Goal: Task Accomplishment & Management: Use online tool/utility

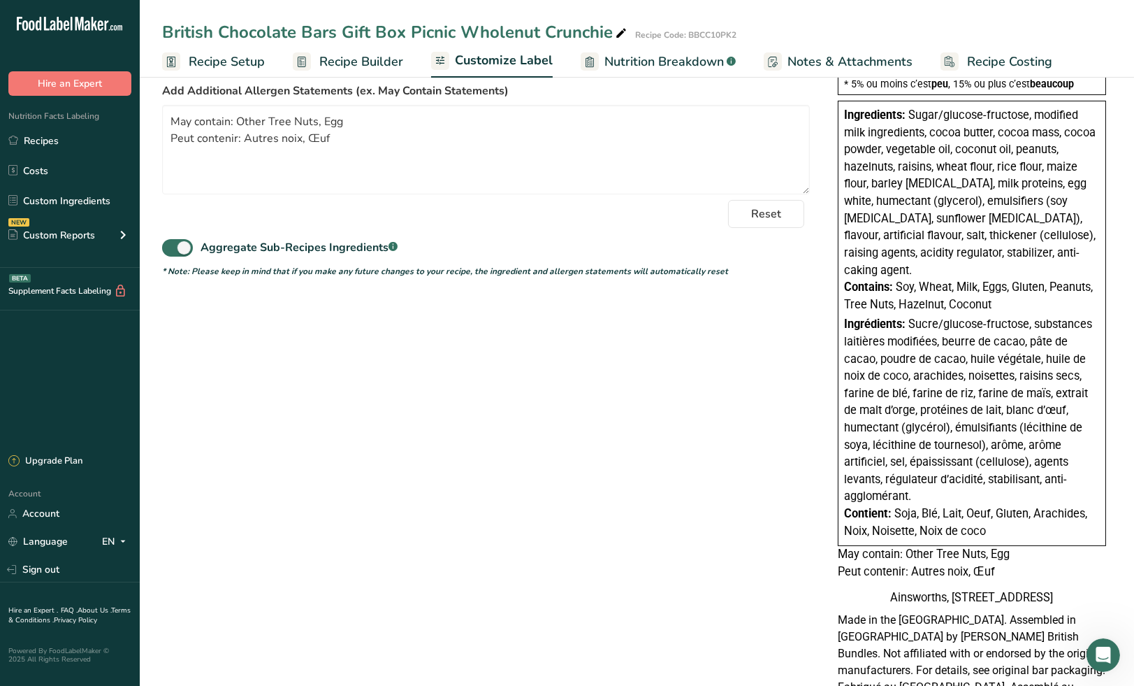
scroll to position [375, 0]
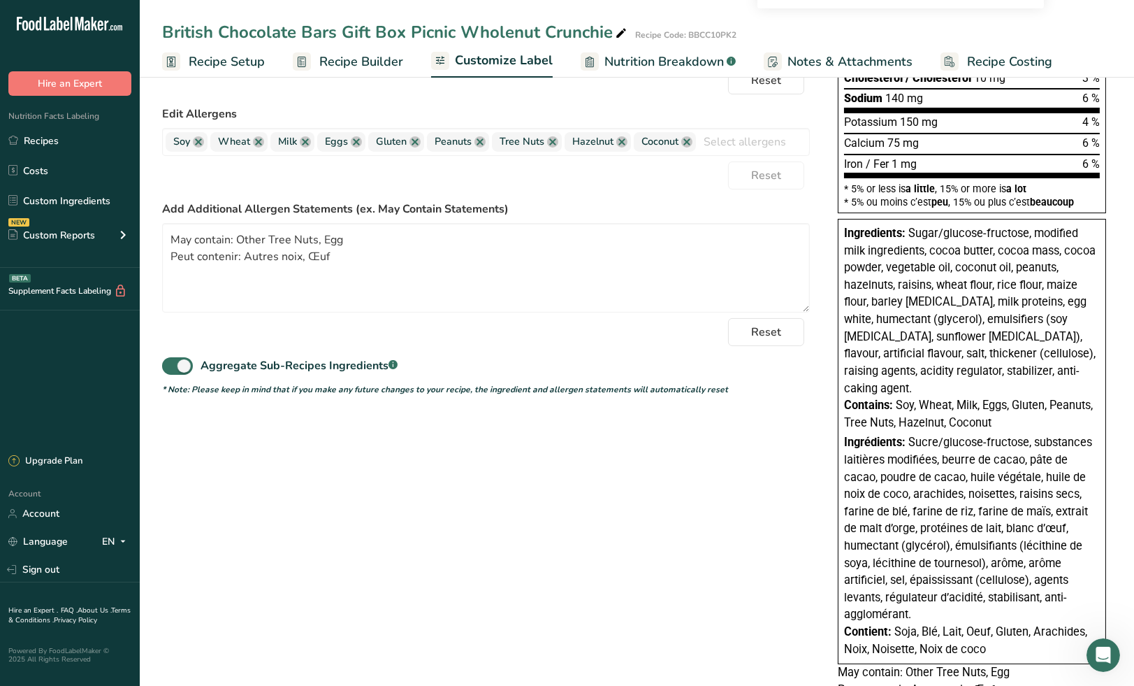
click at [68, 608] on link "FAQ ." at bounding box center [69, 610] width 17 height 10
click at [1100, 644] on icon "Open Intercom Messenger" at bounding box center [1101, 653] width 23 height 23
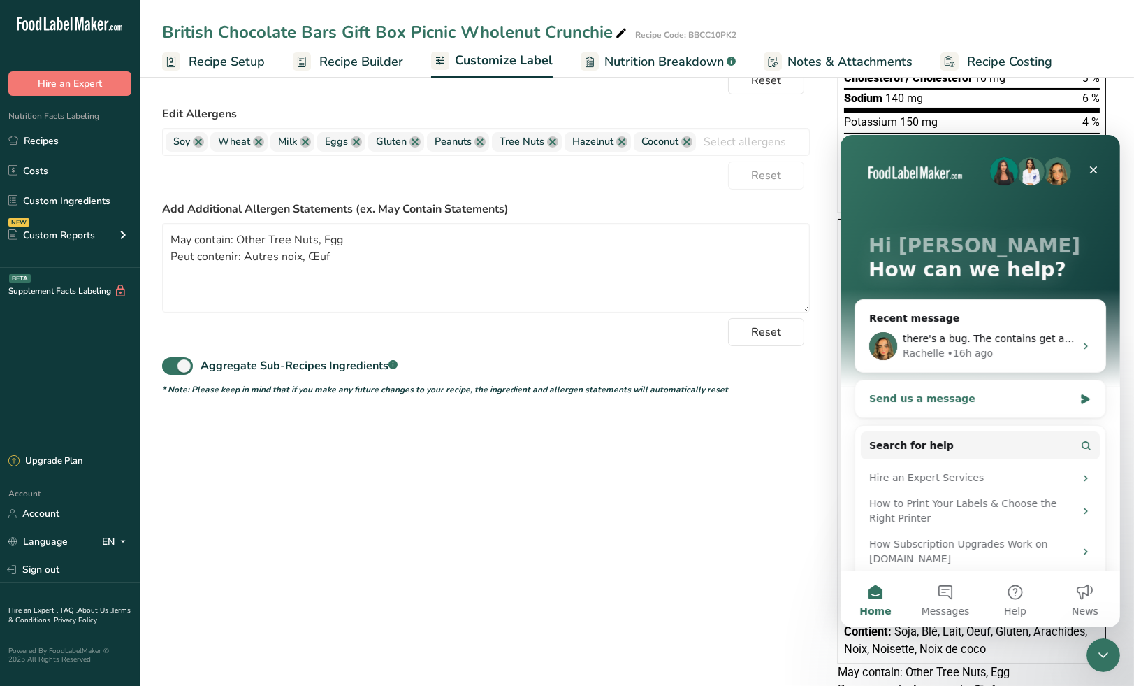
click at [963, 399] on div "Send us a message" at bounding box center [971, 398] width 205 height 15
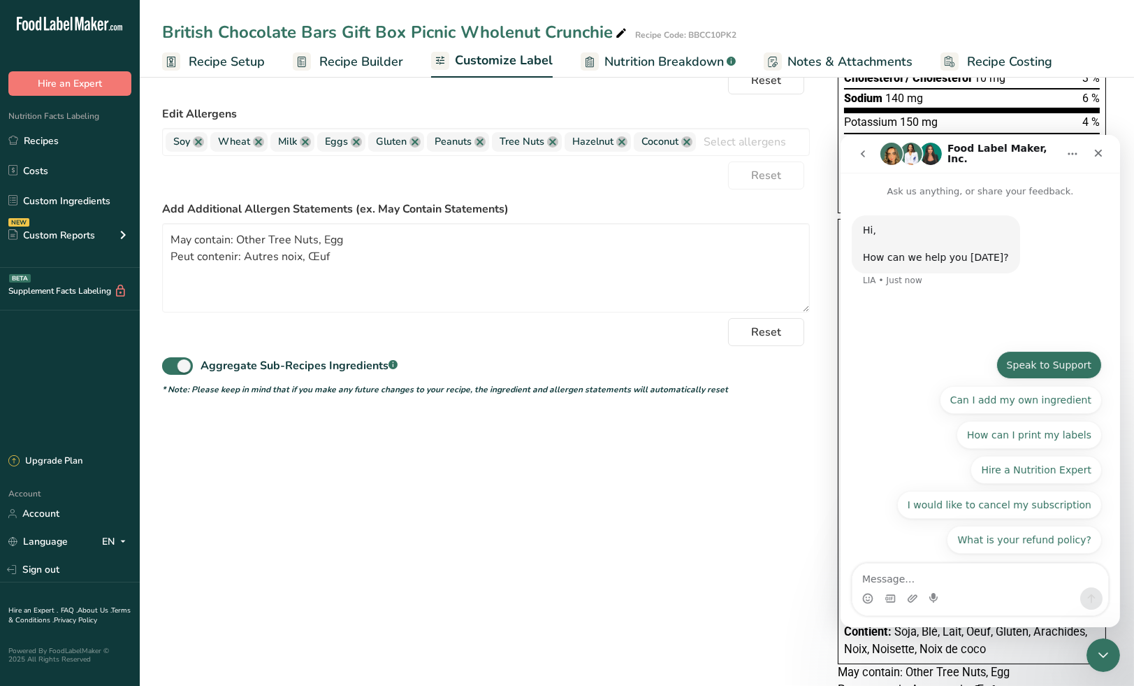
click at [1046, 363] on button "Speak to Support" at bounding box center [1049, 364] width 106 height 28
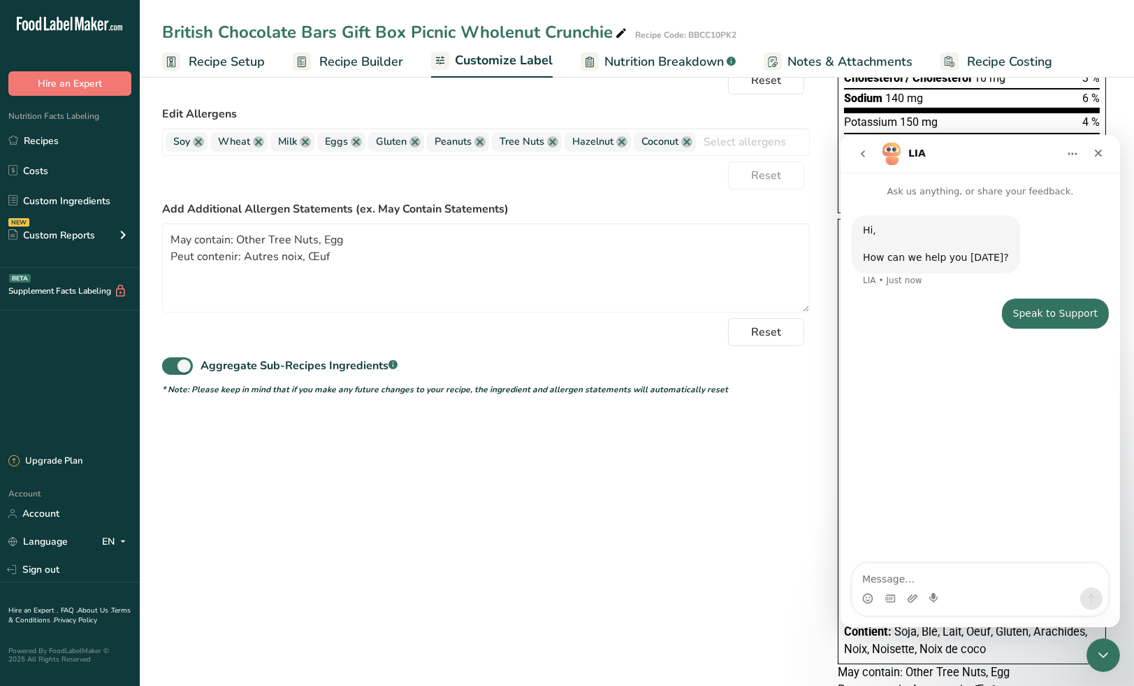
click at [860, 151] on icon "go back" at bounding box center [862, 152] width 11 height 11
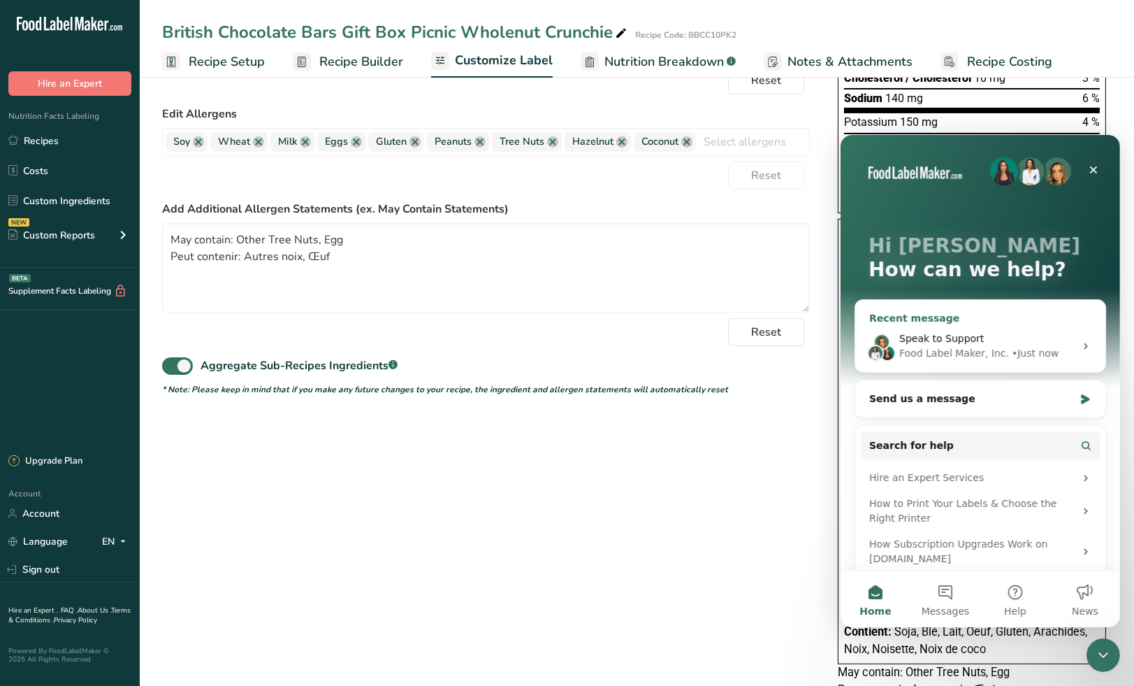
click at [982, 343] on div "Speak to Support" at bounding box center [986, 338] width 175 height 15
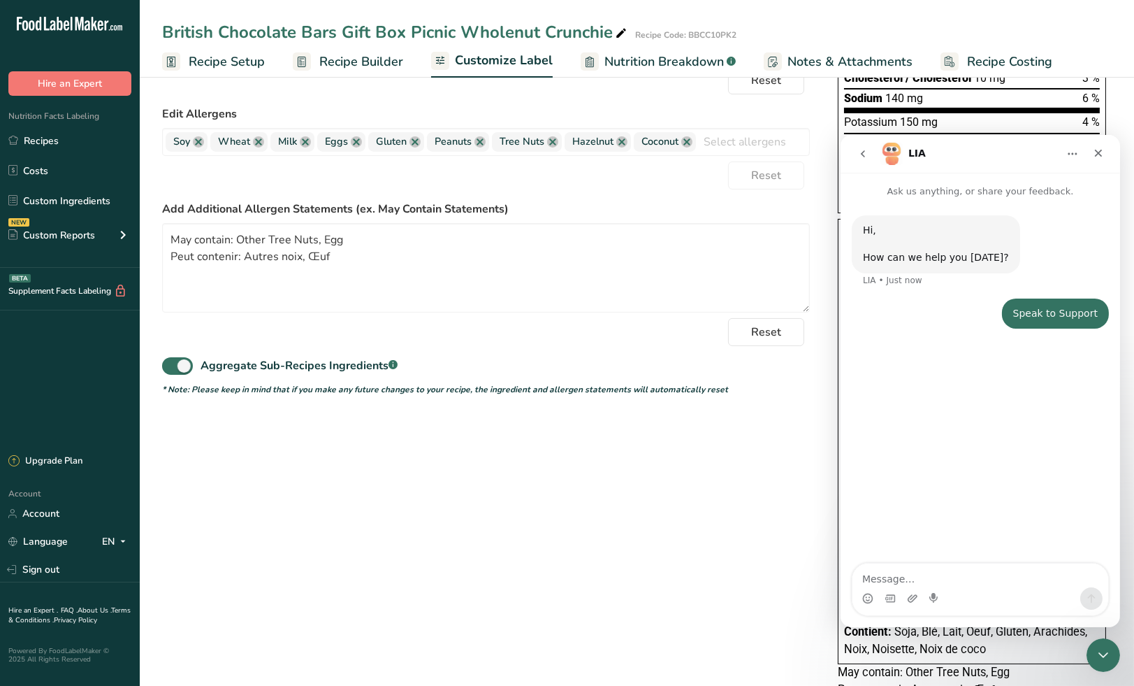
click at [863, 154] on icon "go back" at bounding box center [862, 152] width 11 height 11
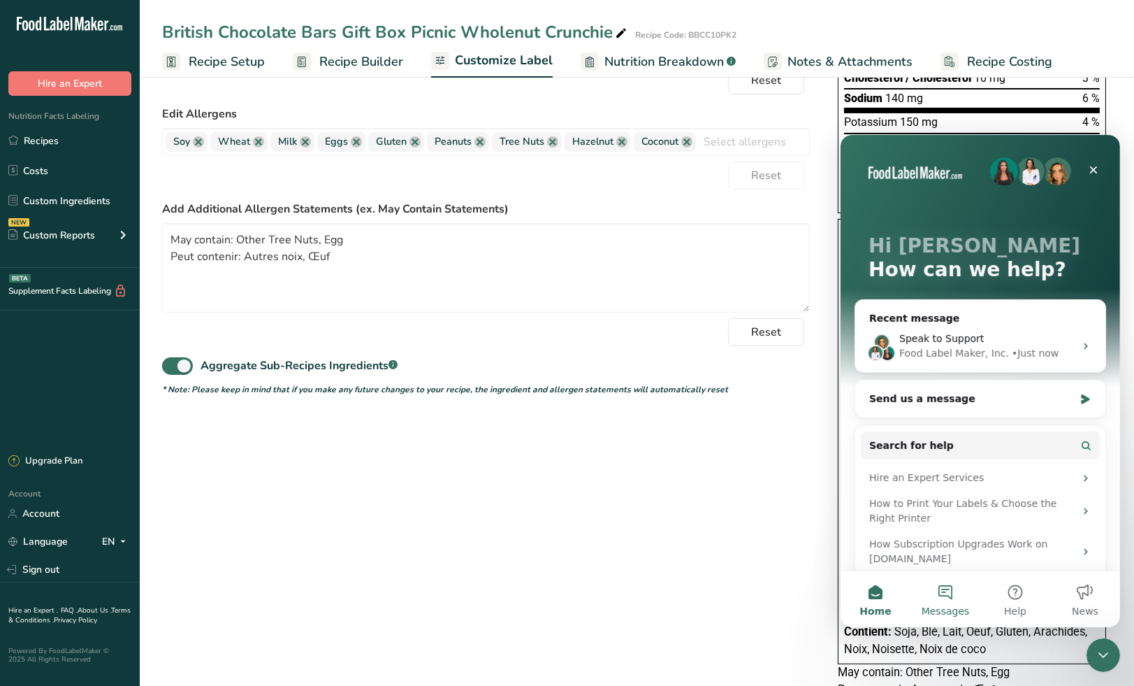
click at [948, 594] on button "Messages" at bounding box center [945, 598] width 70 height 56
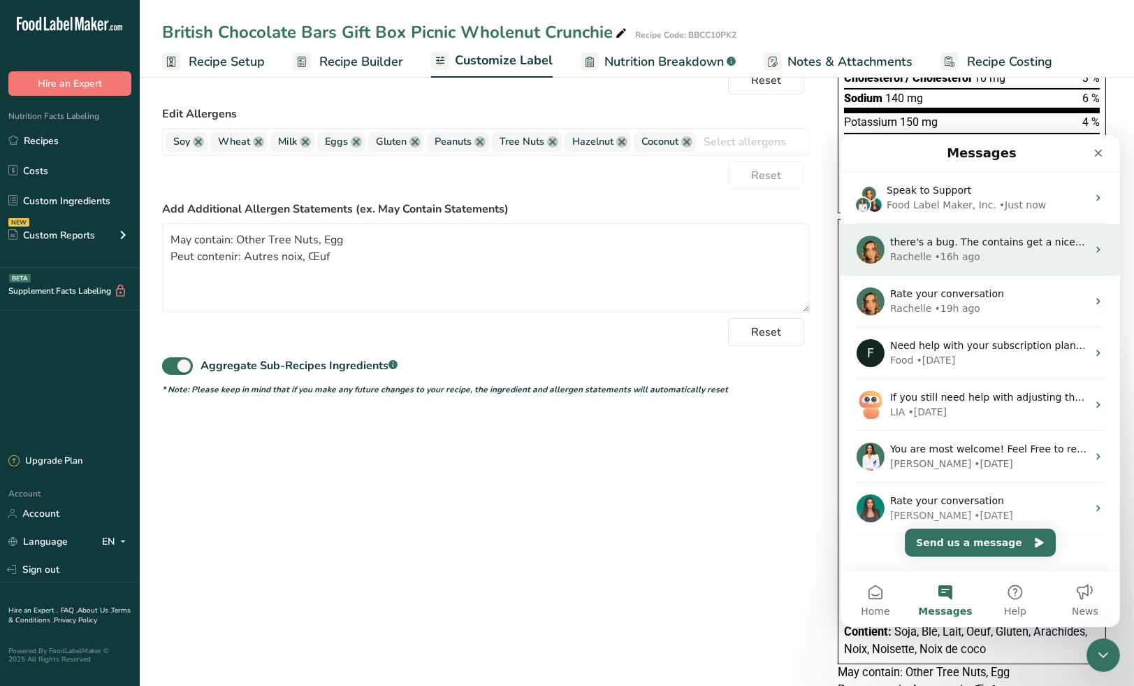
click at [992, 252] on div "Rachelle • 16h ago" at bounding box center [988, 256] width 197 height 15
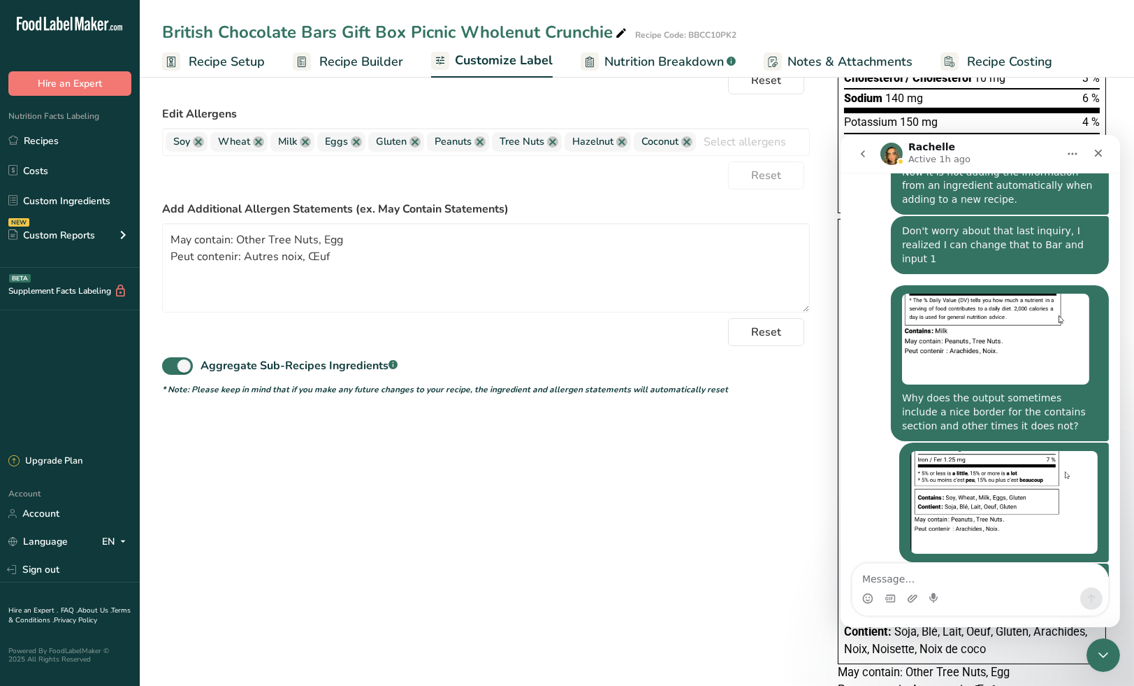
scroll to position [1807, 0]
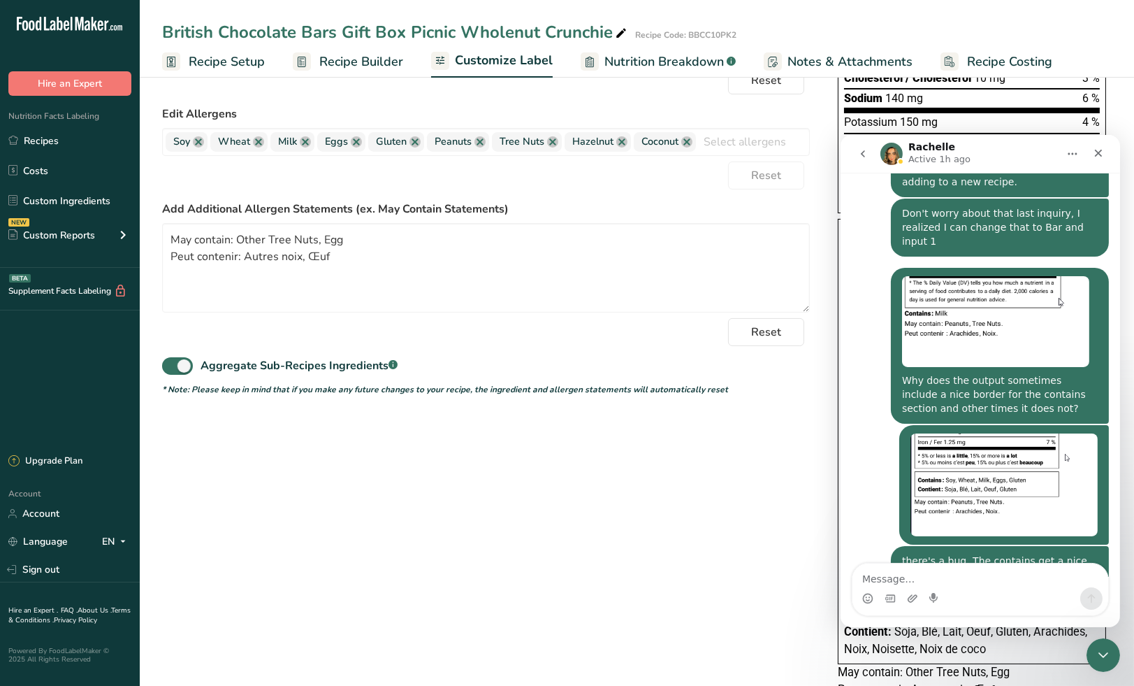
click at [865, 154] on icon "go back" at bounding box center [862, 152] width 11 height 11
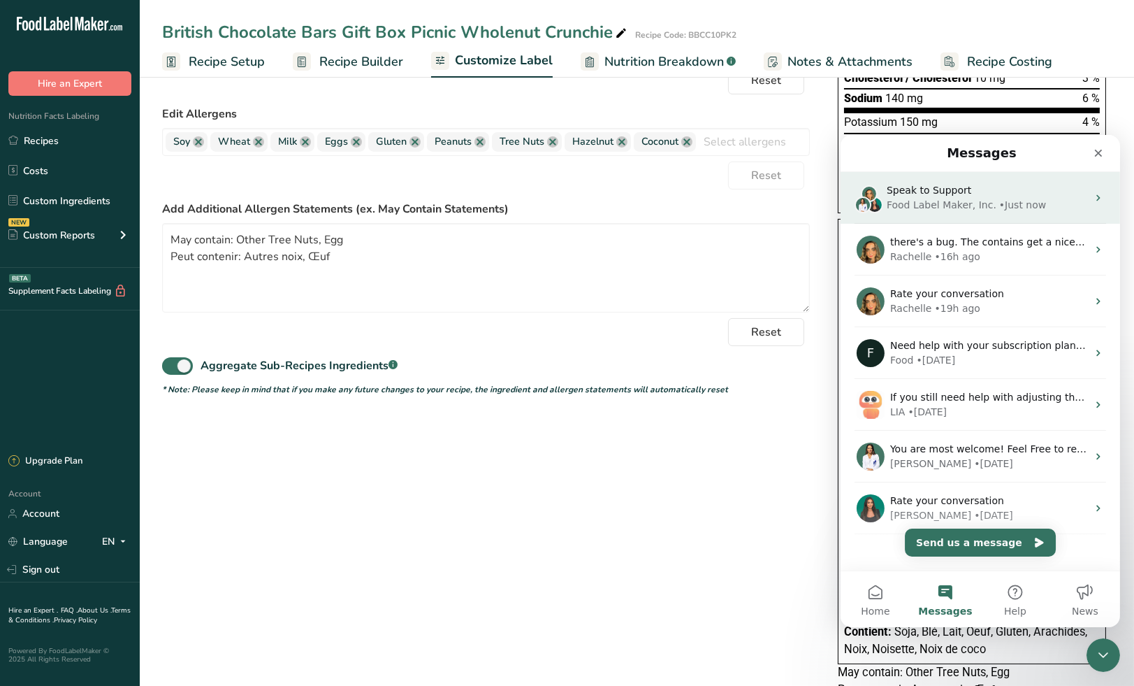
click at [980, 202] on div "Food Label Maker, Inc." at bounding box center [941, 204] width 110 height 15
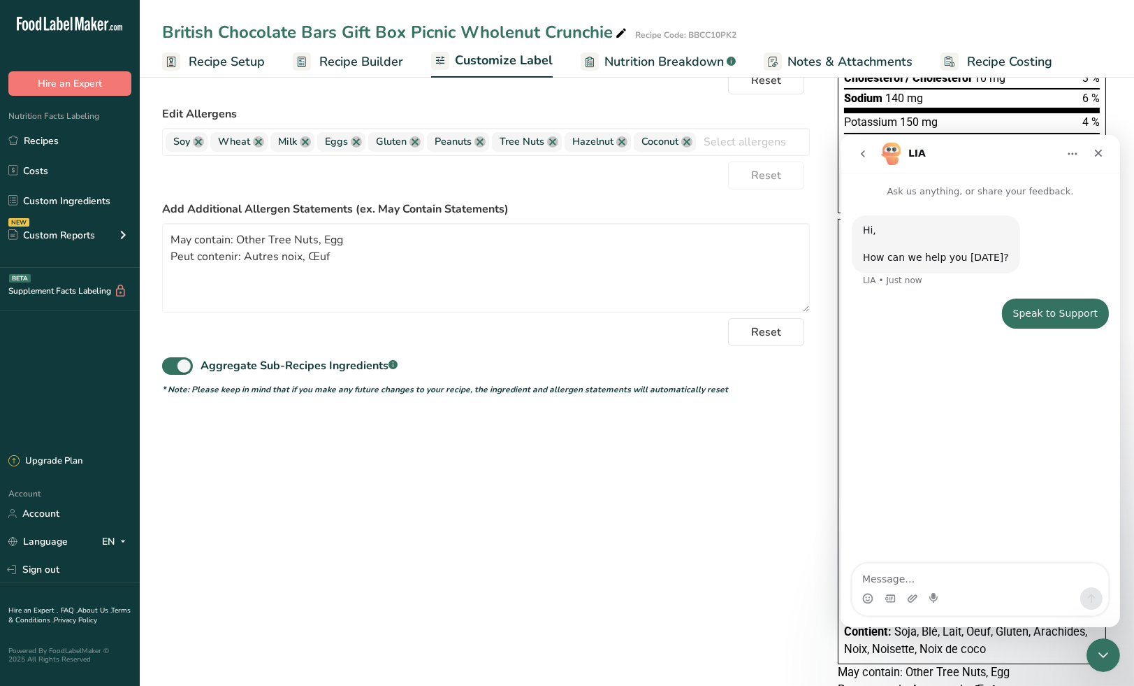
click at [909, 575] on textarea "Message…" at bounding box center [980, 575] width 256 height 24
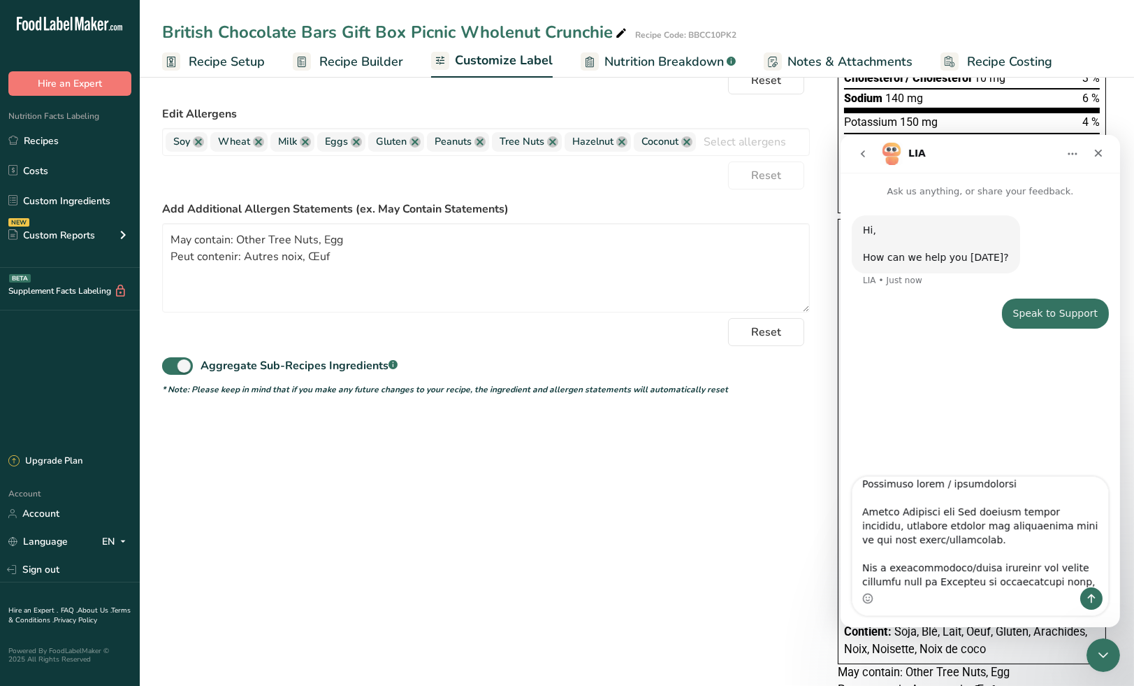
scroll to position [1018, 0]
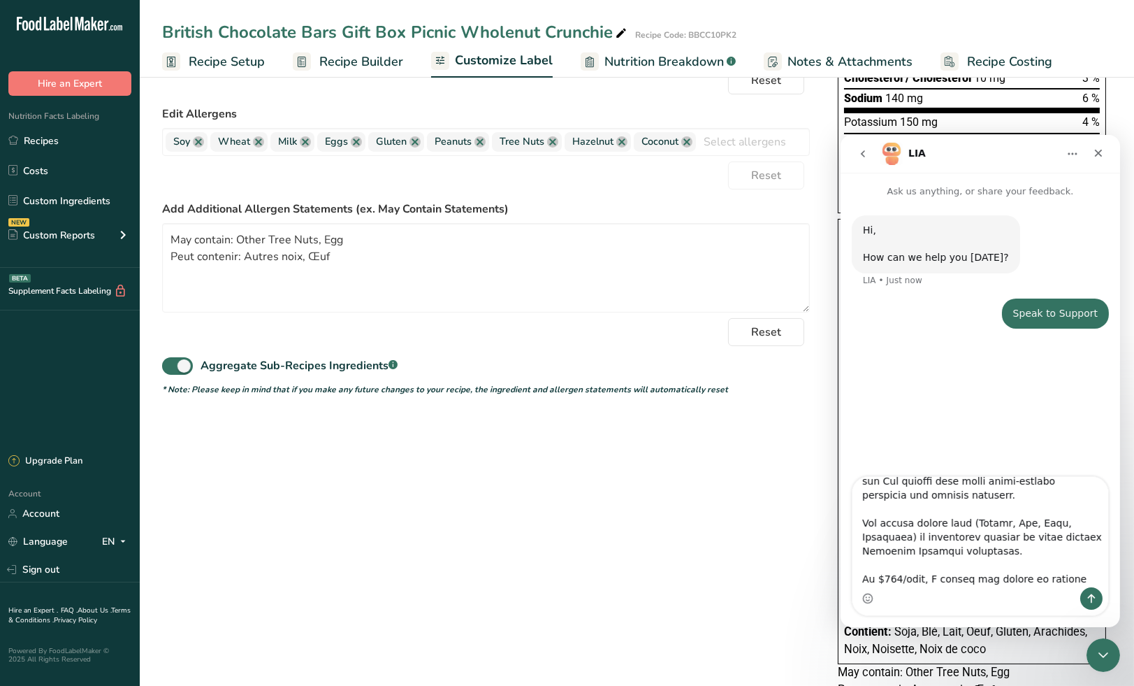
type textarea "Hello FLM team, I’m a current subscriber using FLM for bilingual Canadian food …"
click at [1086, 596] on icon "Send a message…" at bounding box center [1091, 597] width 11 height 11
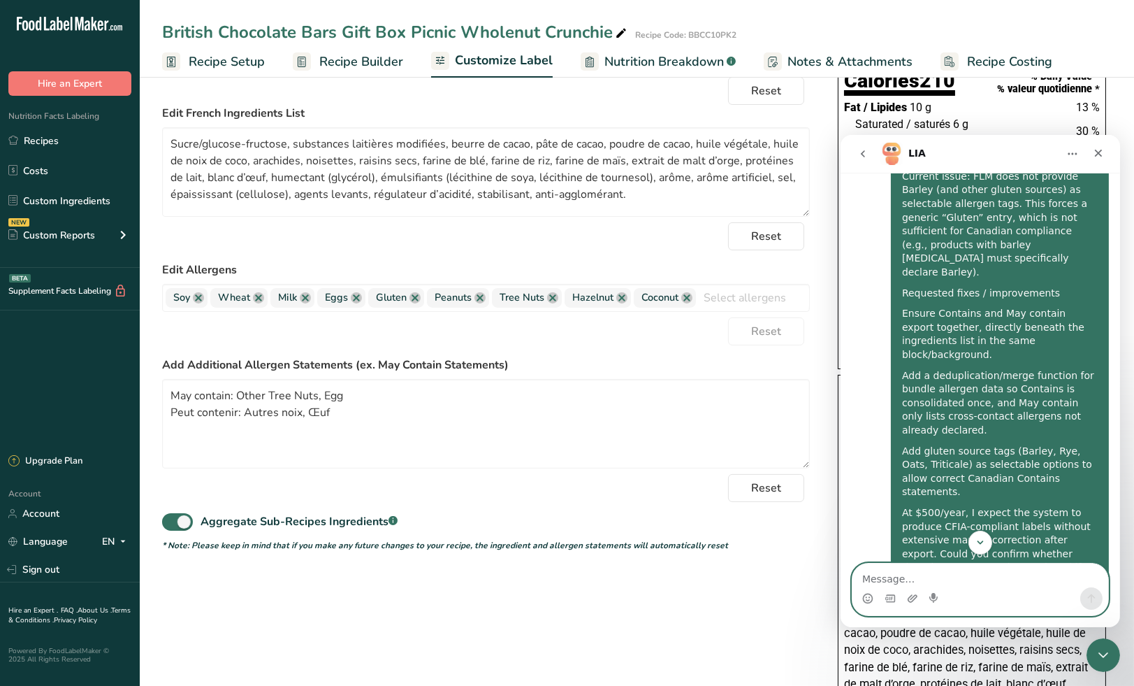
scroll to position [1000, 0]
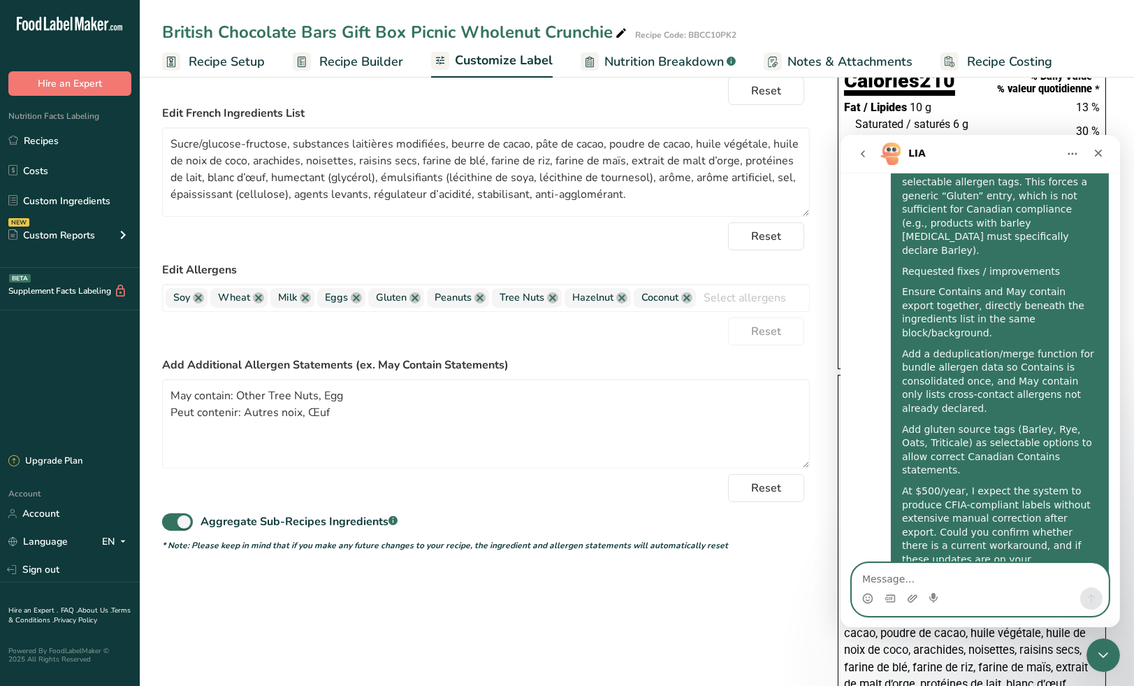
click at [914, 572] on textarea "Message…" at bounding box center [980, 575] width 256 height 24
type textarea "o"
type textarea "connect to a human"
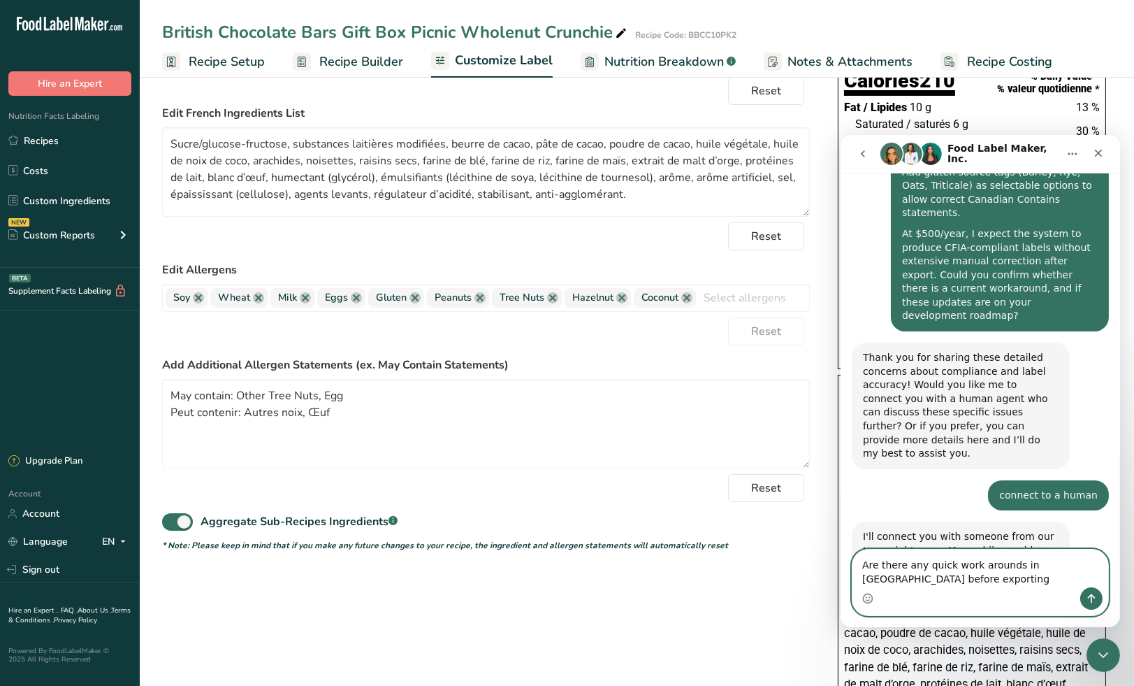
scroll to position [1271, 0]
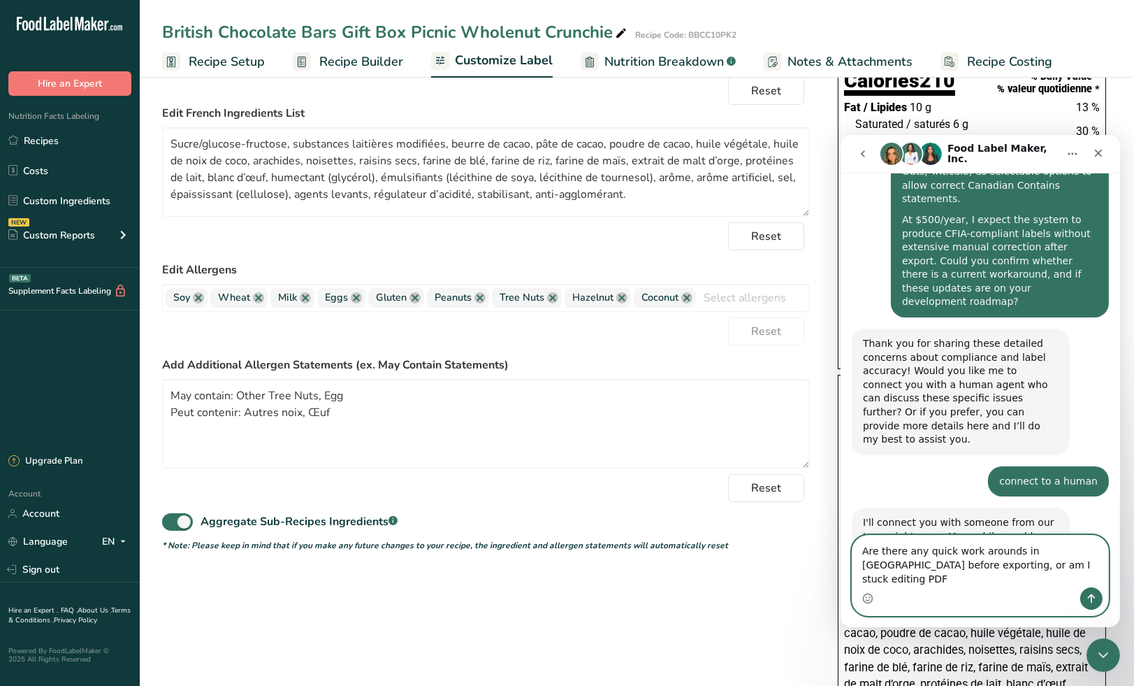
type textarea "Are there any quick work arounds in FLM before exporting, or am I stuck editing…"
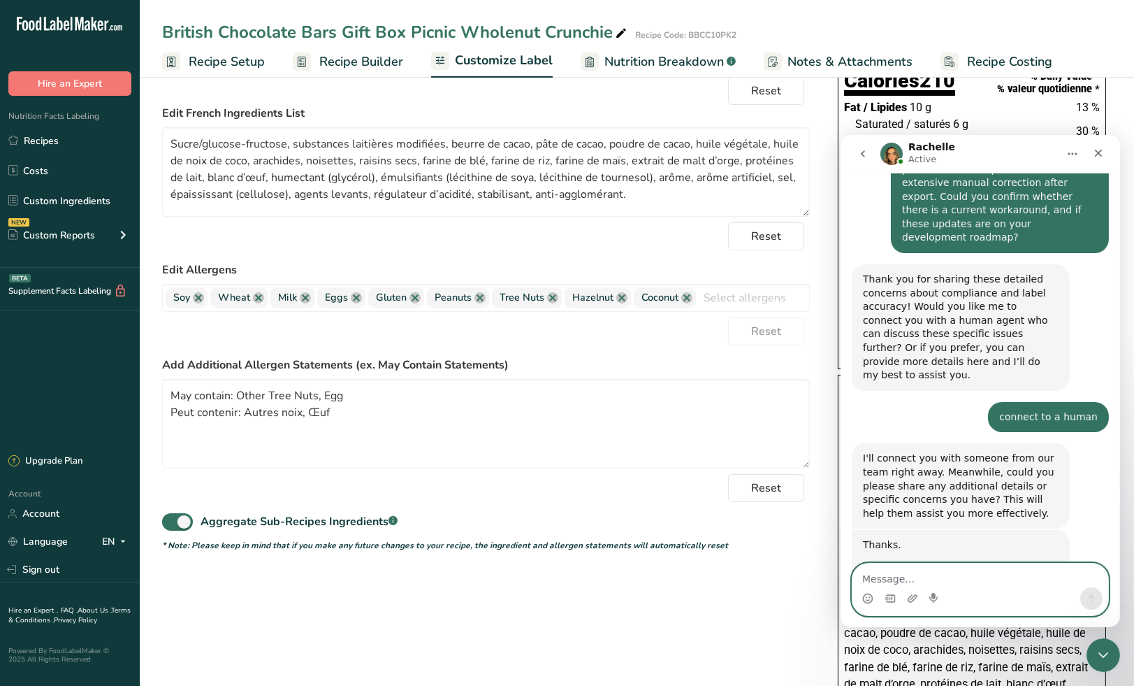
scroll to position [1375, 0]
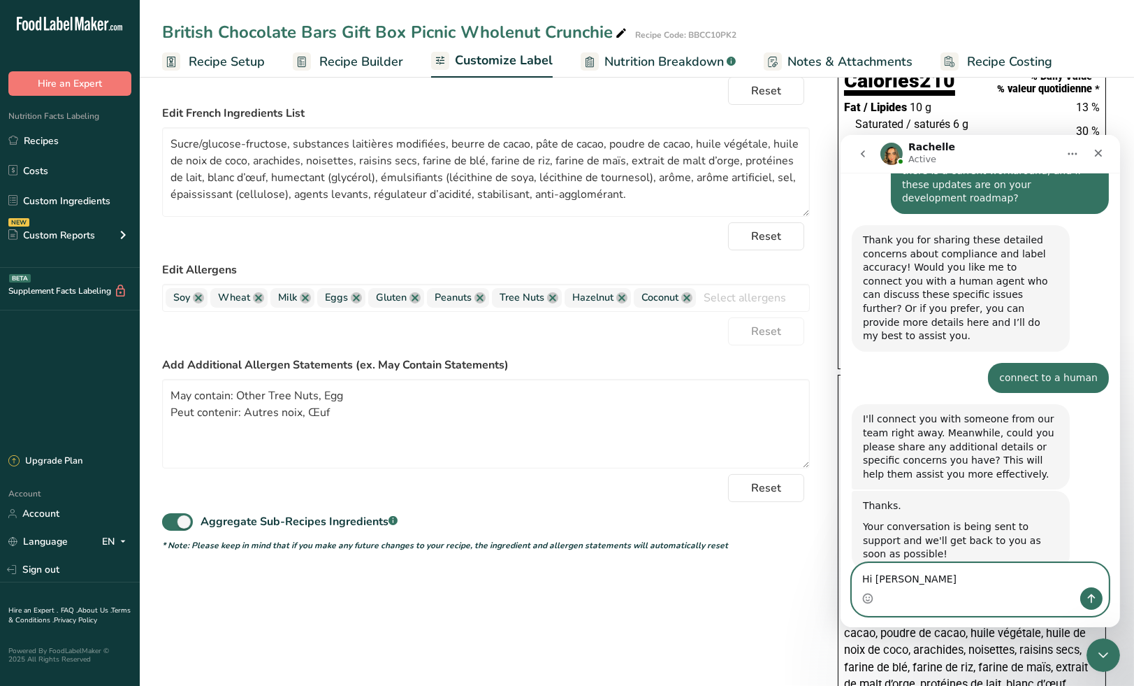
type textarea "Hi Rachelle"
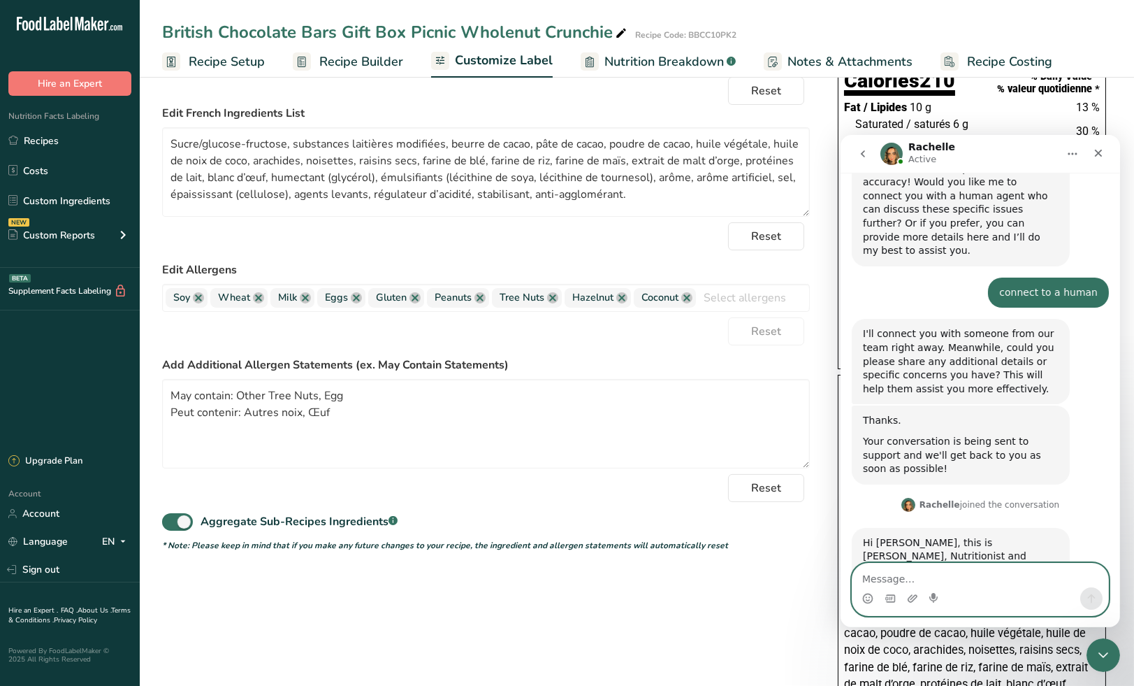
scroll to position [1462, 0]
type textarea "P"
type textarea "Do you see my inital letter?"
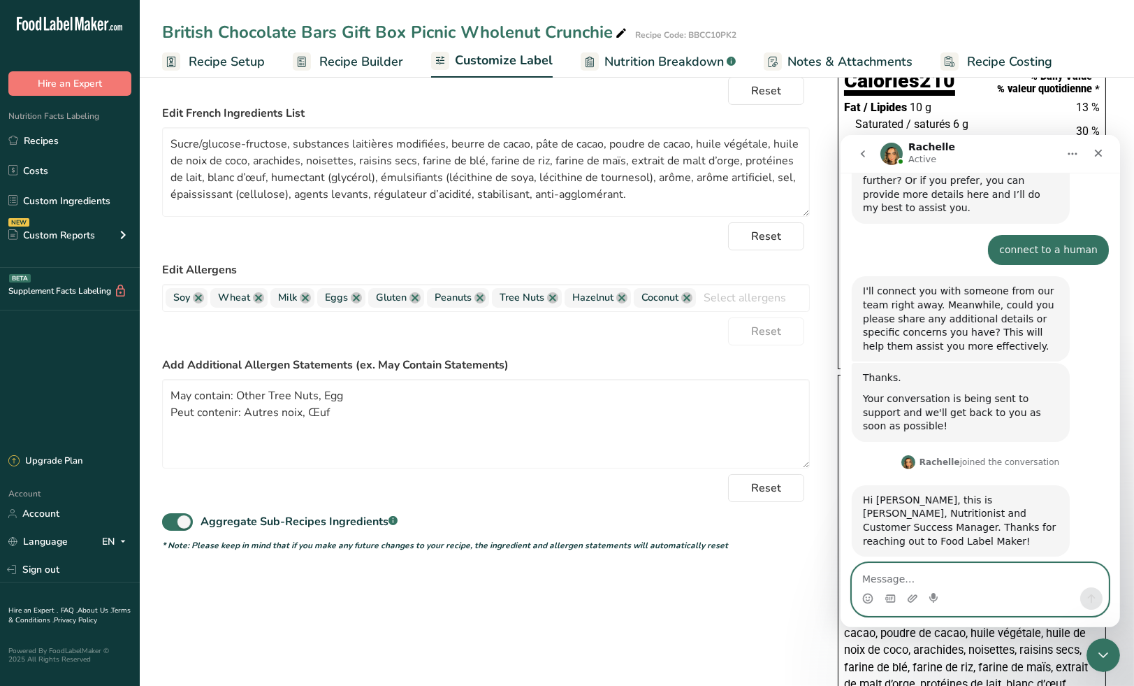
scroll to position [1504, 0]
paste textarea "Hello FLM team, I’m a current subscriber using FLM for bilingual Canadian food …"
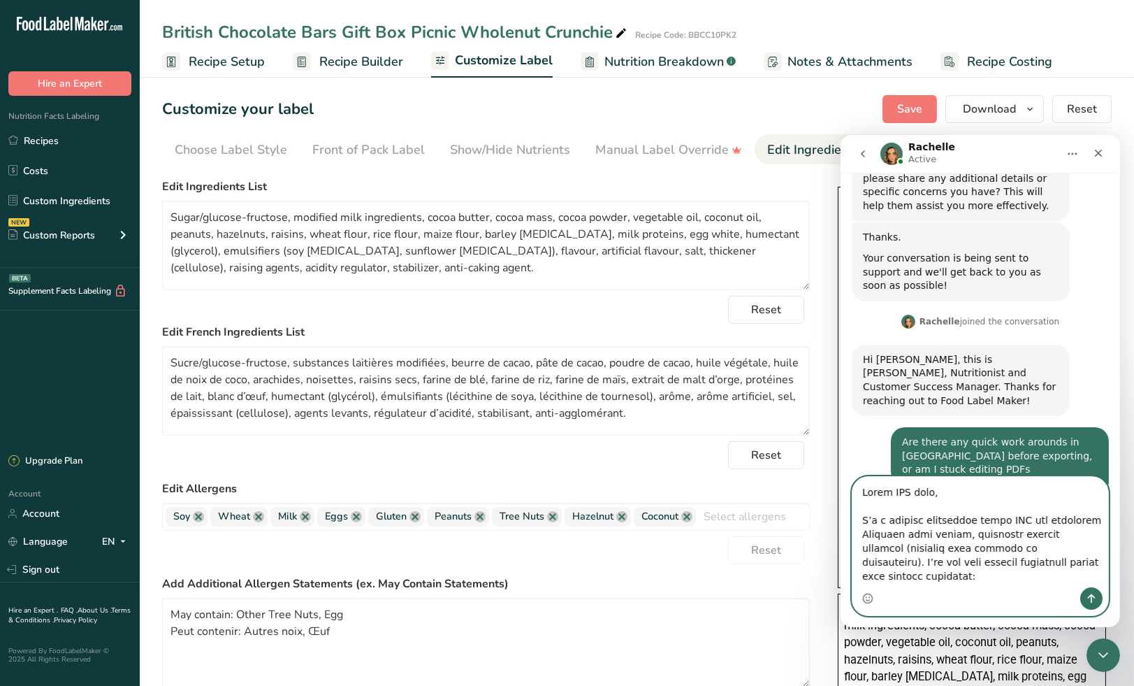
scroll to position [1644, 0]
click at [965, 518] on textarea "Message…" at bounding box center [980, 531] width 256 height 110
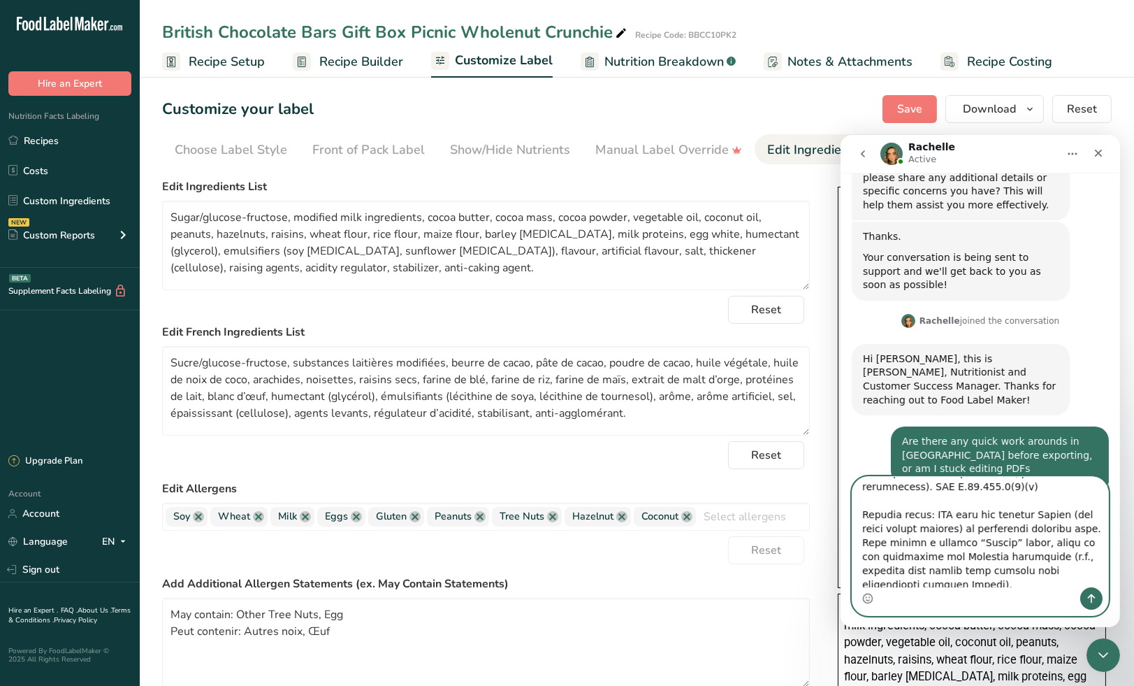
scroll to position [854, 0]
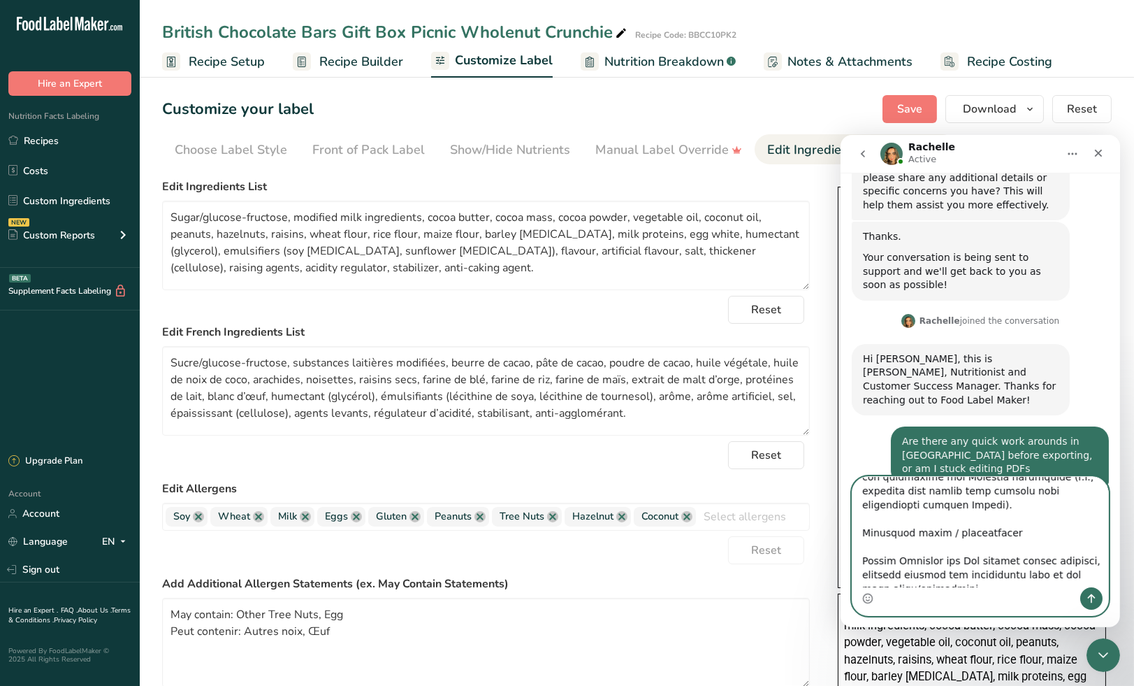
type textarea "Hello FLM team, I’m a currently using FLM for bilingual Canadian food labels, i…"
click at [1088, 594] on icon "Send a message…" at bounding box center [1091, 597] width 11 height 11
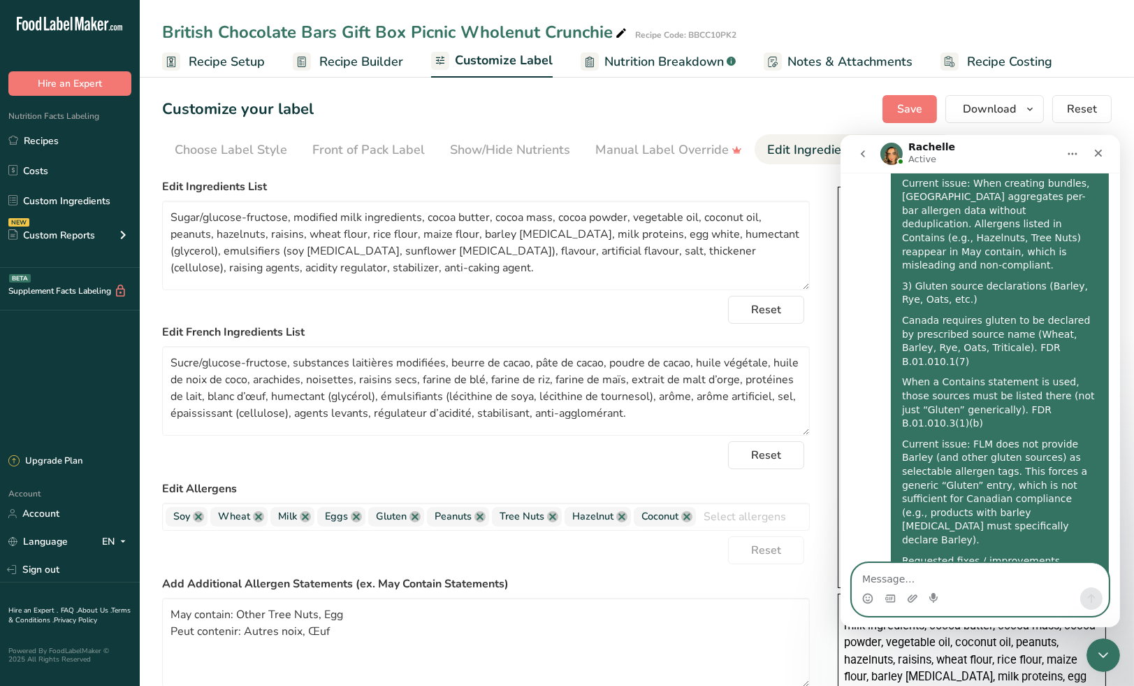
scroll to position [2669, 0]
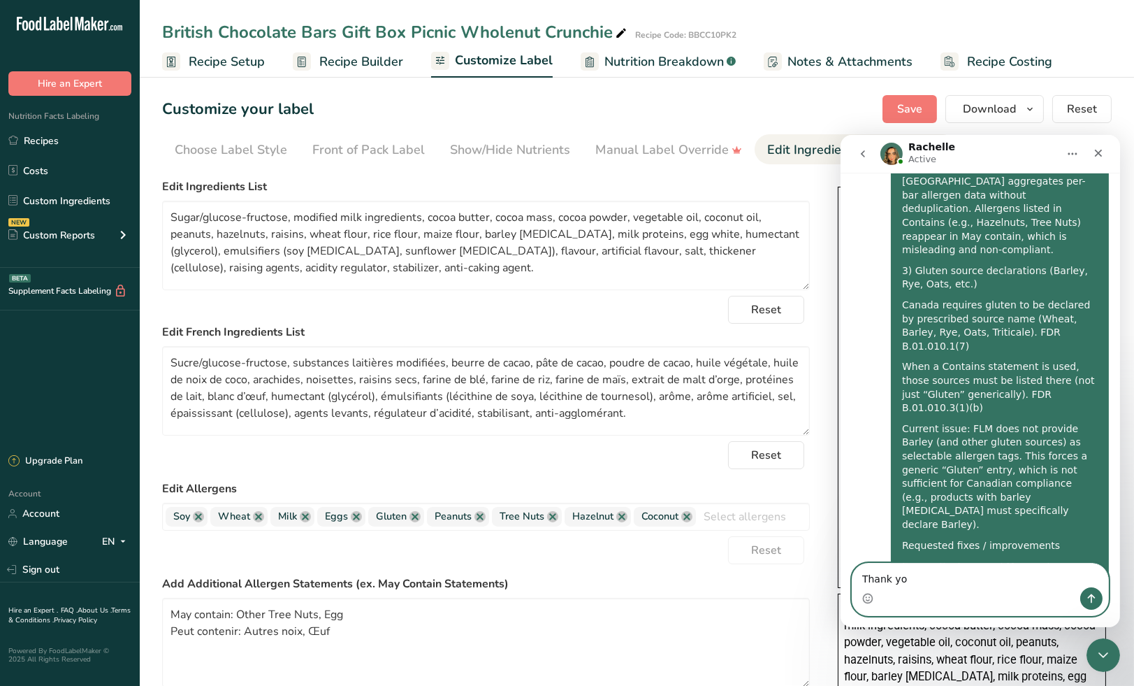
type textarea "Thank you"
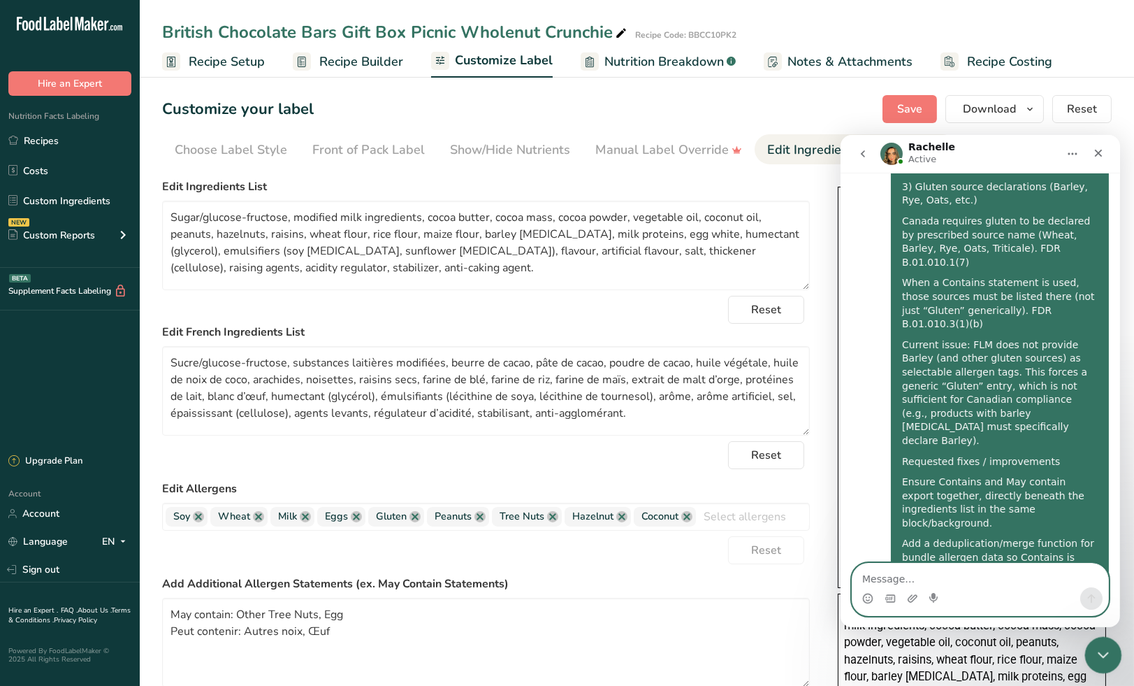
scroll to position [2752, 0]
click at [1104, 649] on icon "Close Intercom Messenger" at bounding box center [1101, 652] width 17 height 17
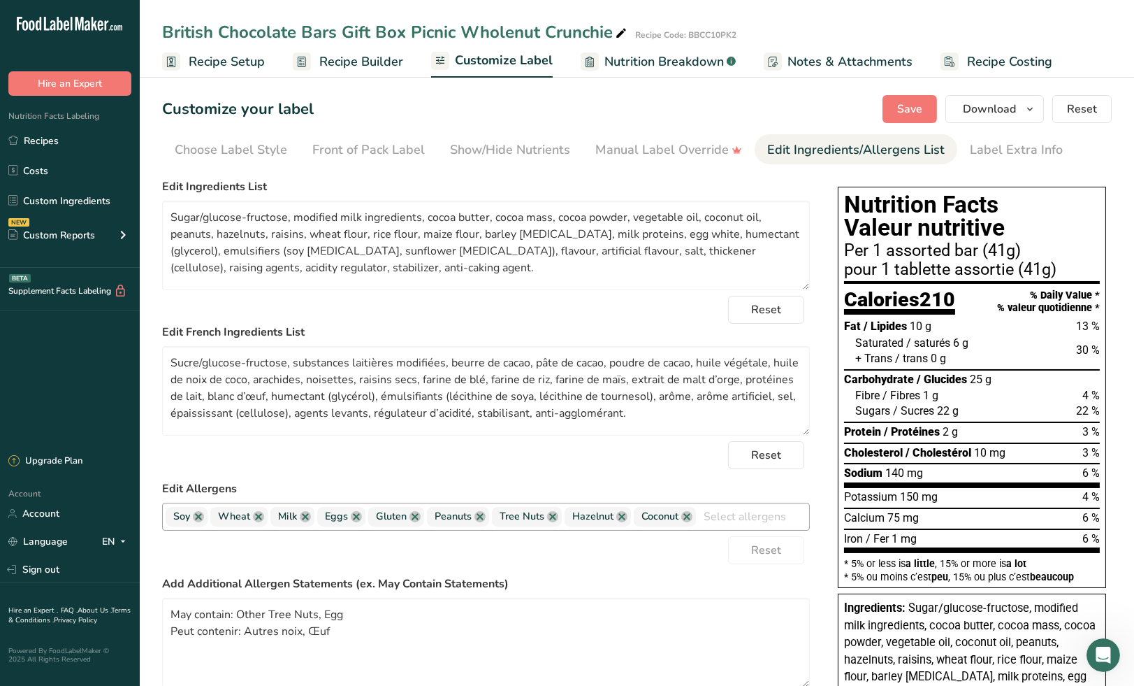
click at [728, 521] on input "text" at bounding box center [752, 516] width 113 height 22
type input "b"
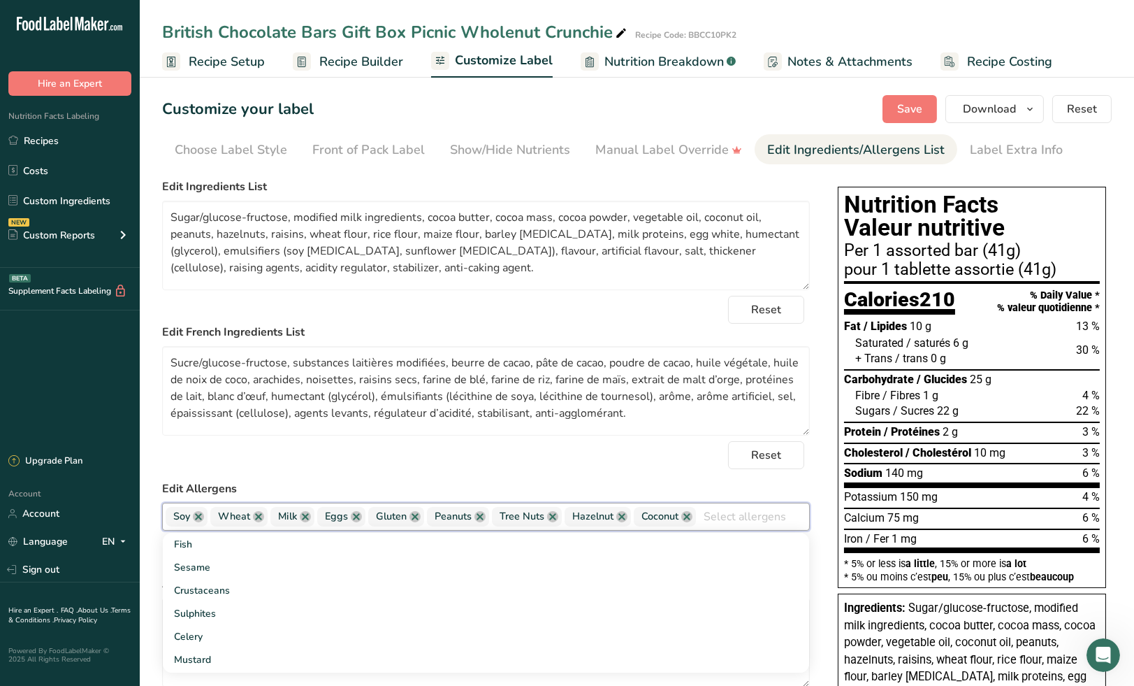
click at [540, 449] on div "Reset" at bounding box center [486, 455] width 648 height 28
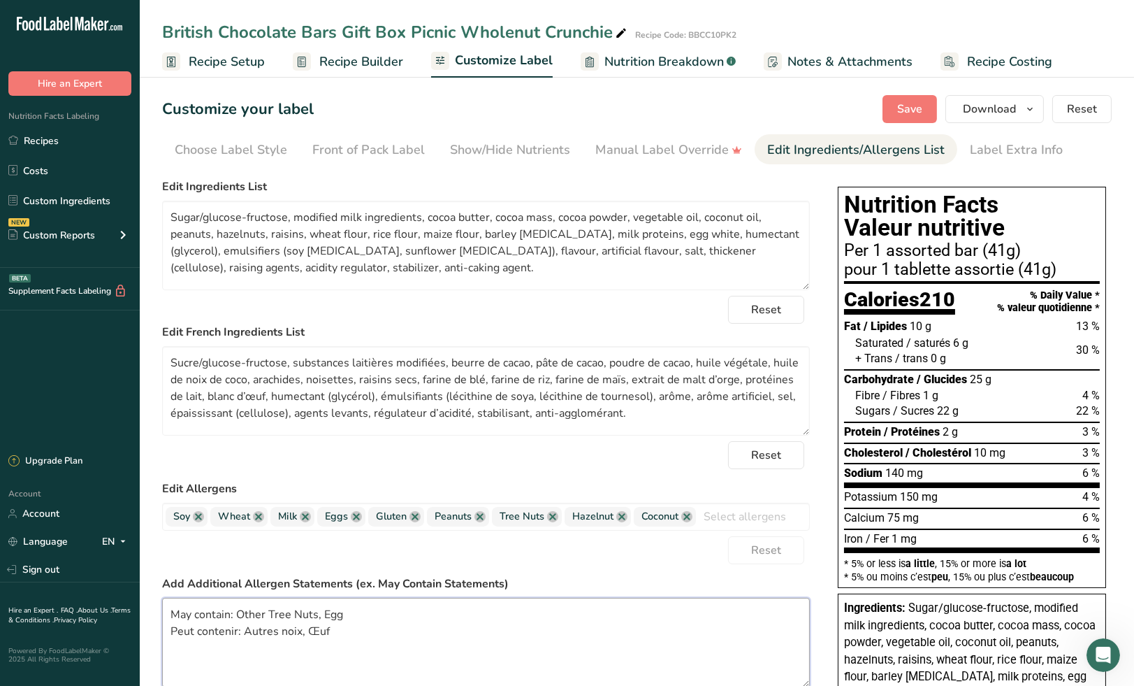
click at [347, 617] on textarea "May contain: Other Tree Nuts, Egg Peut contenir: Autres noix, Œuf" at bounding box center [486, 642] width 648 height 89
click at [331, 633] on textarea "May contain: Other Tree Nuts Peut contenir: Autres noix, Œuf" at bounding box center [486, 642] width 648 height 89
click at [324, 614] on textarea "May contain: Other Tree Nuts Peut contenir: Autres noix." at bounding box center [486, 642] width 648 height 89
type textarea "May contain: Other Tree Nuts. Peut contenir: Autres noix."
click at [912, 102] on span "Save" at bounding box center [910, 109] width 25 height 17
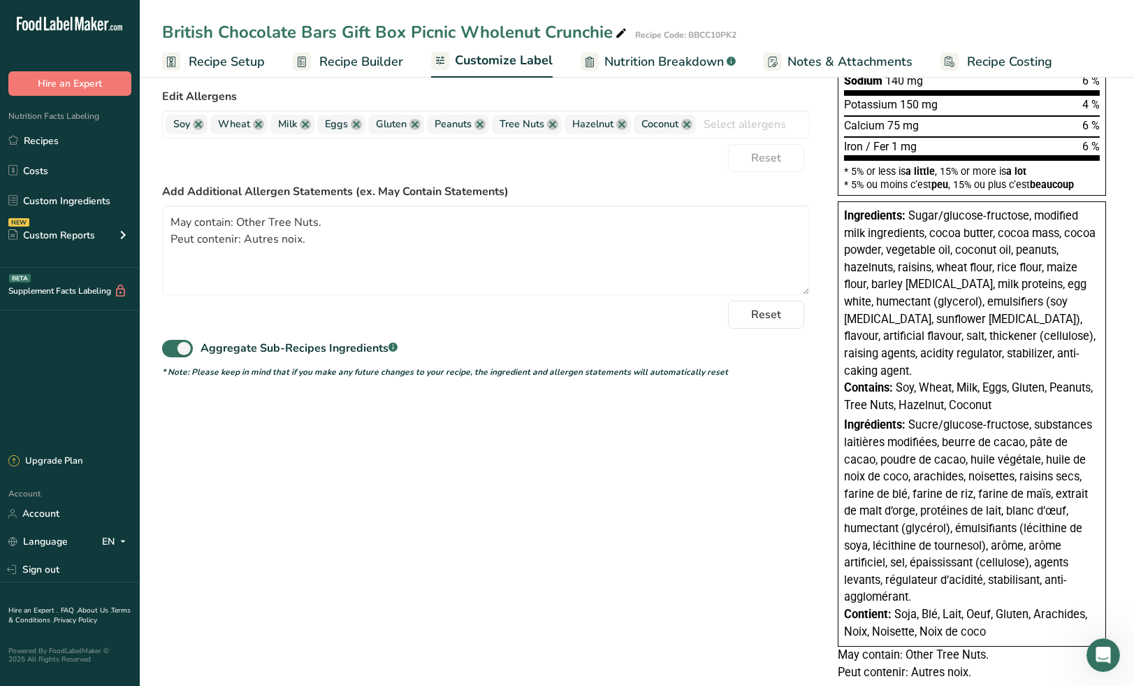
scroll to position [296, 0]
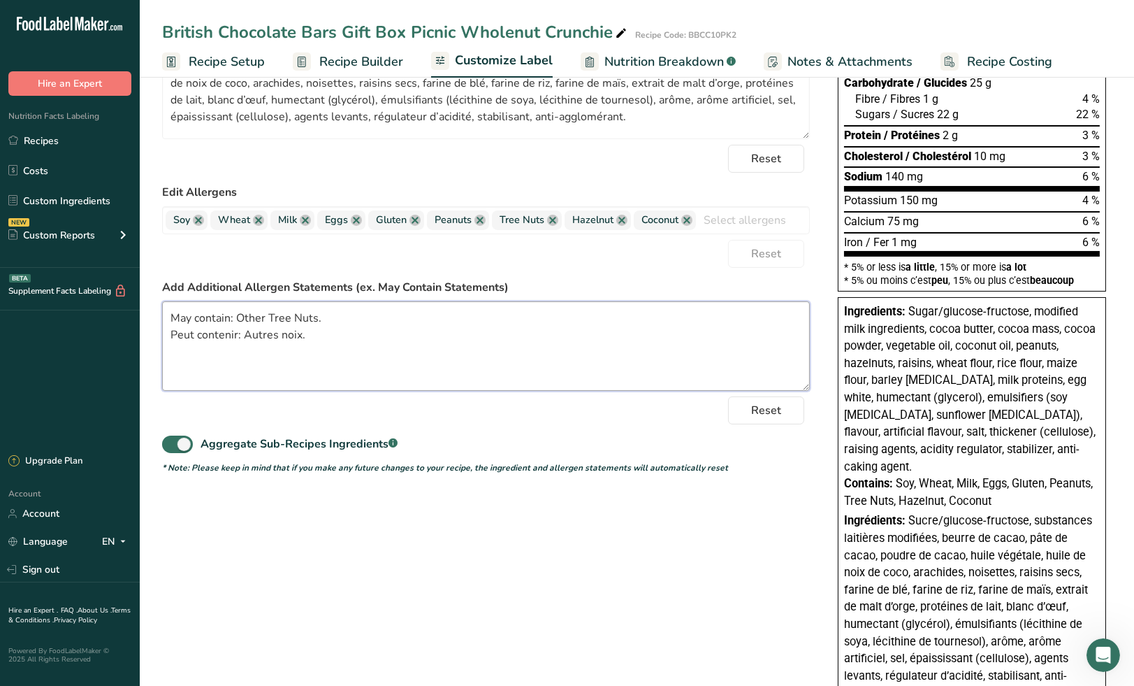
drag, startPoint x: 324, startPoint y: 338, endPoint x: 165, endPoint y: 309, distance: 161.4
click at [165, 309] on textarea "May contain: Other Tree Nuts. Peut contenir: Autres noix." at bounding box center [486, 345] width 648 height 89
click at [473, 168] on div "Reset" at bounding box center [486, 159] width 648 height 28
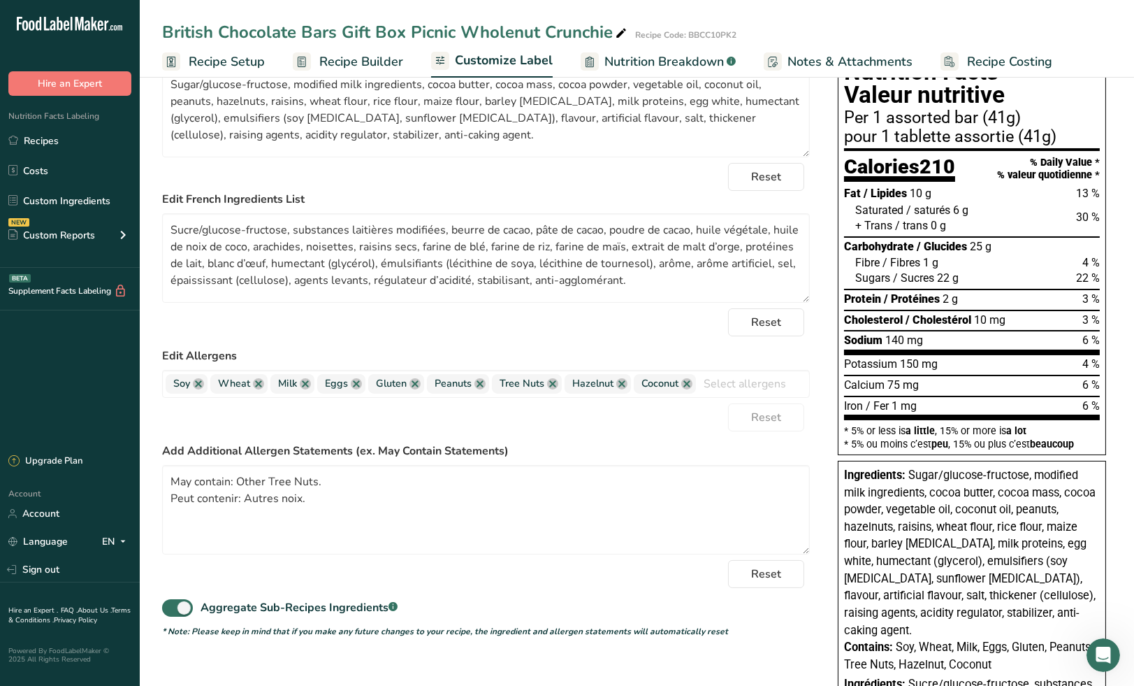
scroll to position [0, 0]
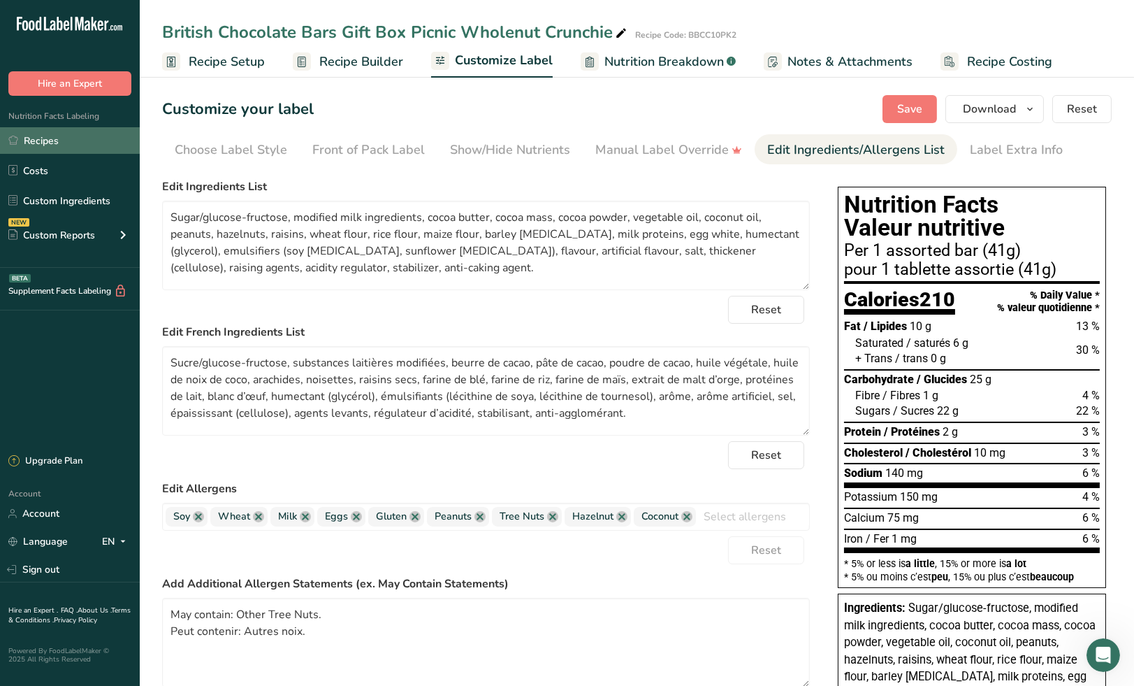
click at [50, 140] on link "Recipes" at bounding box center [70, 140] width 140 height 27
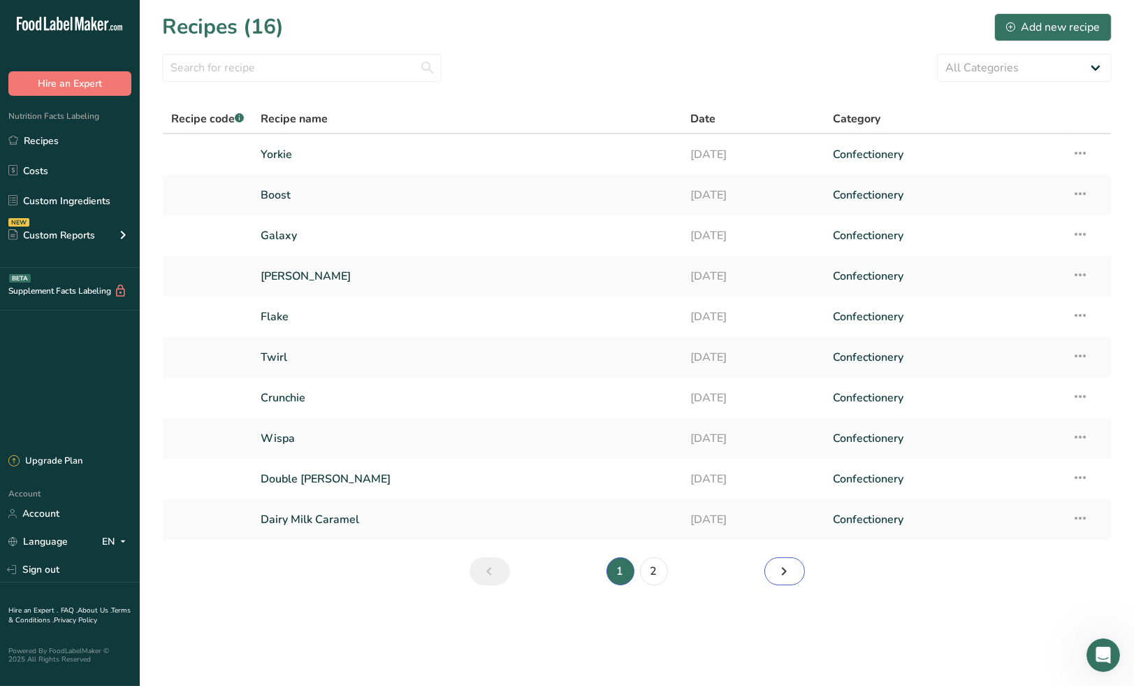
click at [784, 571] on icon "Next page" at bounding box center [785, 571] width 17 height 25
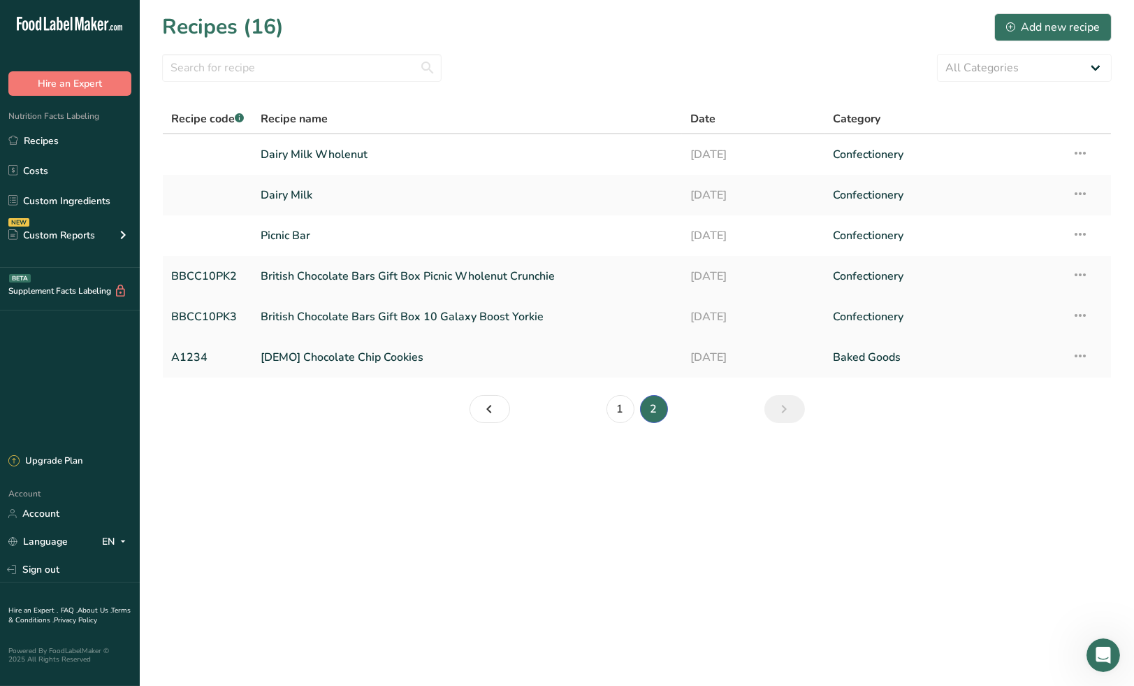
click at [380, 317] on link "British Chocolate Bars Gift Box 10 Galaxy Boost Yorkie" at bounding box center [467, 316] width 412 height 29
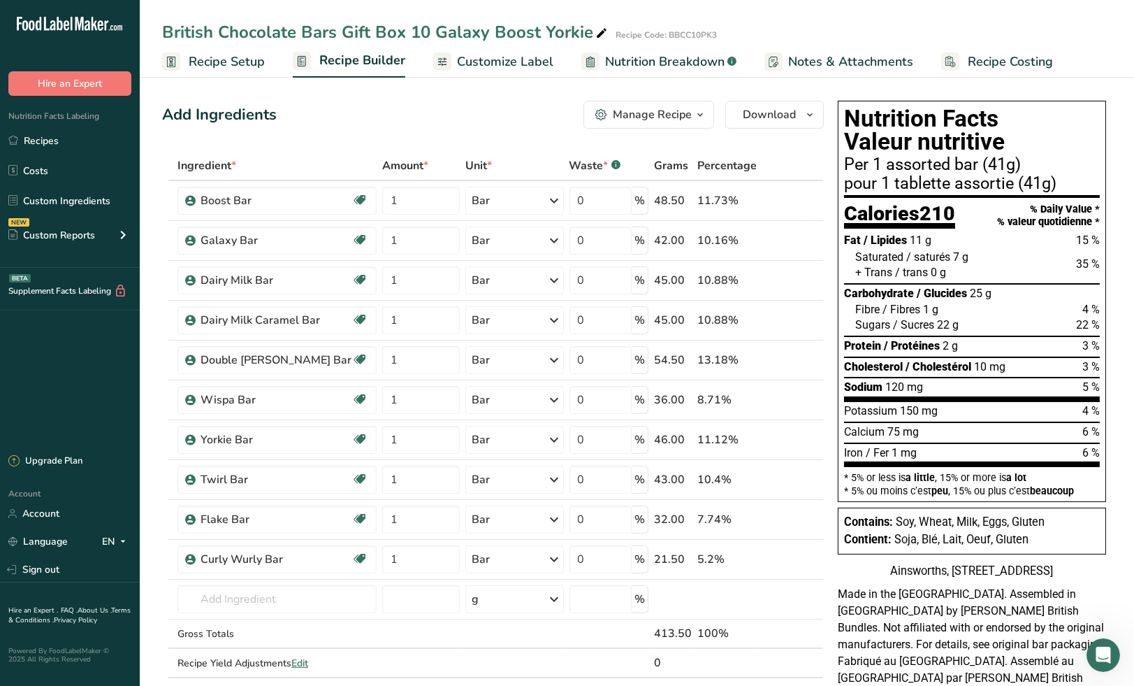
click at [511, 58] on span "Customize Label" at bounding box center [505, 61] width 96 height 19
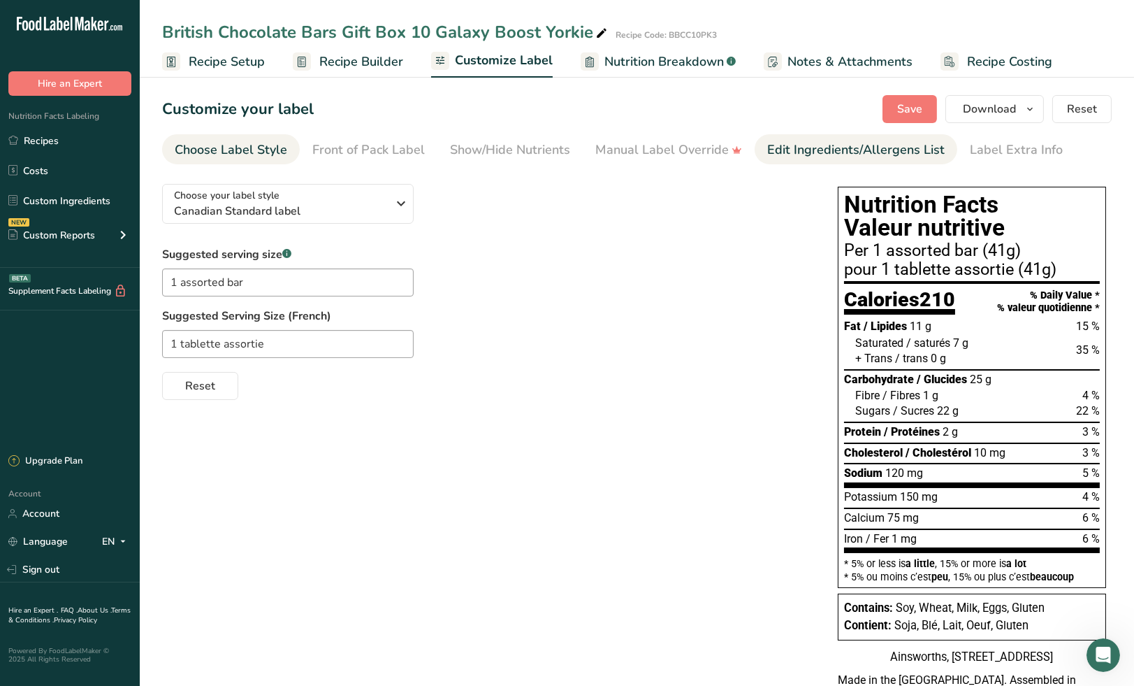
click at [860, 142] on div "Edit Ingredients/Allergens List" at bounding box center [857, 150] width 178 height 19
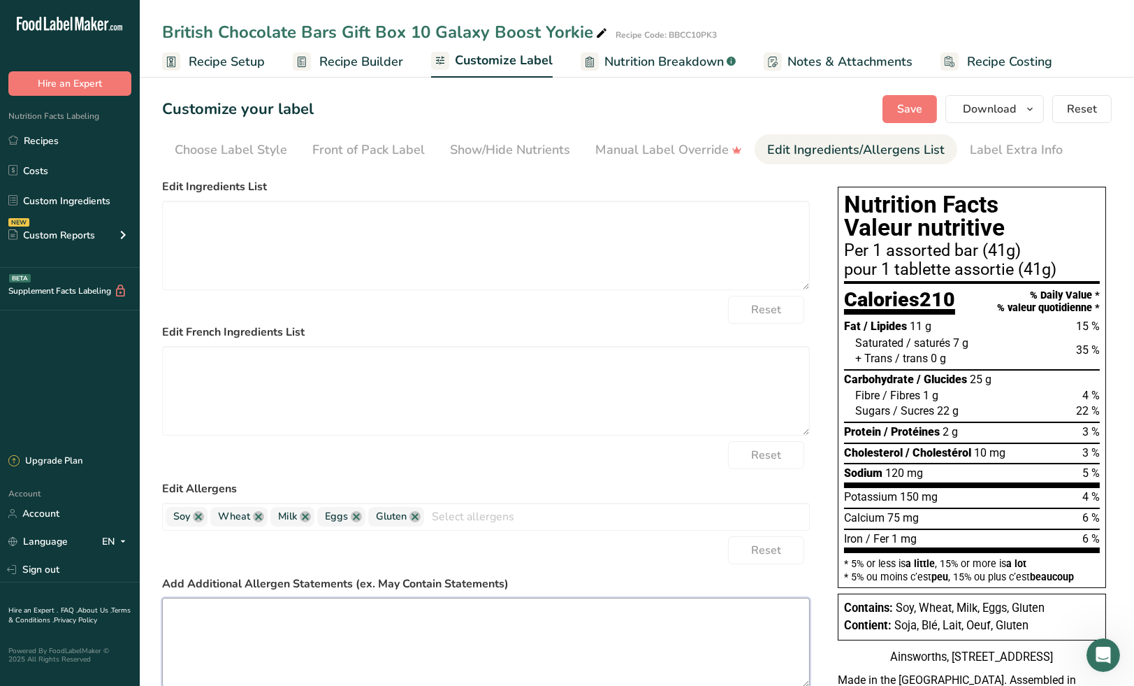
click at [319, 610] on textarea at bounding box center [486, 642] width 648 height 89
paste textarea "May contain: Other Tree Nuts. Peut contenir: Autres noix."
click at [265, 614] on textarea "May contain: Other Tree Nuts. Peut contenir: Autres noix." at bounding box center [486, 642] width 648 height 89
drag, startPoint x: 336, startPoint y: 616, endPoint x: 162, endPoint y: 615, distance: 173.4
click at [162, 615] on textarea "May contain: Peanuts, Tree Nuts. Peut contenir: Autres noix." at bounding box center [486, 642] width 648 height 89
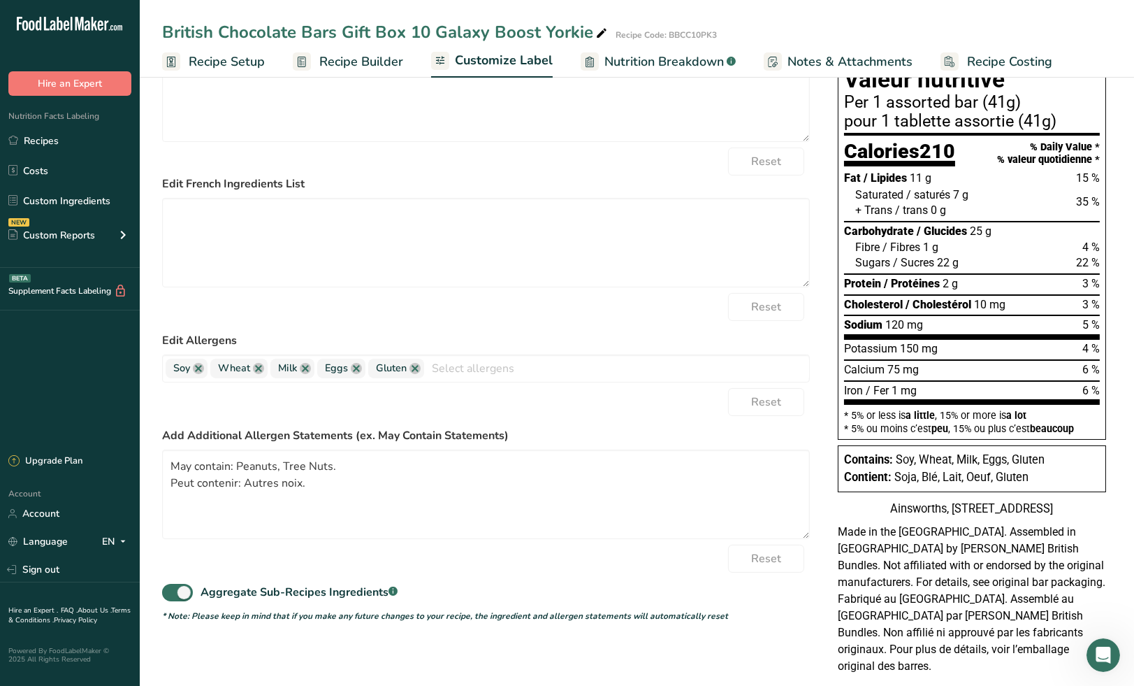
scroll to position [155, 0]
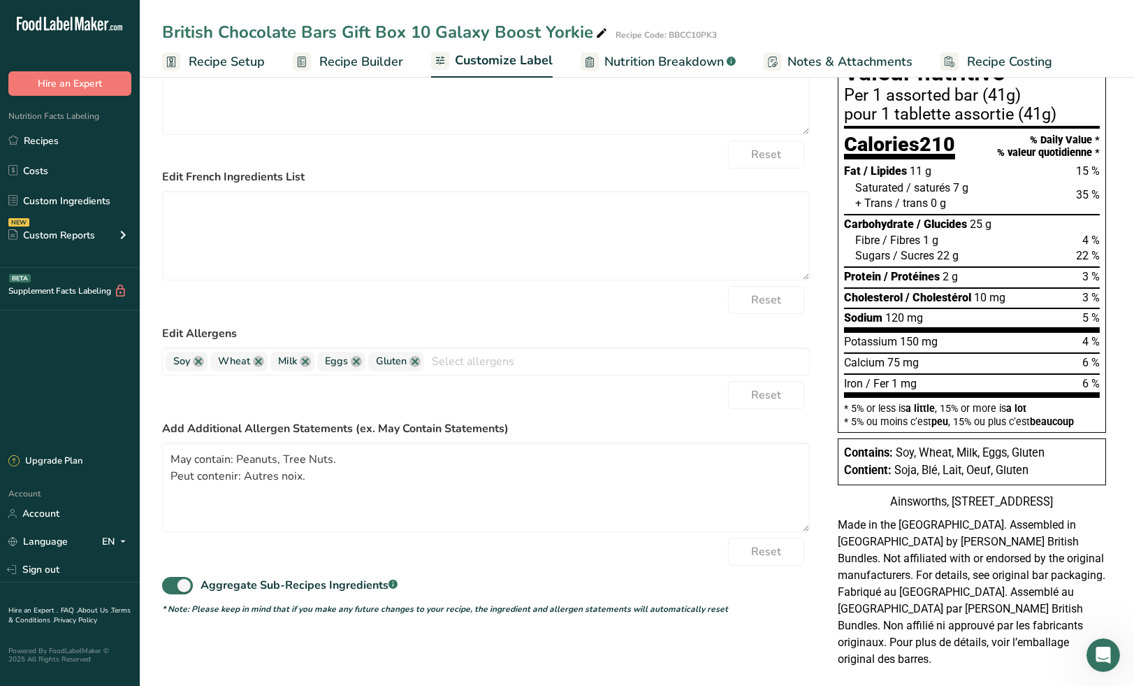
click at [586, 412] on form "Edit Ingredients List Reset Edit French Ingredients List Reset Edit Allergens S…" at bounding box center [486, 319] width 648 height 592
click at [324, 476] on textarea "May contain: Peanuts, Tree Nuts. Peut contenir: Autres noix." at bounding box center [486, 486] width 648 height 89
drag, startPoint x: 313, startPoint y: 474, endPoint x: 166, endPoint y: 478, distance: 147.5
click at [166, 478] on textarea "May contain: Peanuts, Tree Nuts. Peut contenir: Autres noix." at bounding box center [486, 486] width 648 height 89
paste textarea ": arachides,"
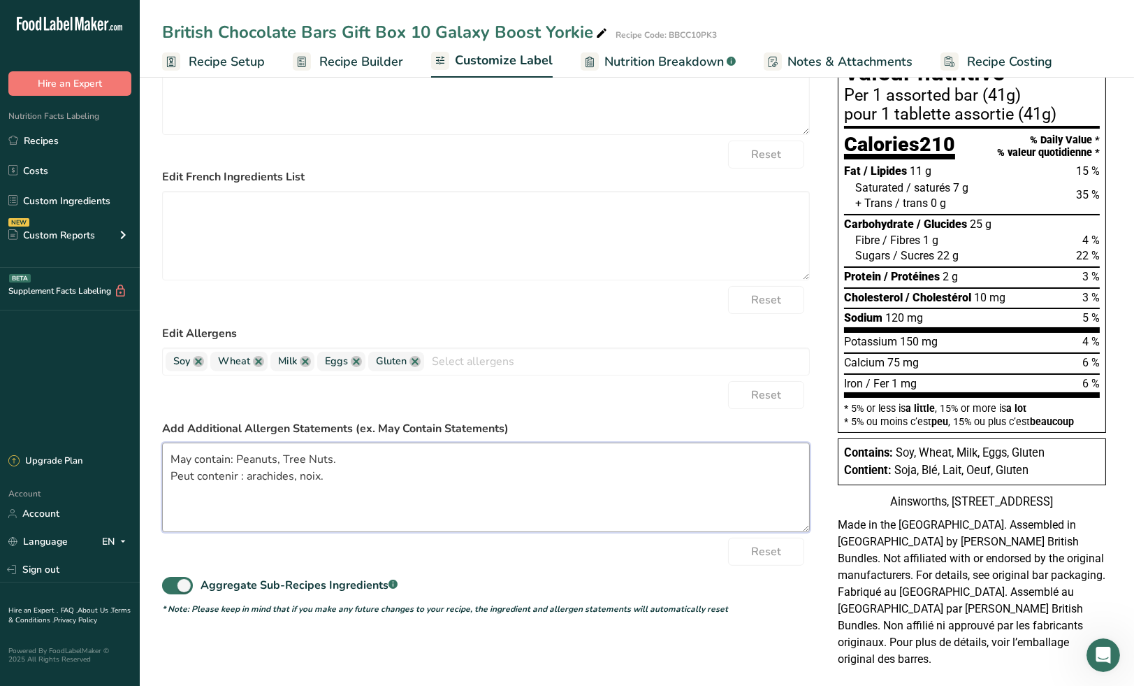
type textarea "May contain: Peanuts, Tree Nuts. Peut contenir : arachides, noix."
click at [243, 106] on textarea at bounding box center [486, 89] width 648 height 89
paste textarea "Sugar/glucose-fructose, modified milk ingredients, cocoa butter, cocoa mass, co…"
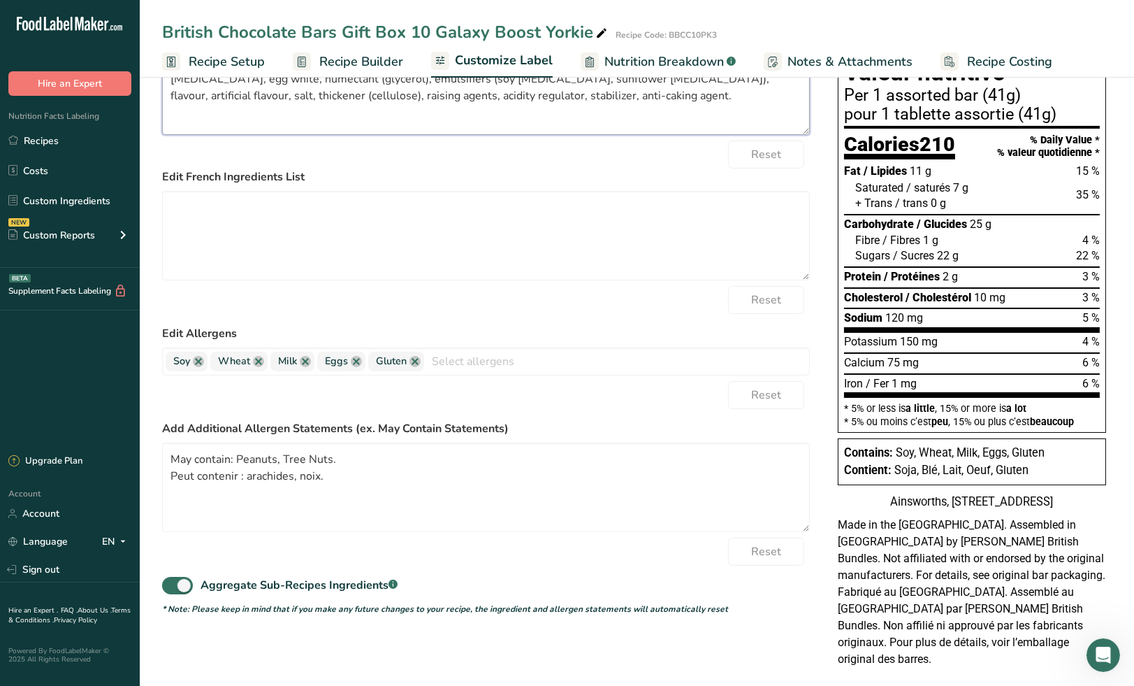
type textarea "Sugar/glucose-fructose, modified milk ingredients, cocoa butter, cocoa mass, co…"
click at [376, 228] on textarea at bounding box center [486, 235] width 648 height 89
paste textarea "Sucre/glucose-fructose, substances laitières modifiées, beurre de cacao, pâte d…"
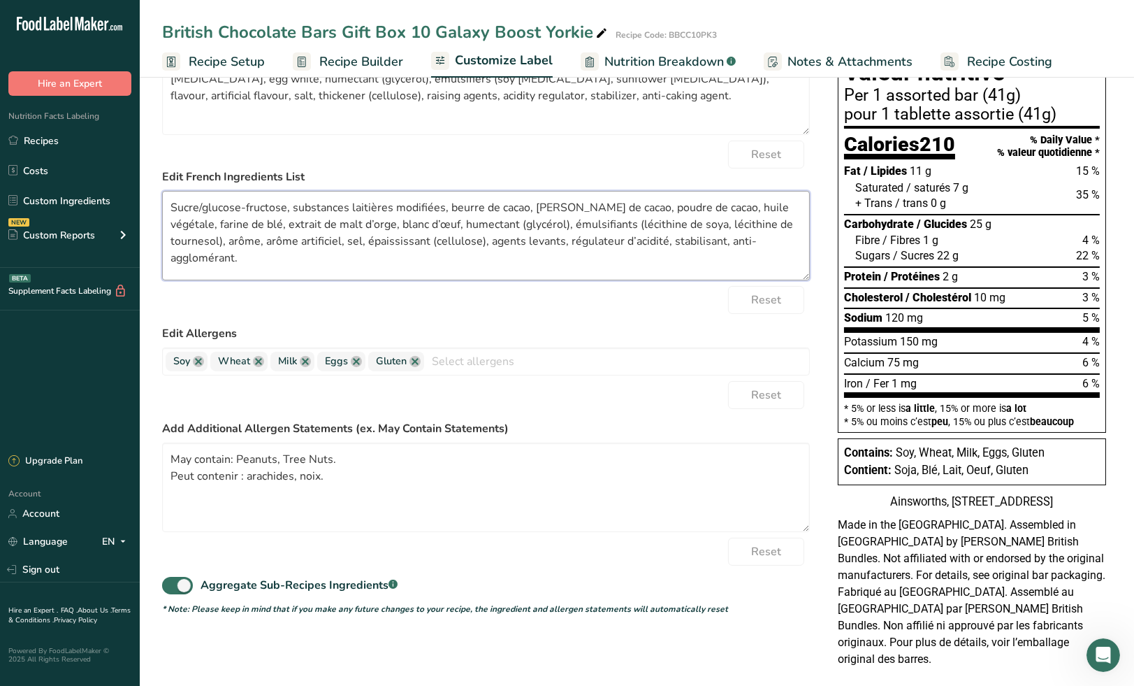
type textarea "Sucre/glucose-fructose, substances laitières modifiées, beurre de cacao, pâte d…"
click at [625, 315] on form "Edit Ingredients List Sugar/glucose-fructose, modified milk ingredients, cocoa …" at bounding box center [486, 319] width 648 height 592
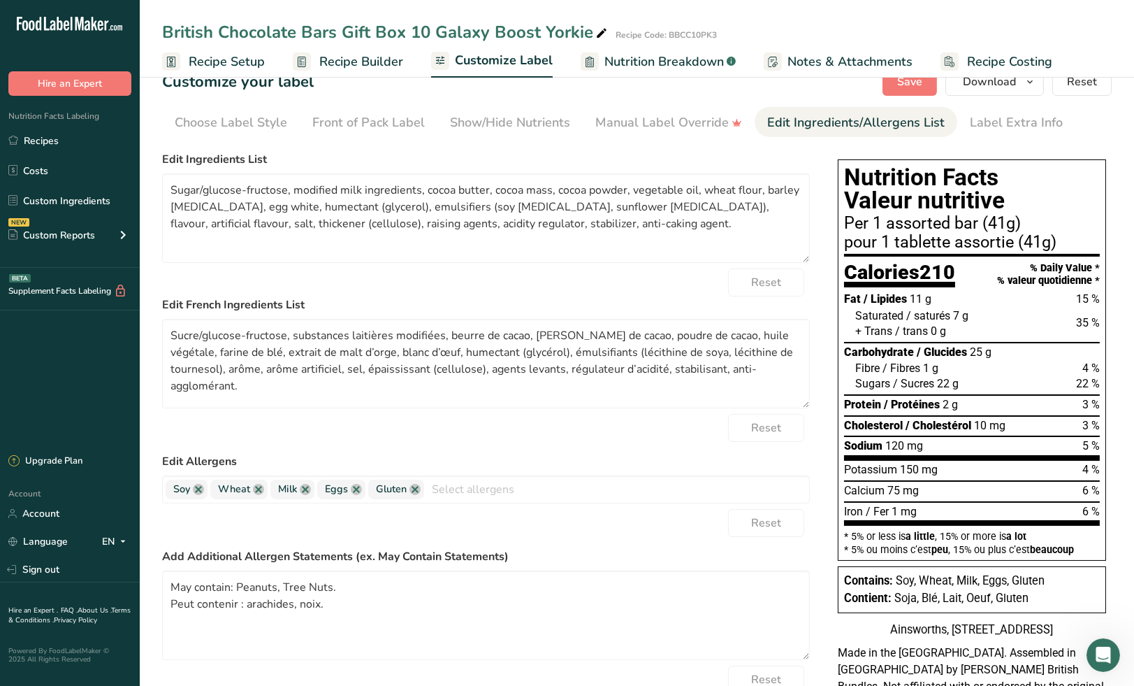
scroll to position [0, 0]
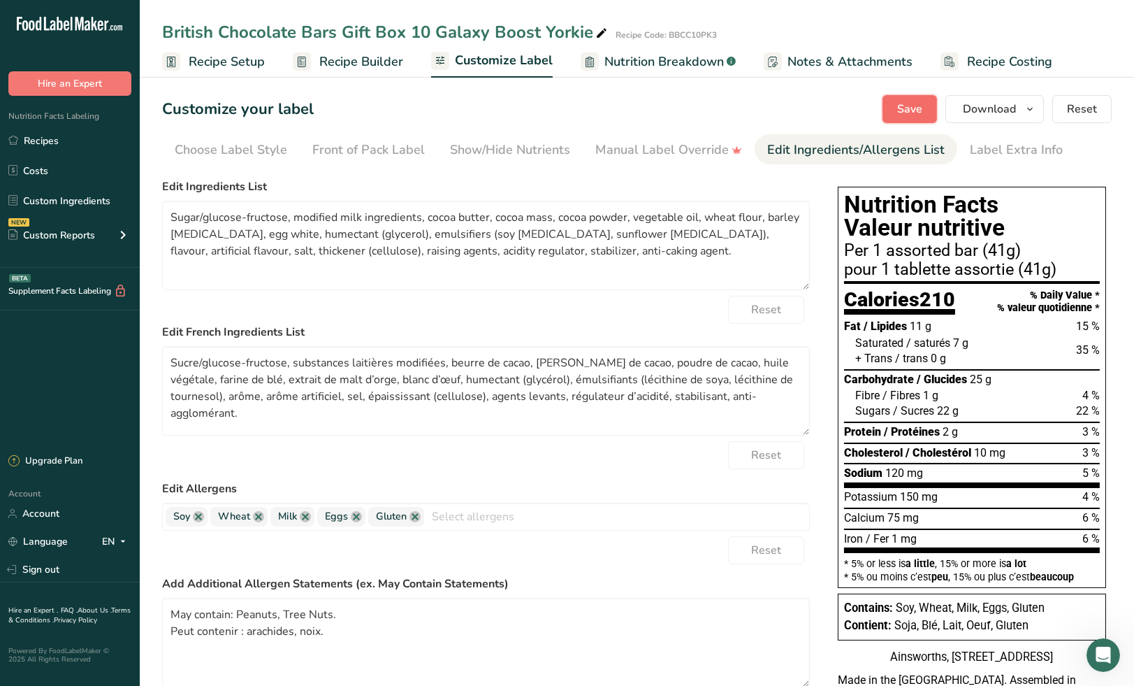
click at [900, 108] on span "Save" at bounding box center [910, 109] width 25 height 17
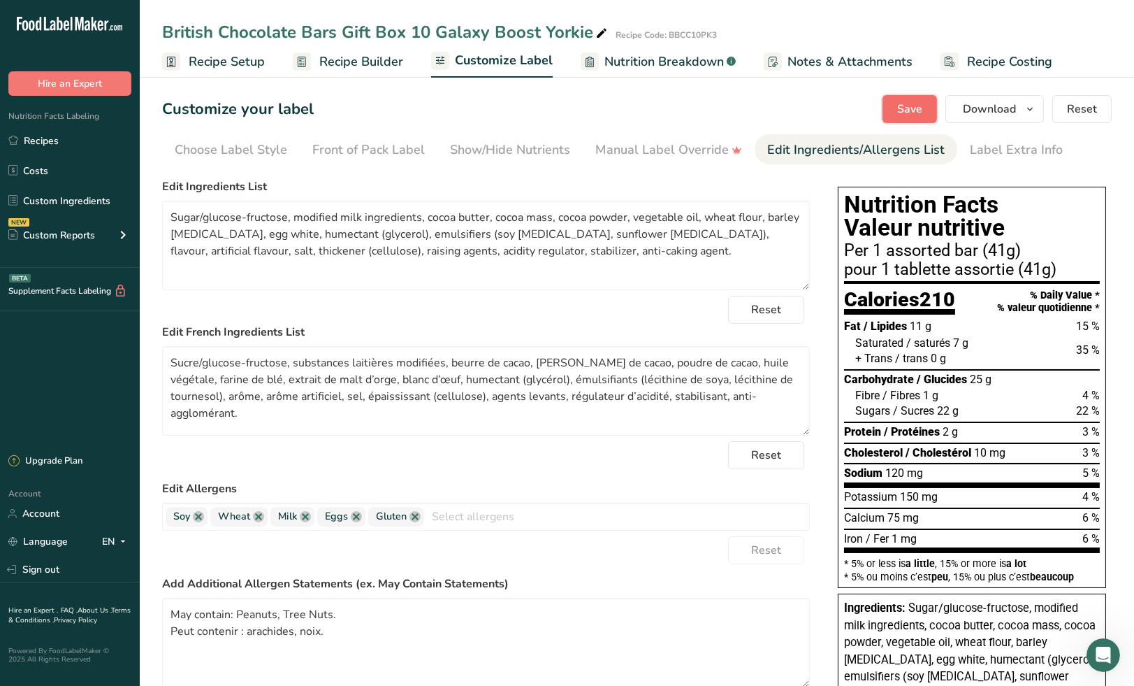
click at [912, 107] on span "Save" at bounding box center [910, 109] width 25 height 17
click at [1014, 110] on span "Download" at bounding box center [989, 109] width 53 height 17
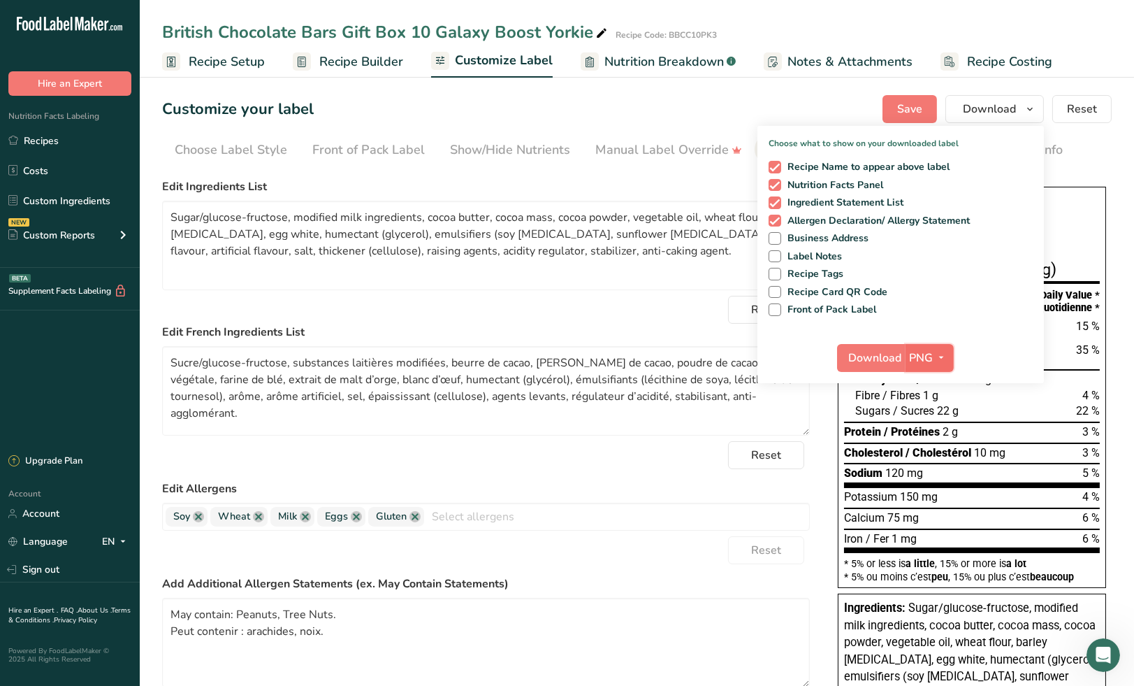
click at [938, 356] on icon "button" at bounding box center [942, 357] width 11 height 17
click at [928, 453] on link "PDF" at bounding box center [931, 455] width 45 height 23
click at [877, 357] on span "Download" at bounding box center [876, 358] width 53 height 17
click at [243, 60] on span "Recipe Setup" at bounding box center [227, 61] width 76 height 19
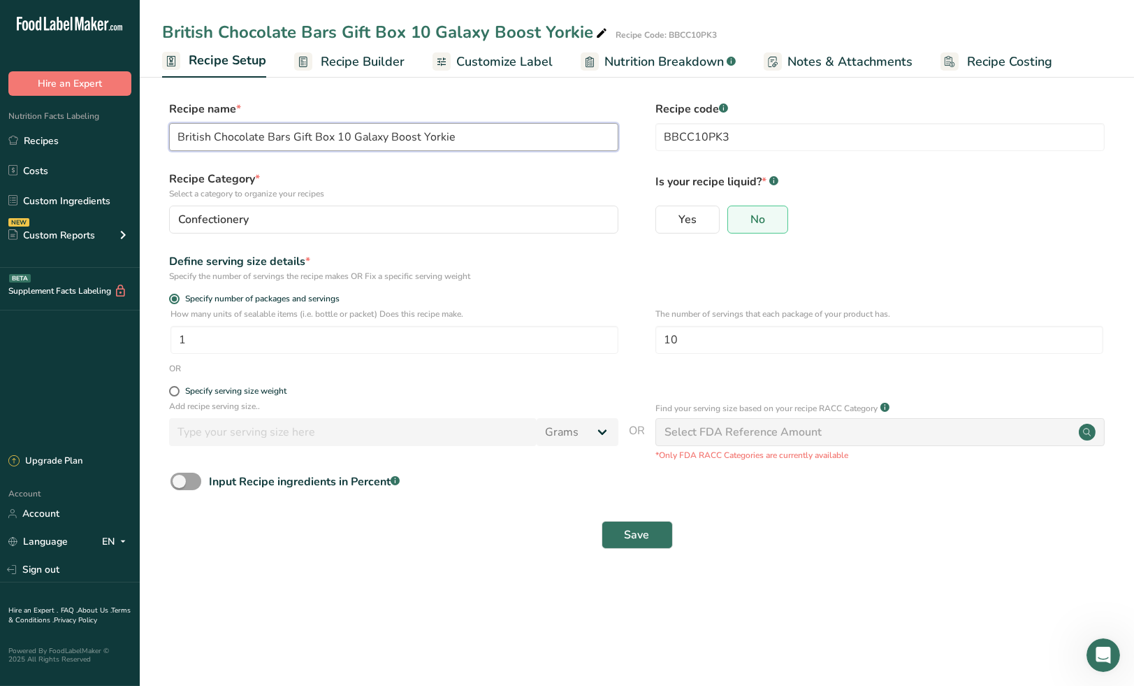
drag, startPoint x: 461, startPoint y: 138, endPoint x: 169, endPoint y: 142, distance: 292.2
click at [169, 142] on input "British Chocolate Bars Gift Box 10 Galaxy Boost Yorkie" at bounding box center [393, 137] width 449 height 28
paste input "Assorted Milk Chocolate Bars 413g Assortiment de barres de chocolat au lait 413g"
click at [179, 137] on input "Assorted Milk Chocolate Bars 413g Assortiment de barres de chocolat au lait 413g" at bounding box center [393, 137] width 449 height 28
type input "BBCC10PK3 Assorted Milk Chocolate Bars 413g Assortiment de barres de chocolat a…"
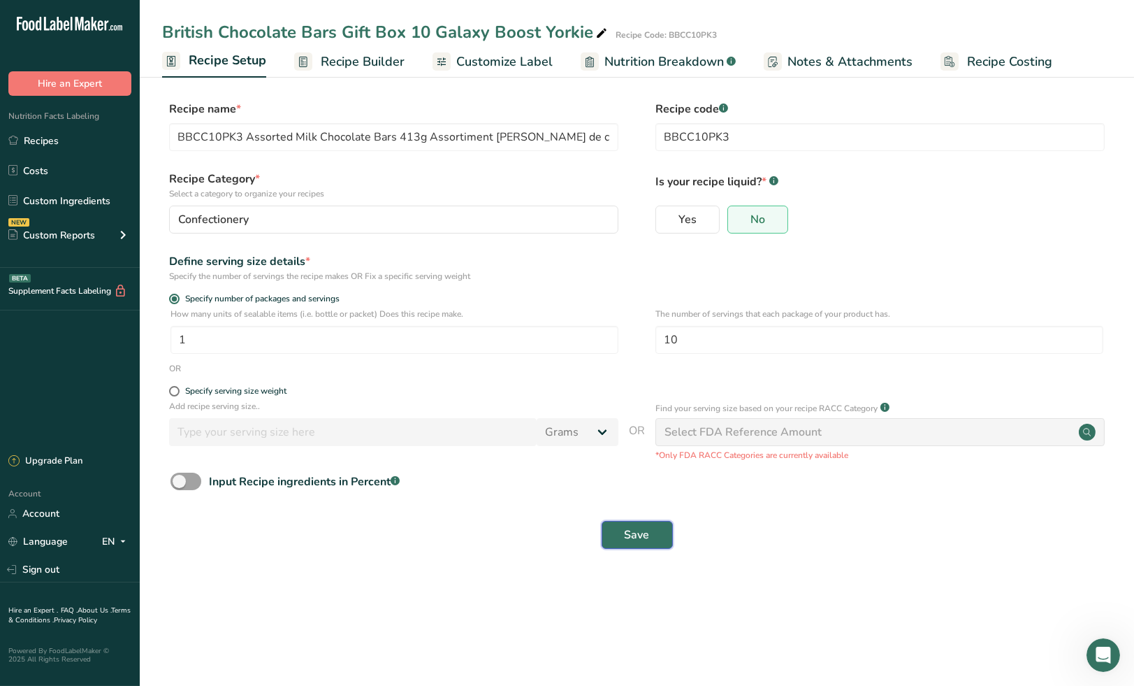
click at [637, 535] on span "Save" at bounding box center [637, 534] width 25 height 17
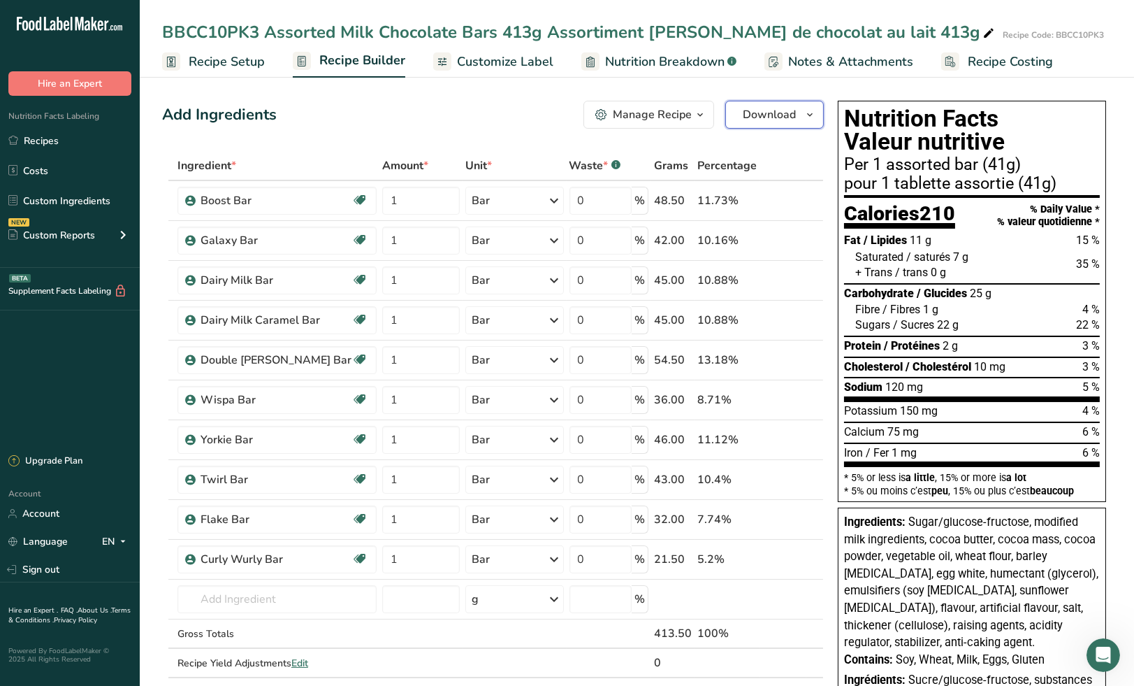
click at [797, 114] on button "Download" at bounding box center [775, 115] width 99 height 28
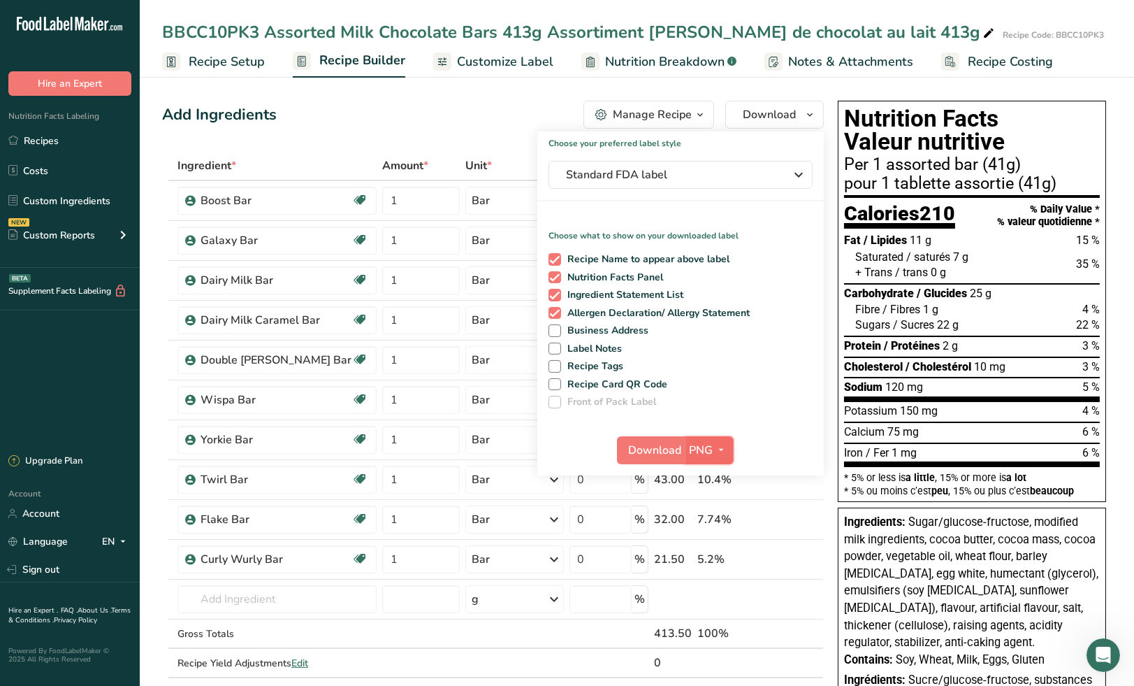
click at [716, 452] on icon "button" at bounding box center [721, 449] width 11 height 17
click at [707, 552] on link "PDF" at bounding box center [711, 547] width 45 height 23
click at [671, 452] on span "Download" at bounding box center [656, 450] width 53 height 17
click at [47, 145] on link "Recipes" at bounding box center [70, 140] width 140 height 27
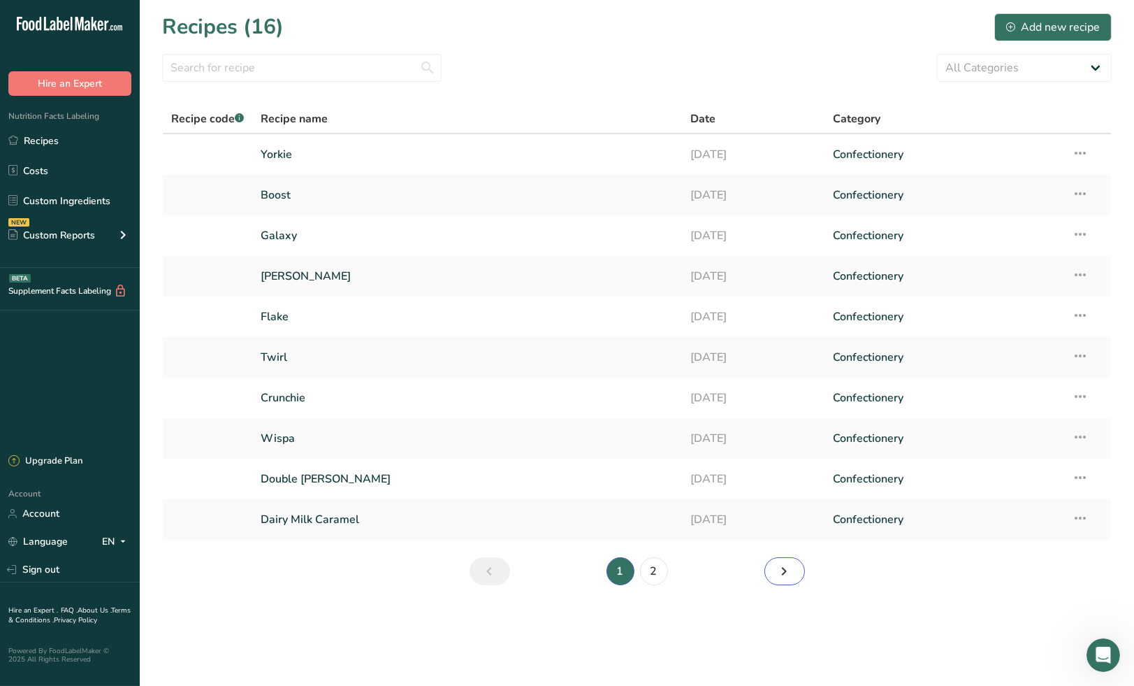
click at [788, 577] on icon "Next page" at bounding box center [785, 571] width 17 height 25
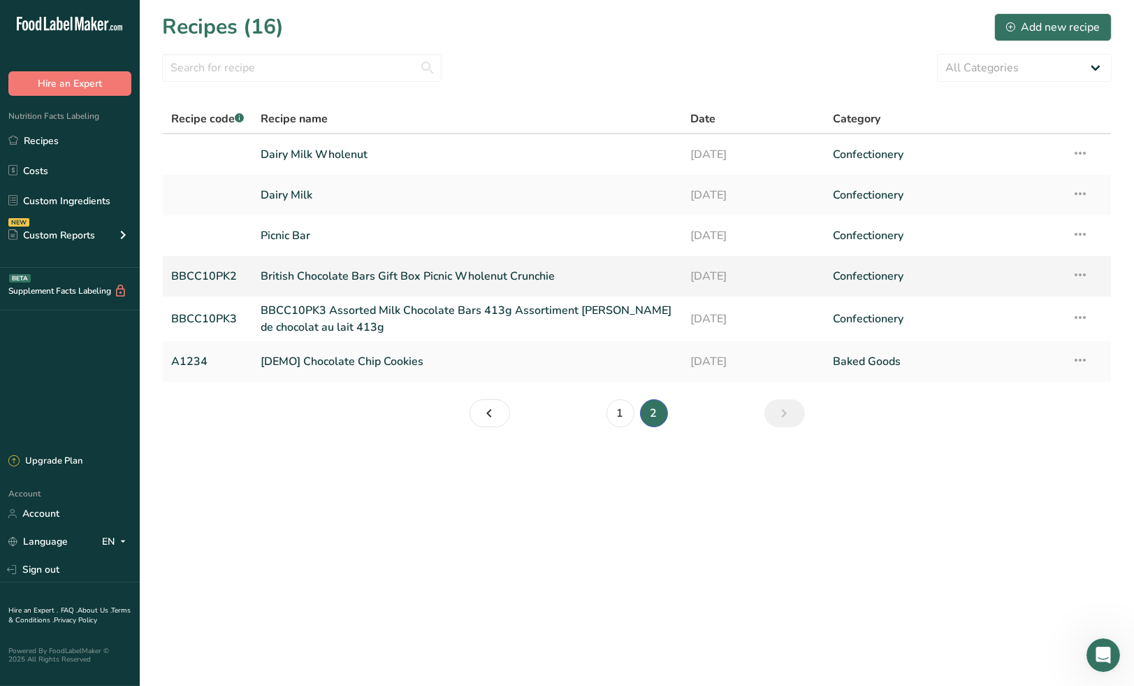
click at [405, 282] on link "British Chocolate Bars Gift Box Picnic Wholenut Crunchie" at bounding box center [467, 275] width 412 height 29
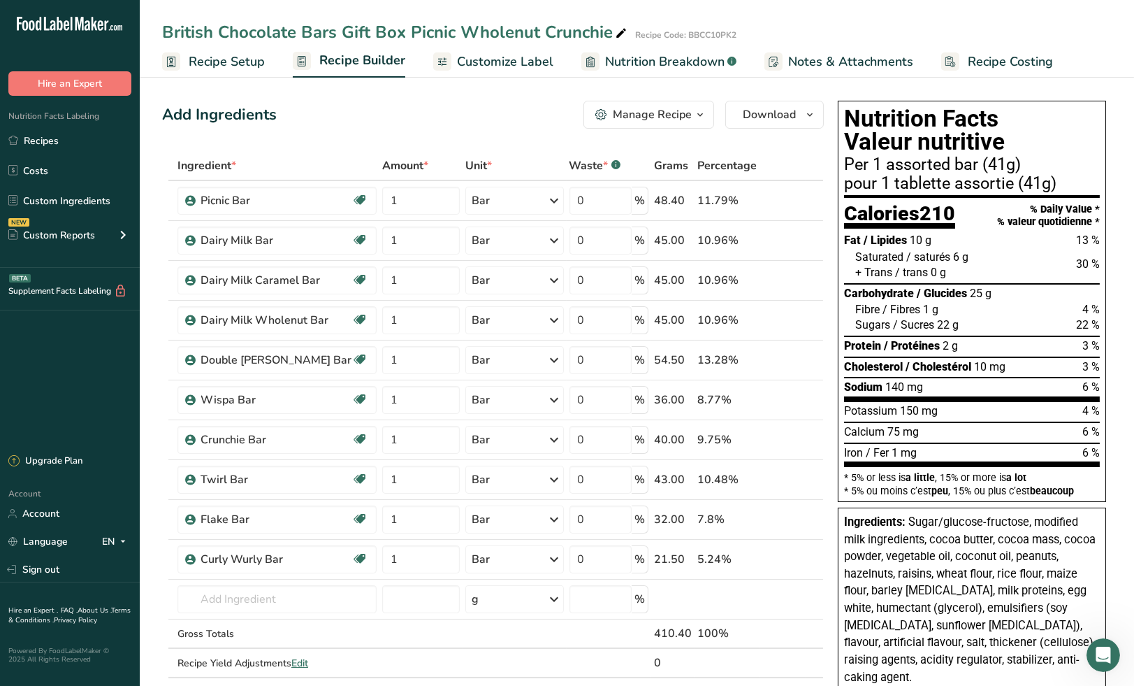
click at [214, 62] on span "Recipe Setup" at bounding box center [227, 61] width 76 height 19
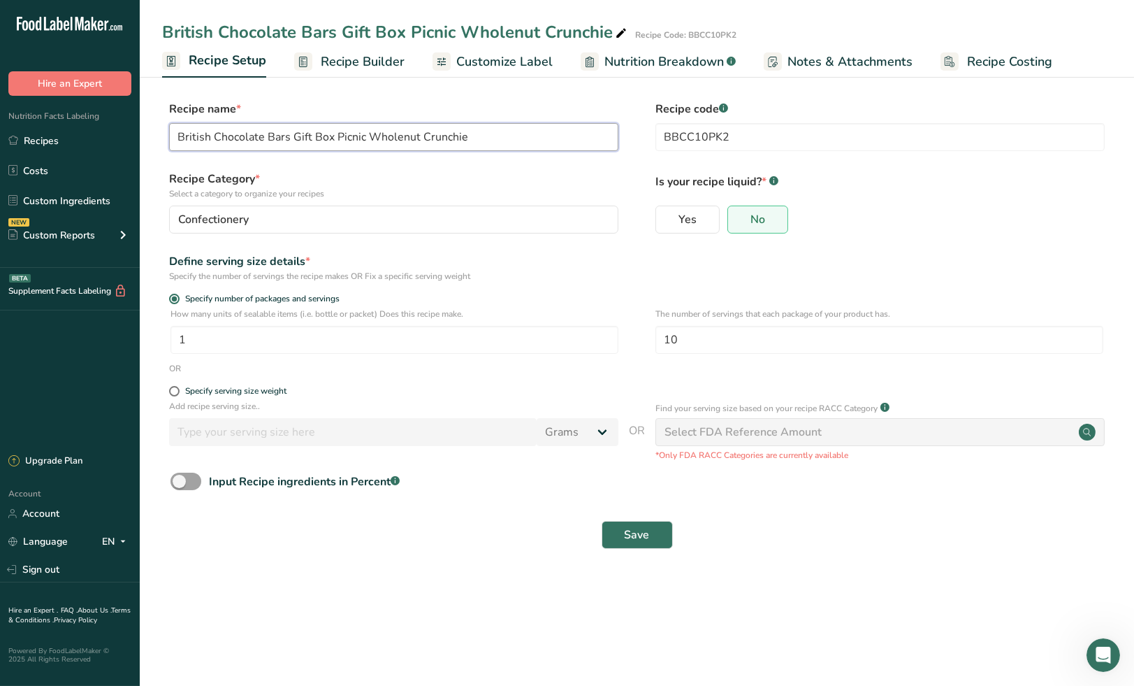
drag, startPoint x: 473, startPoint y: 138, endPoint x: 160, endPoint y: 132, distance: 312.5
click at [160, 132] on section "Recipe name * British Chocolate Bars Gift Box Picnic Wholenut Crunchie Recipe c…" at bounding box center [637, 326] width 995 height 507
paste input "Assorted Milk Chocolate Bars 413g Assortiment de barres de chocolat au lait 413g"
type input "BBCC10PK2 Assorted Milk Chocolate Bars 413g Assortiment de barres de chocolat a…"
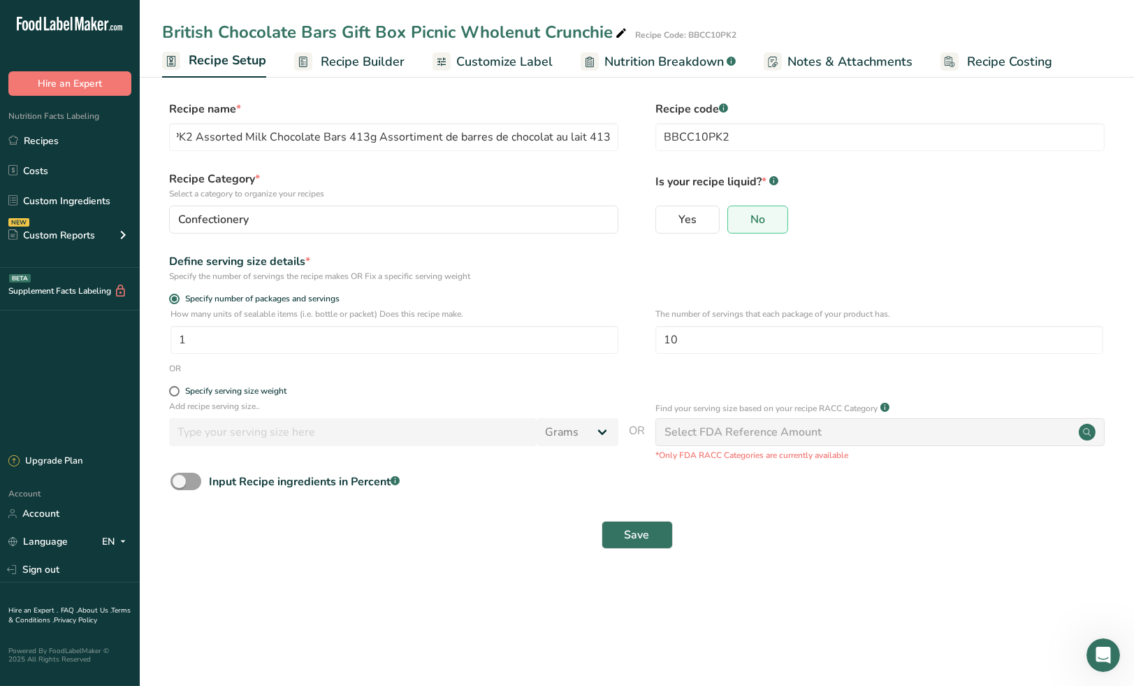
scroll to position [0, 0]
click at [967, 250] on form "Recipe name * BBCC10PK2 Assorted Milk Chocolate Bars 413g Assortiment de barres…" at bounding box center [637, 329] width 950 height 456
click at [643, 535] on span "Save" at bounding box center [637, 534] width 25 height 17
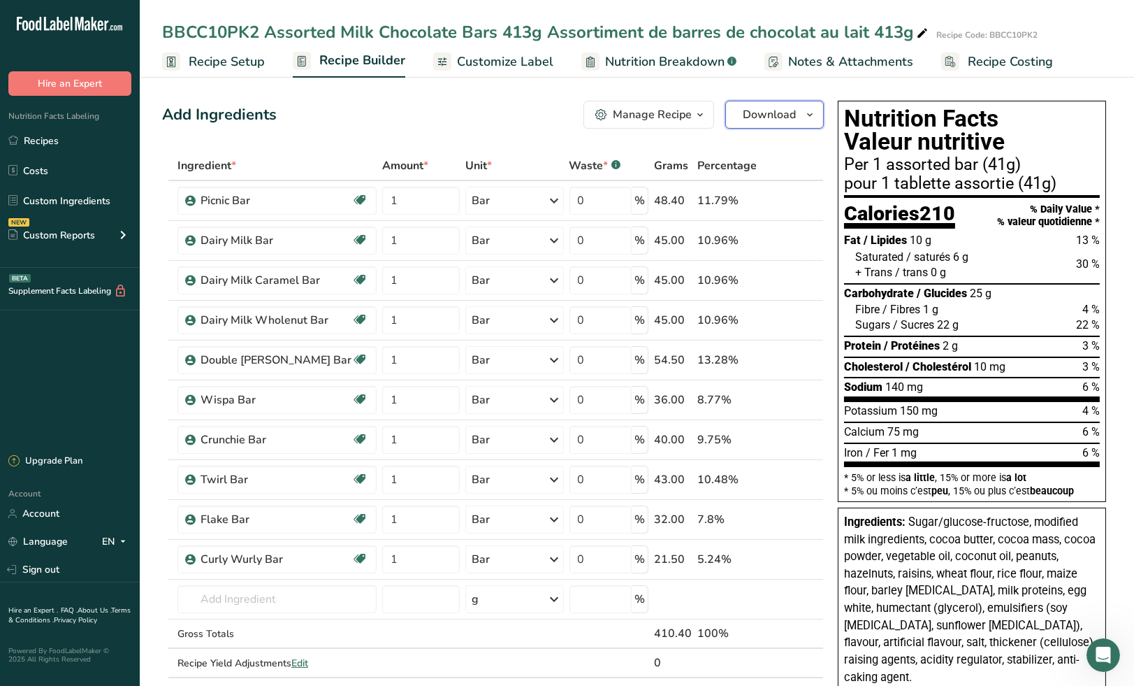
click at [795, 122] on span "Download" at bounding box center [769, 114] width 53 height 17
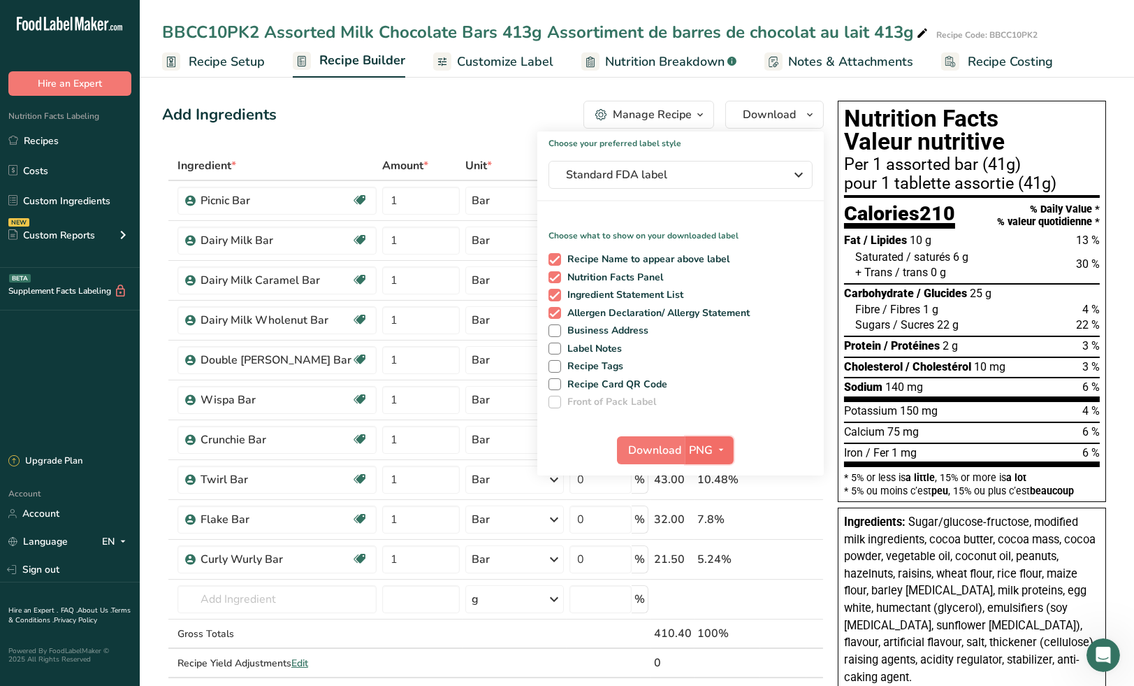
click at [718, 449] on icon "button" at bounding box center [721, 449] width 11 height 17
click at [708, 547] on link "PDF" at bounding box center [711, 547] width 45 height 23
click at [649, 449] on span "Download" at bounding box center [656, 450] width 53 height 17
click at [221, 62] on span "Recipe Setup" at bounding box center [227, 61] width 76 height 19
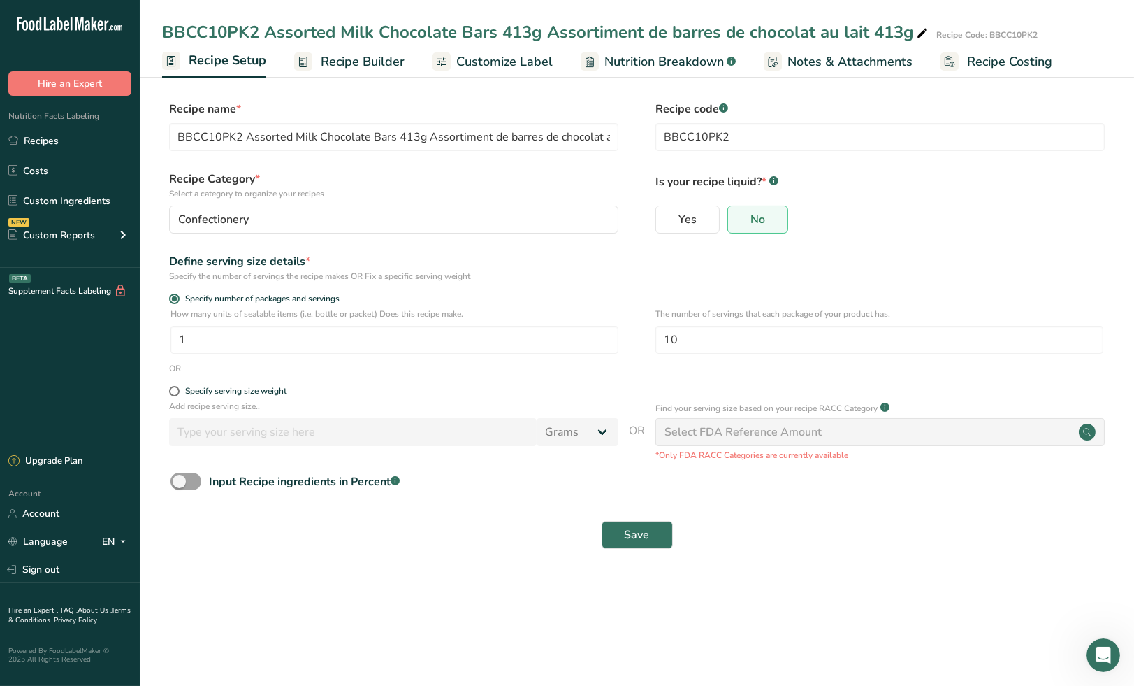
click at [470, 64] on span "Customize Label" at bounding box center [504, 61] width 96 height 19
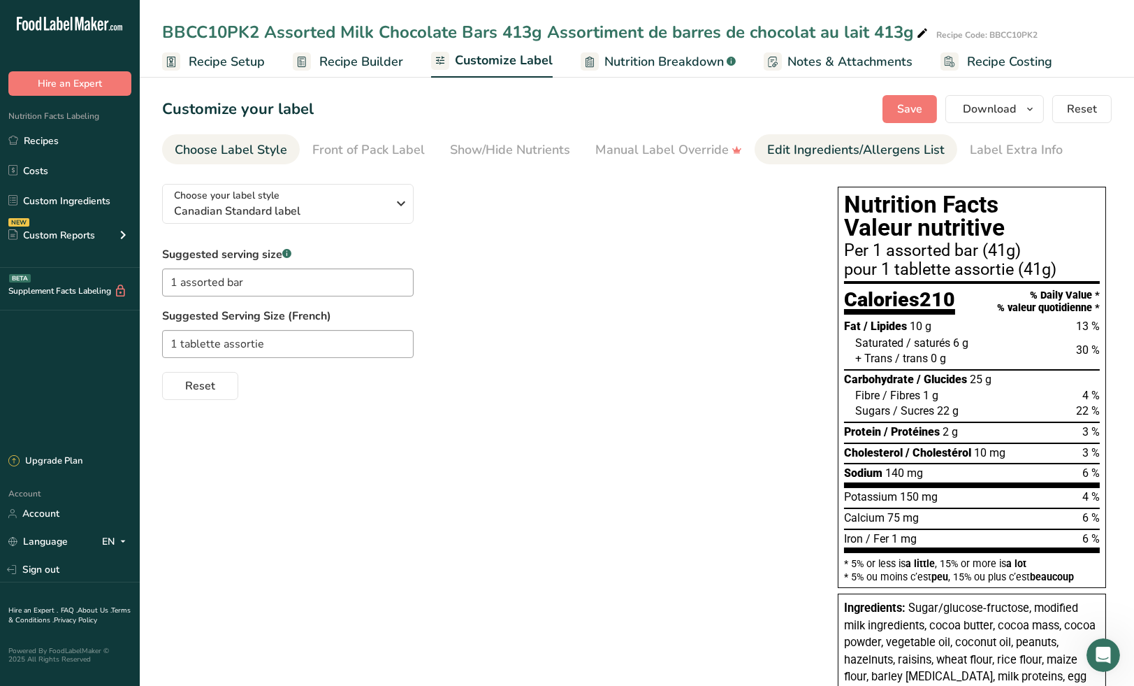
click at [805, 145] on div "Edit Ingredients/Allergens List" at bounding box center [857, 150] width 178 height 19
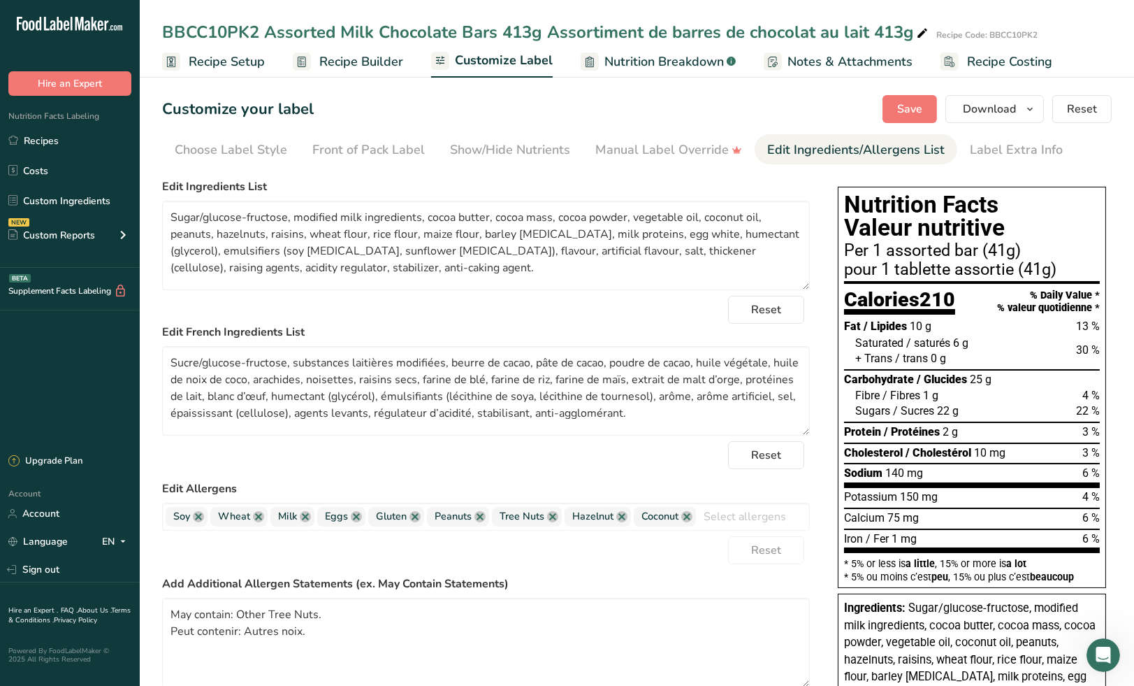
click at [473, 59] on span "Customize Label" at bounding box center [504, 60] width 98 height 19
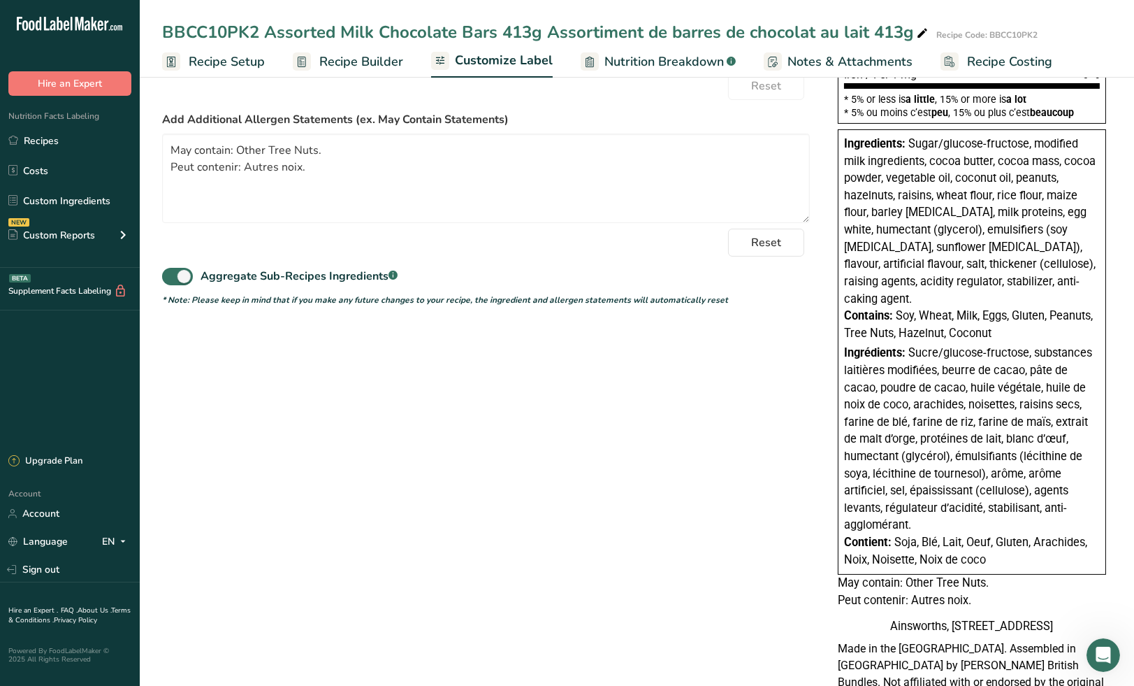
scroll to position [466, 0]
click at [179, 275] on span at bounding box center [177, 274] width 31 height 17
click at [171, 275] on input "Aggregate Sub-Recipes Ingredients .a-a{fill:#347362;}.b-a{fill:#fff;}" at bounding box center [166, 275] width 9 height 9
checkbox input "false"
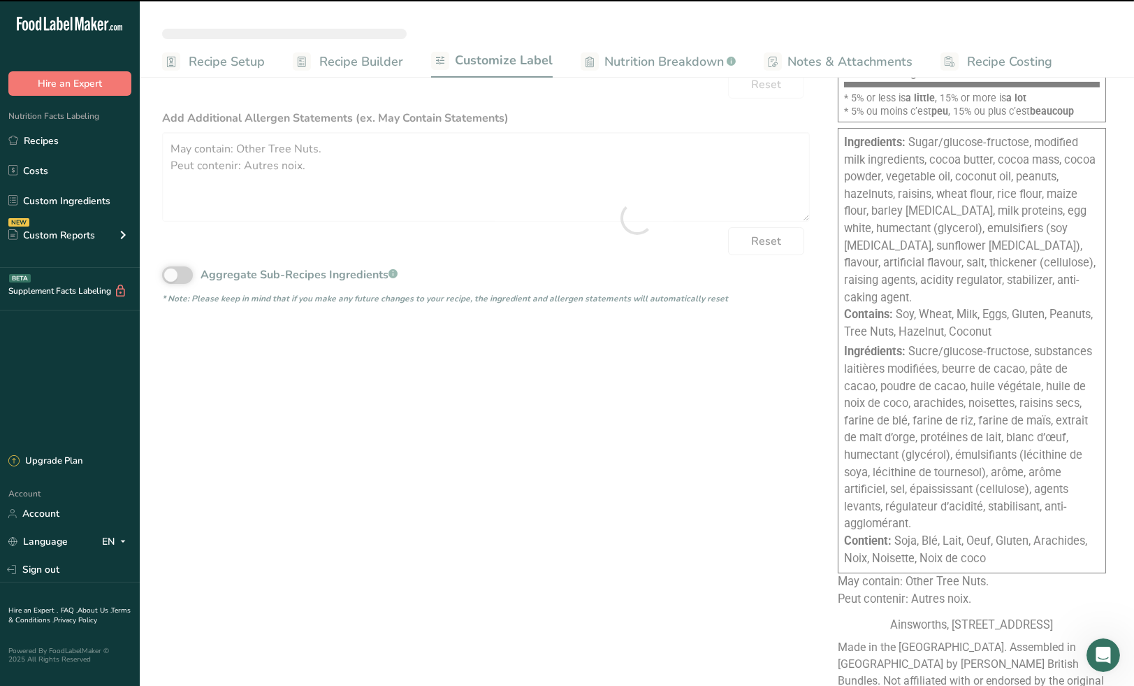
type textarea "Chocolate bar with nougat and crisp cereal (Sugar/glucose-fructose, modified mi…"
type textarea "Barre de chocolat au nougat et céréales croustillantes (Sucre/glucose-fructose,…"
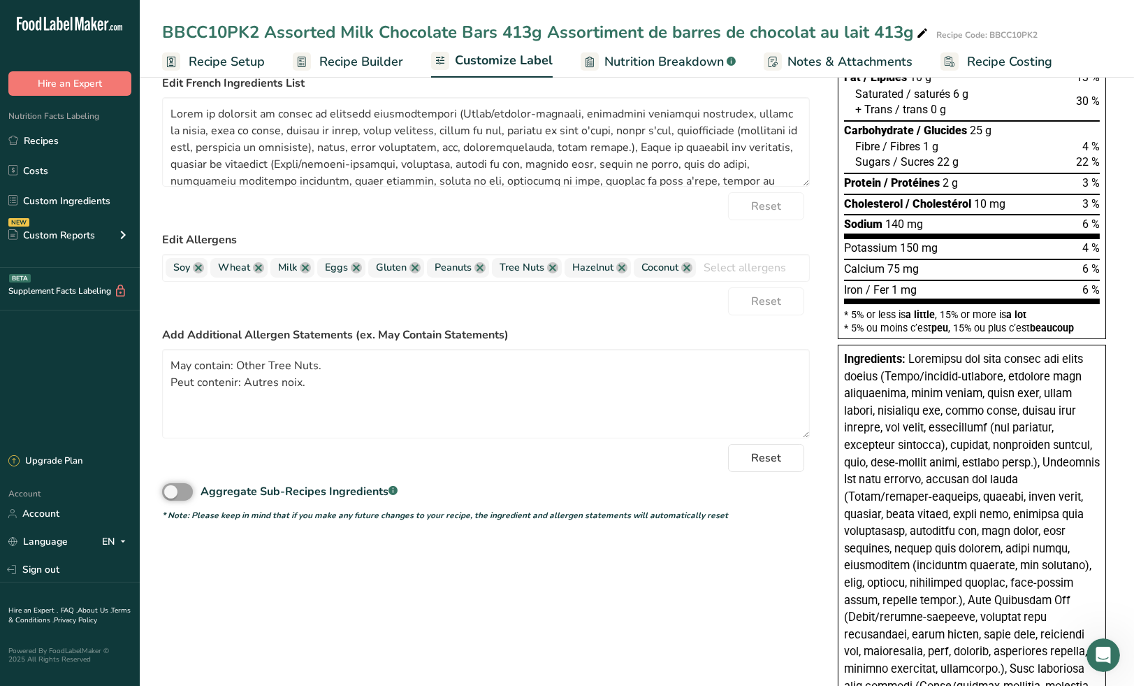
scroll to position [0, 0]
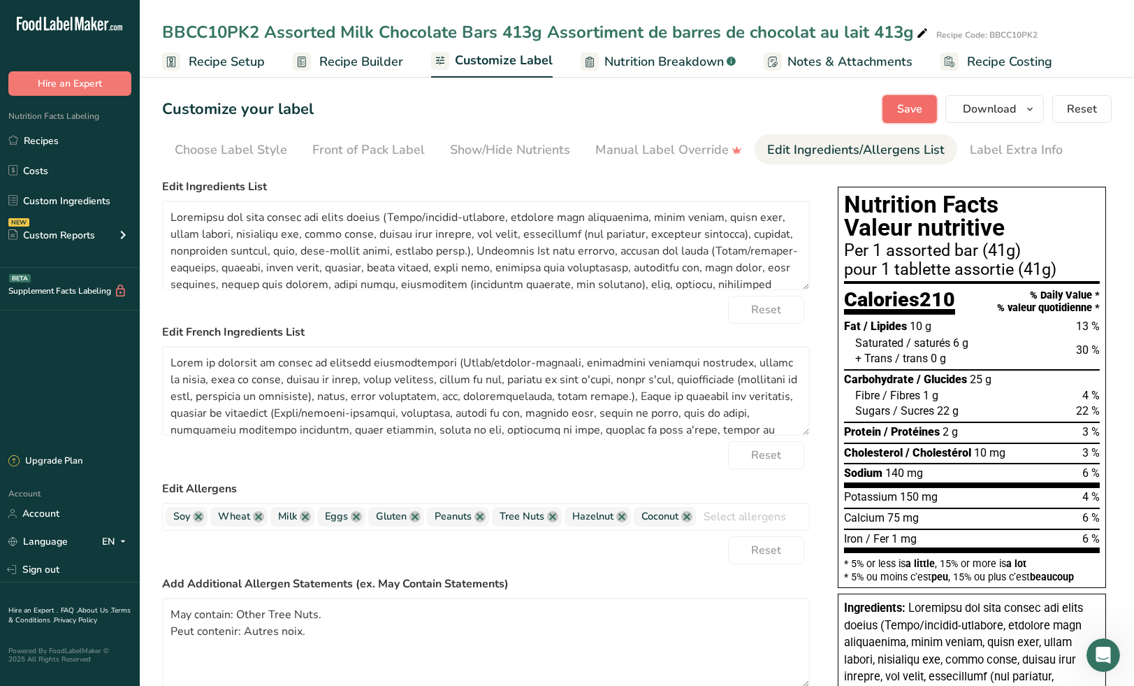
click at [911, 105] on span "Save" at bounding box center [910, 109] width 25 height 17
click at [1028, 110] on icon "button" at bounding box center [1030, 109] width 11 height 17
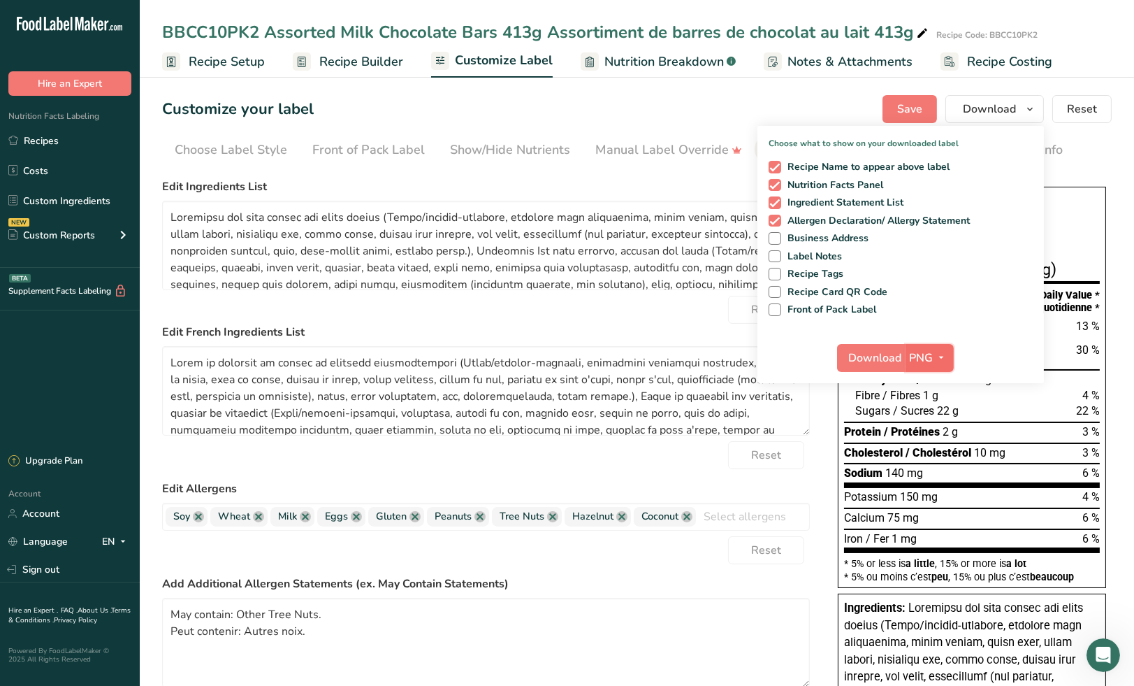
click at [940, 356] on icon "button" at bounding box center [942, 357] width 11 height 17
click at [928, 457] on link "PDF" at bounding box center [931, 455] width 45 height 23
click at [866, 358] on span "Download" at bounding box center [876, 358] width 53 height 17
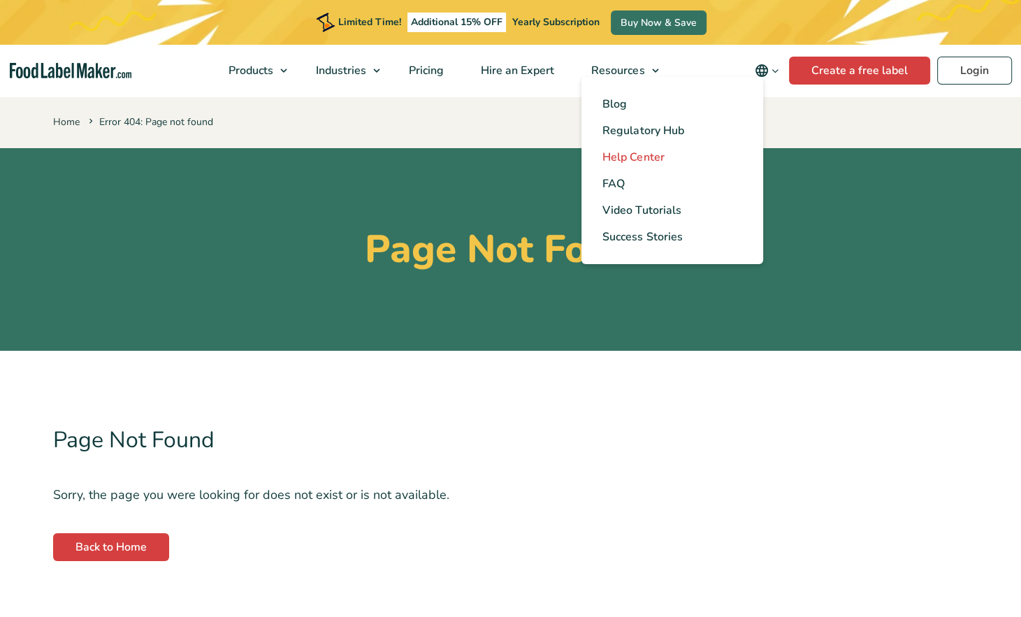
click at [644, 159] on span "Help Center" at bounding box center [634, 157] width 62 height 15
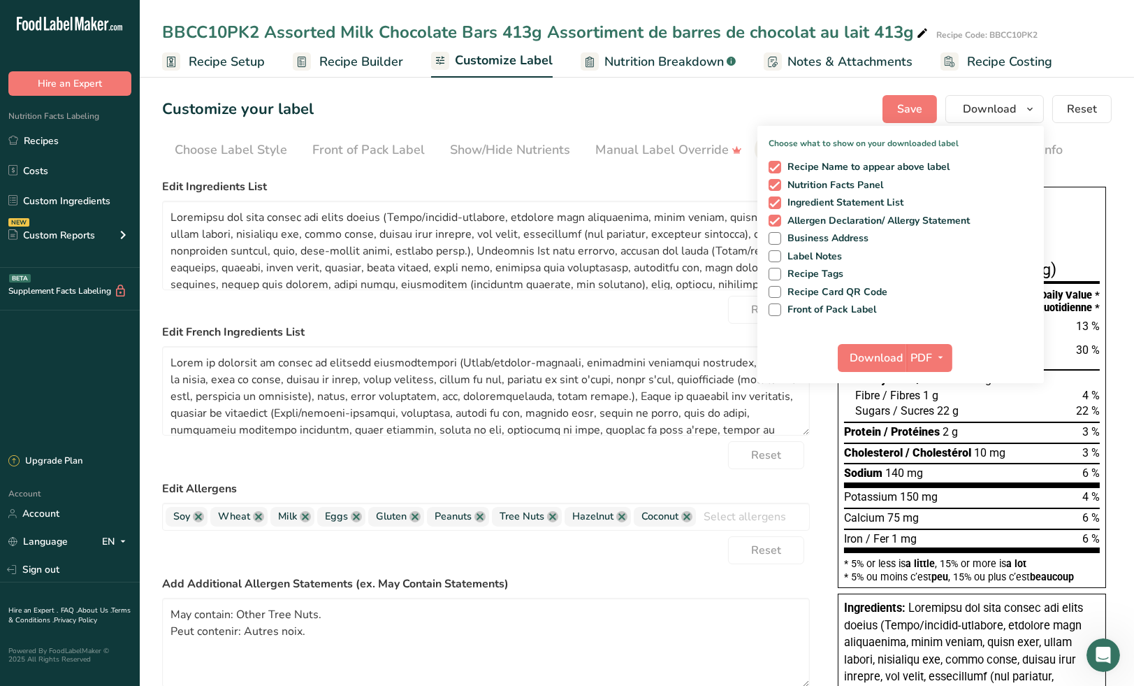
scroll to position [2752, 0]
click at [46, 144] on link "Recipes" at bounding box center [70, 140] width 140 height 27
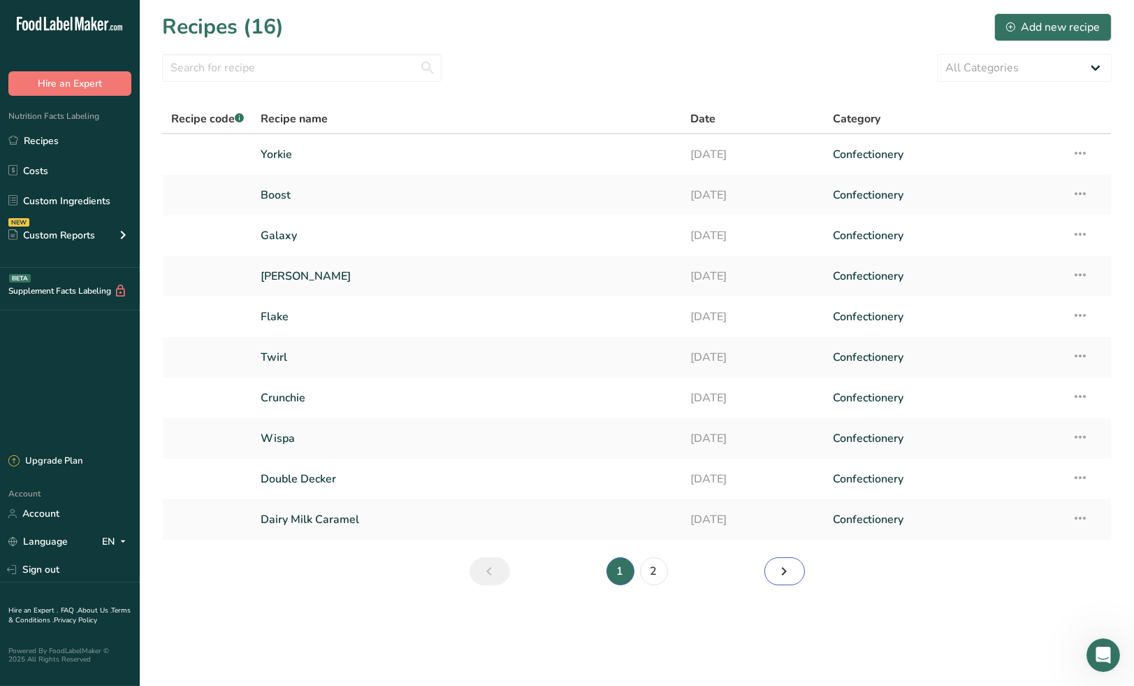
click at [779, 575] on icon "Next page" at bounding box center [785, 571] width 17 height 25
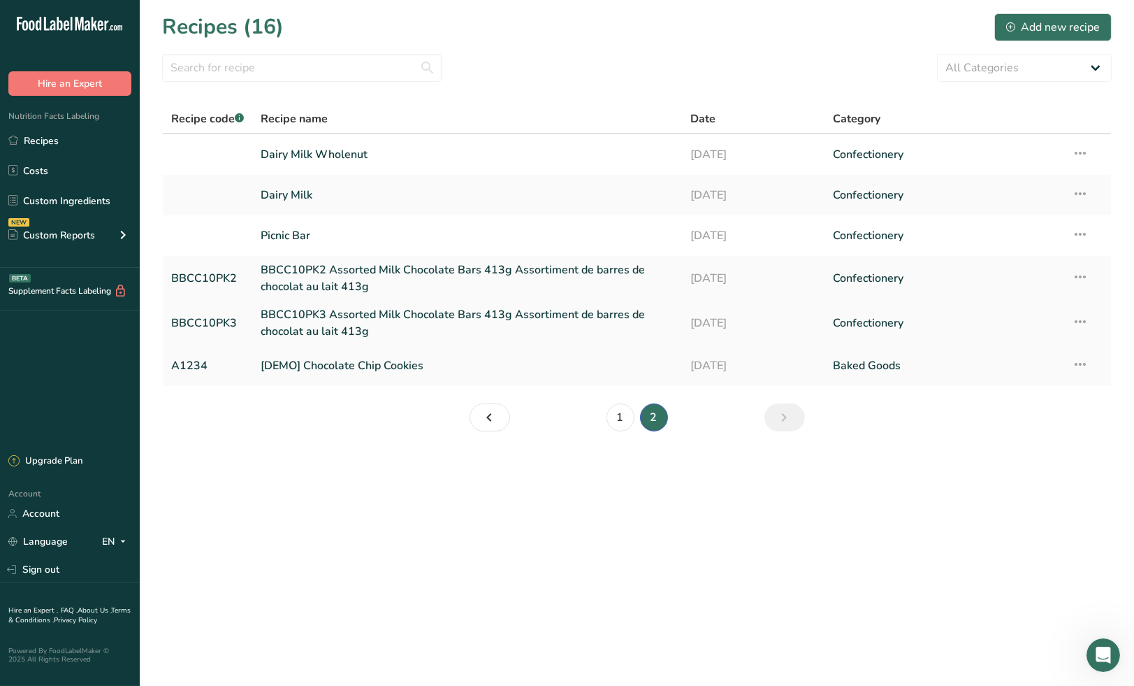
click at [395, 316] on link "BBCC10PK3 Assorted Milk Chocolate Bars 413g Assortiment de barres de chocolat a…" at bounding box center [467, 323] width 412 height 34
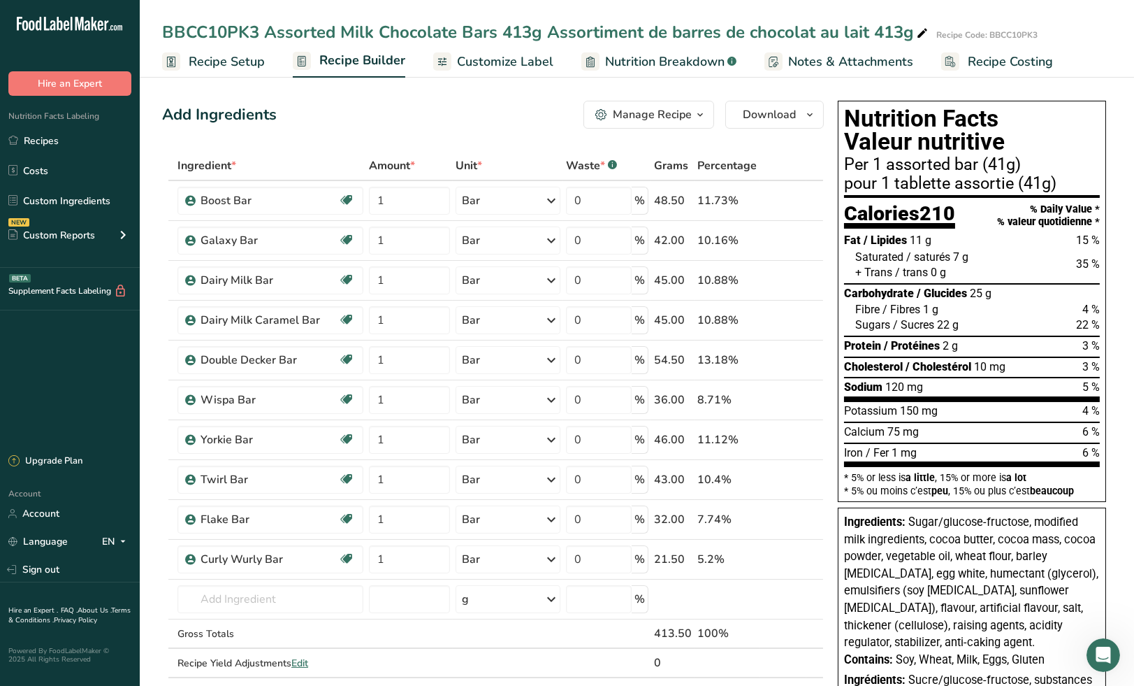
click at [239, 62] on span "Recipe Setup" at bounding box center [227, 61] width 76 height 19
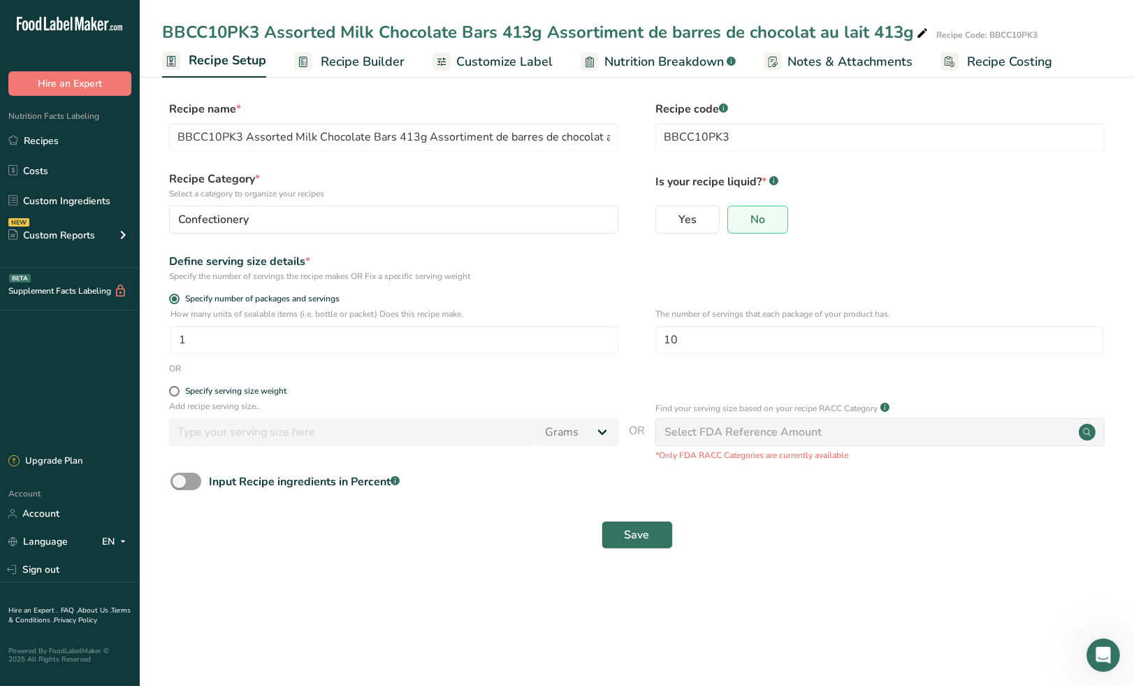
click at [500, 55] on span "Customize Label" at bounding box center [504, 61] width 96 height 19
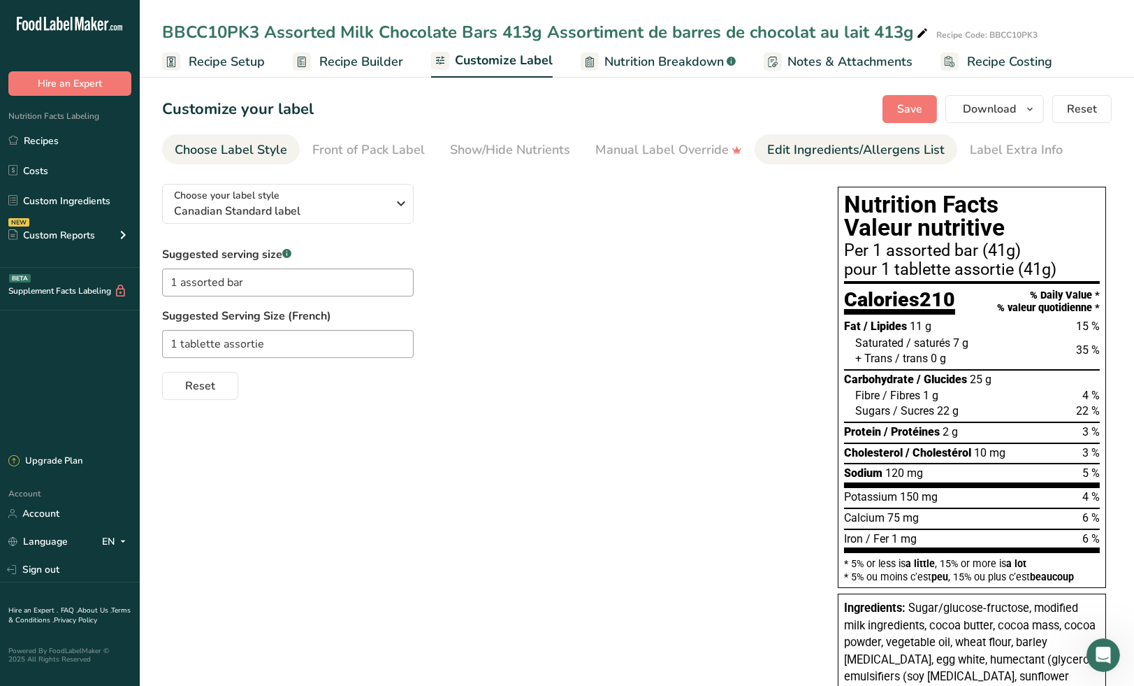
click at [794, 145] on div "Edit Ingredients/Allergens List" at bounding box center [857, 150] width 178 height 19
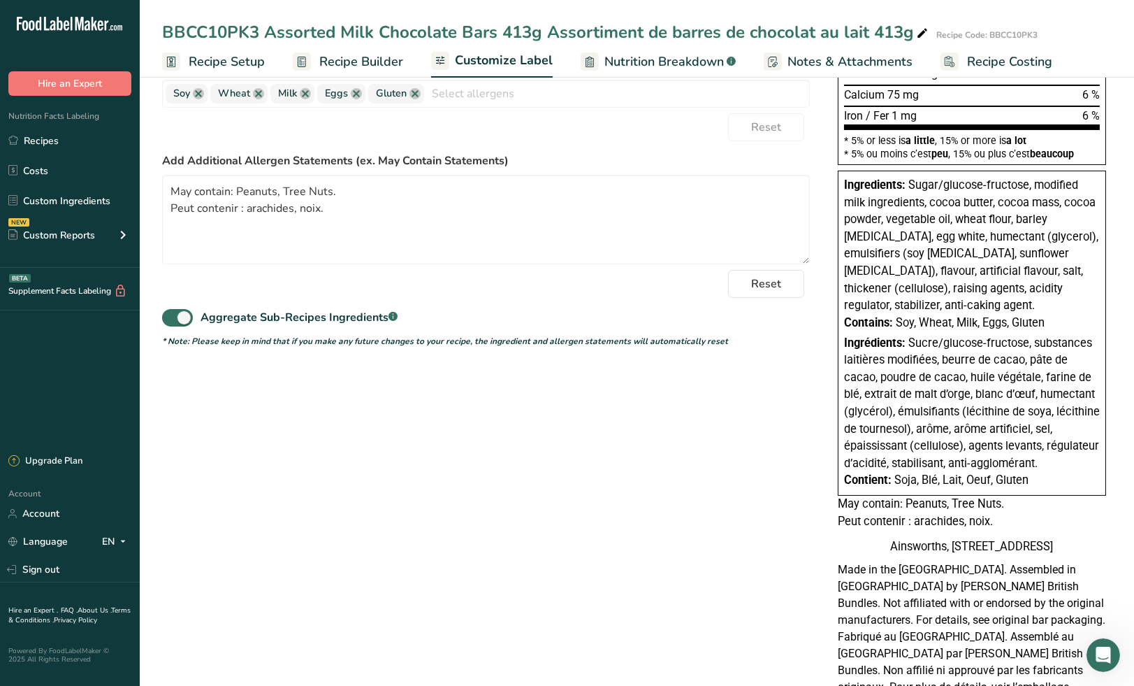
scroll to position [504, 0]
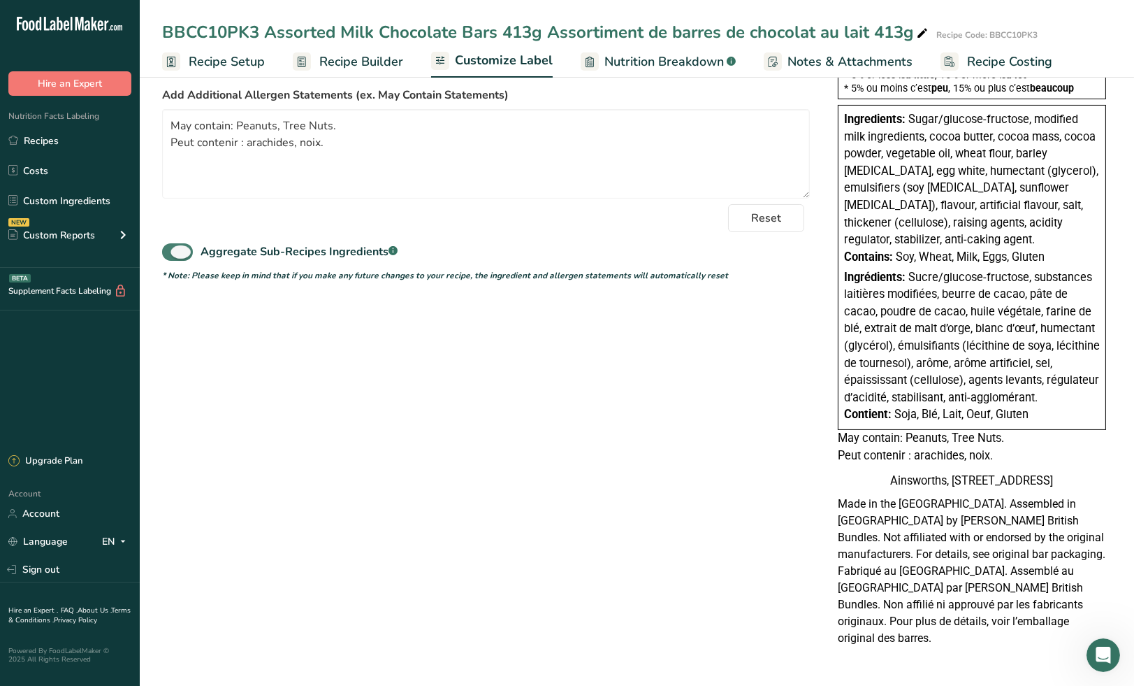
click at [185, 243] on span at bounding box center [177, 251] width 31 height 17
click at [171, 247] on input "Aggregate Sub-Recipes Ingredients .a-a{fill:#347362;}.b-a{fill:#fff;}" at bounding box center [166, 251] width 9 height 9
checkbox input "false"
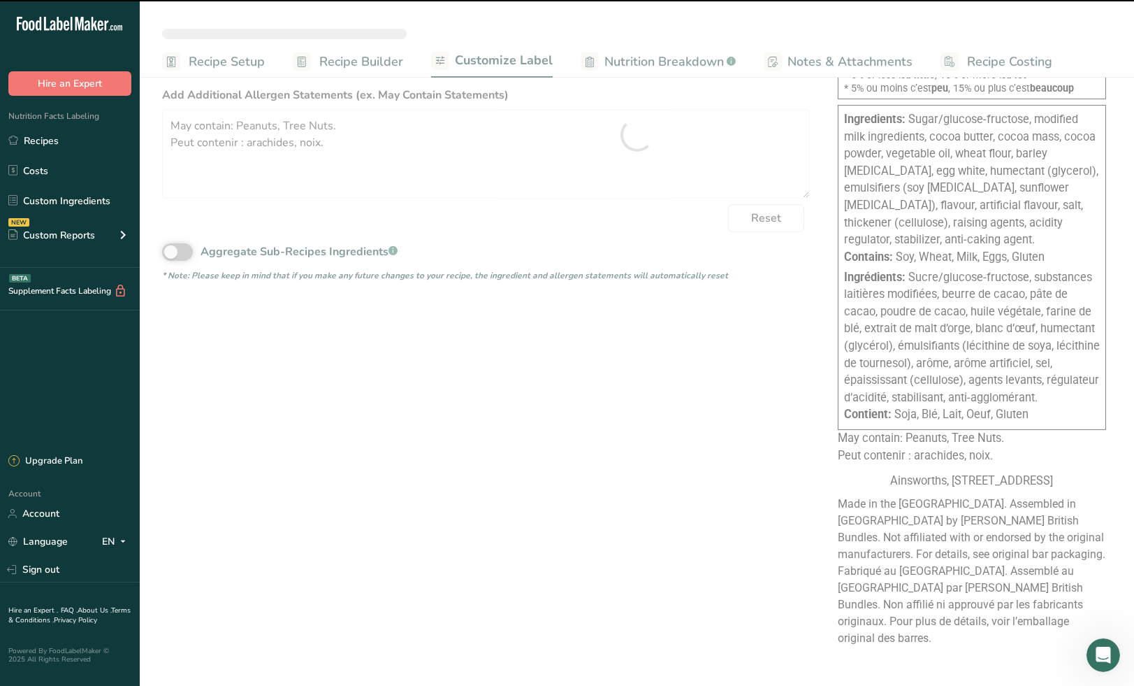
type textarea "Chocolate bar with nougat and crisp cereal (Sugar/glucose-fructose, modified mi…"
type textarea "Barre de chocolat au nougat et céréales croustillantes (Sucre/glucose-fructose,…"
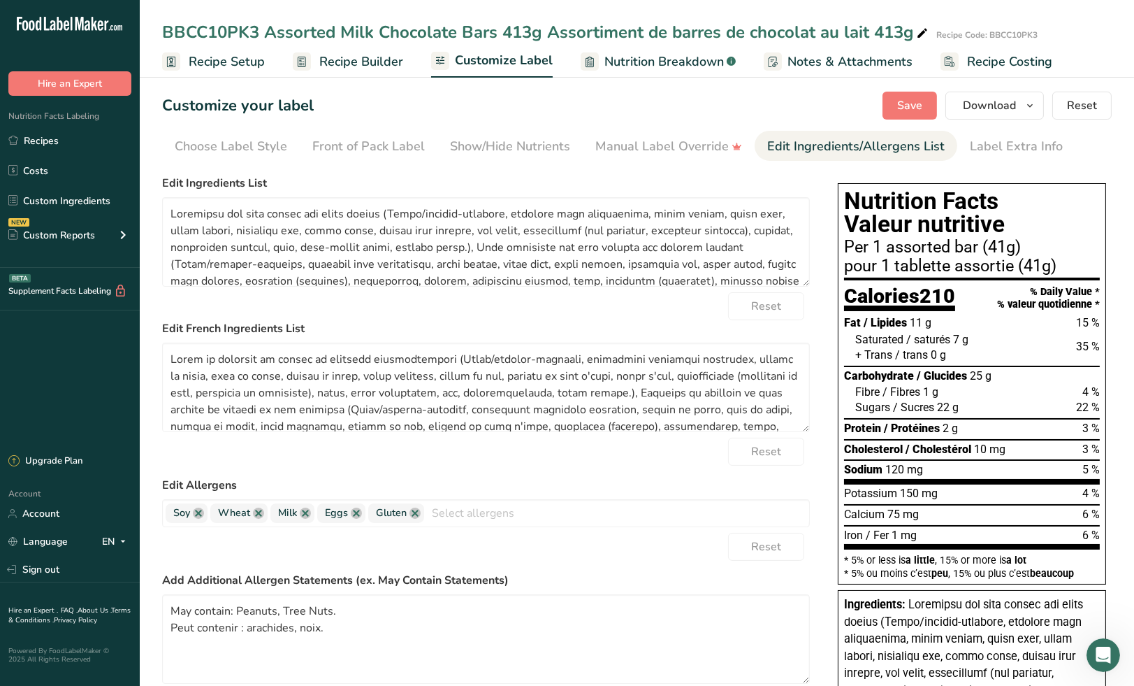
scroll to position [0, 0]
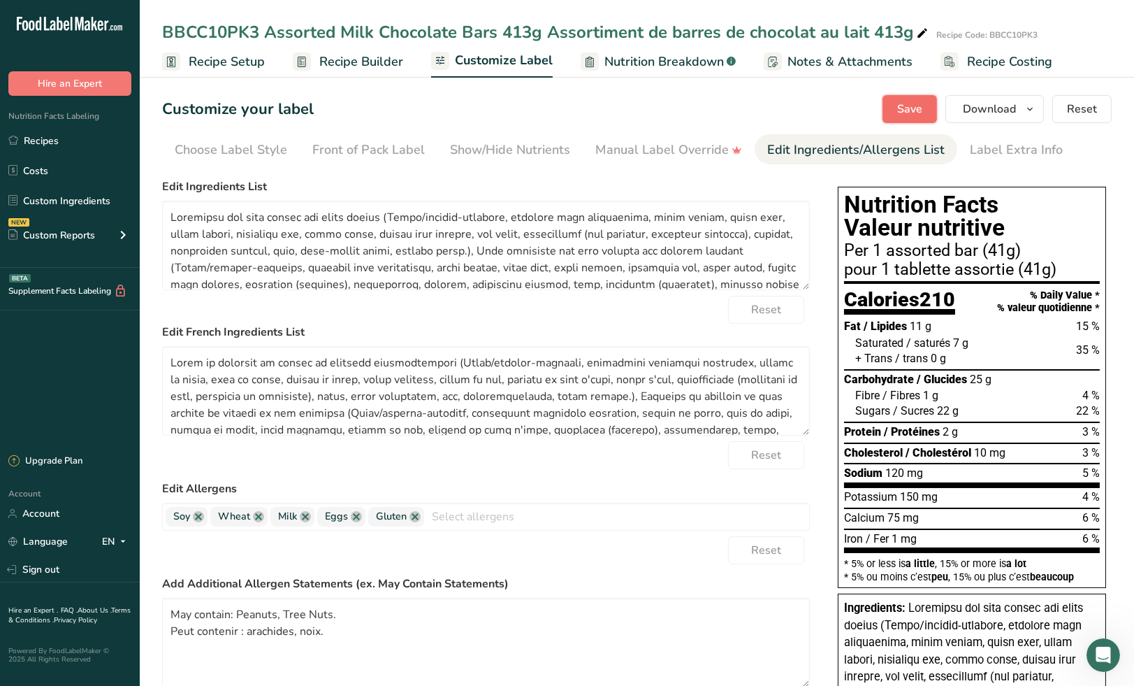
click at [902, 105] on span "Save" at bounding box center [910, 109] width 25 height 17
click at [1025, 107] on span "button" at bounding box center [1030, 109] width 17 height 17
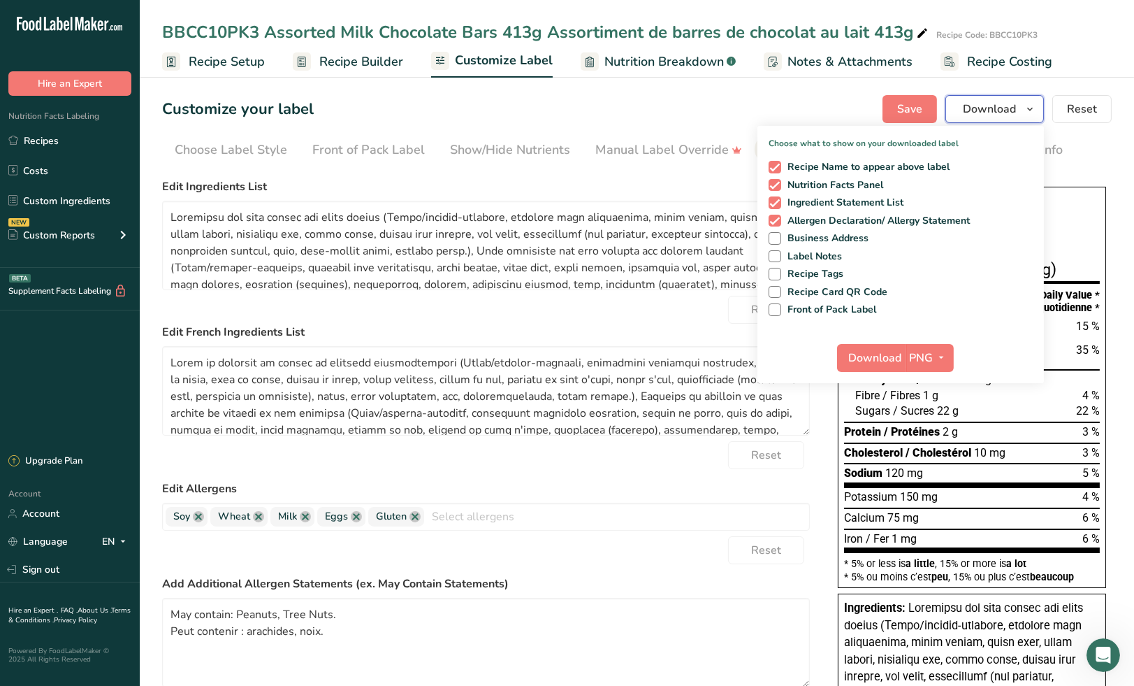
click at [1025, 107] on span "button" at bounding box center [1030, 109] width 17 height 17
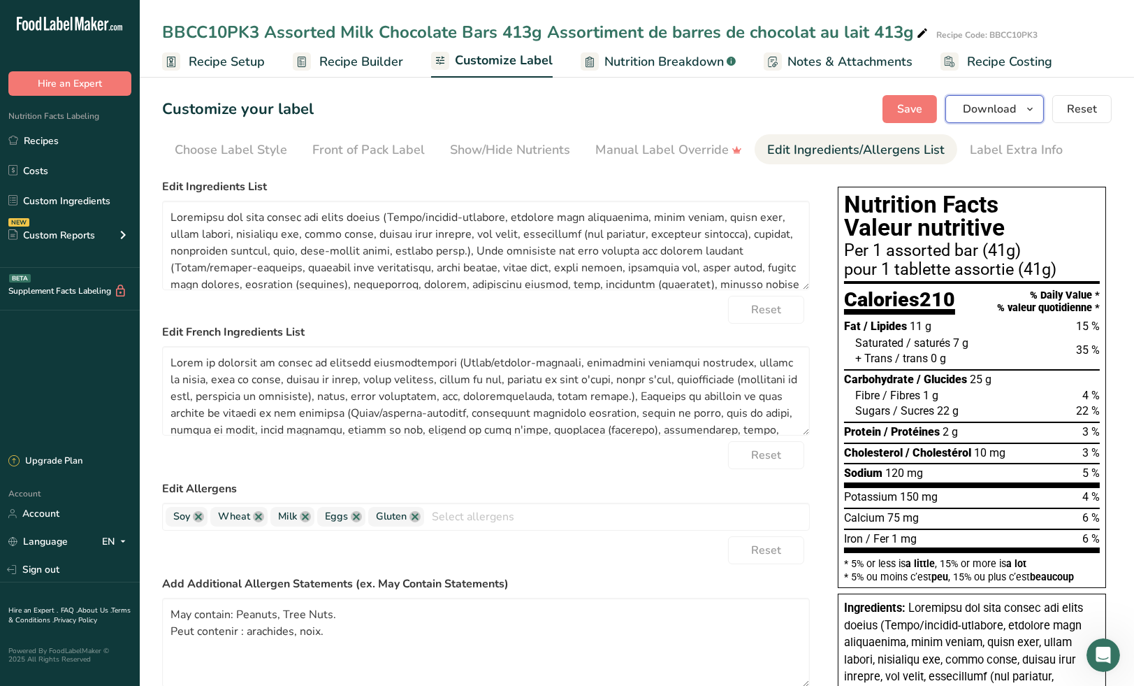
click at [1025, 107] on span "button" at bounding box center [1030, 109] width 17 height 17
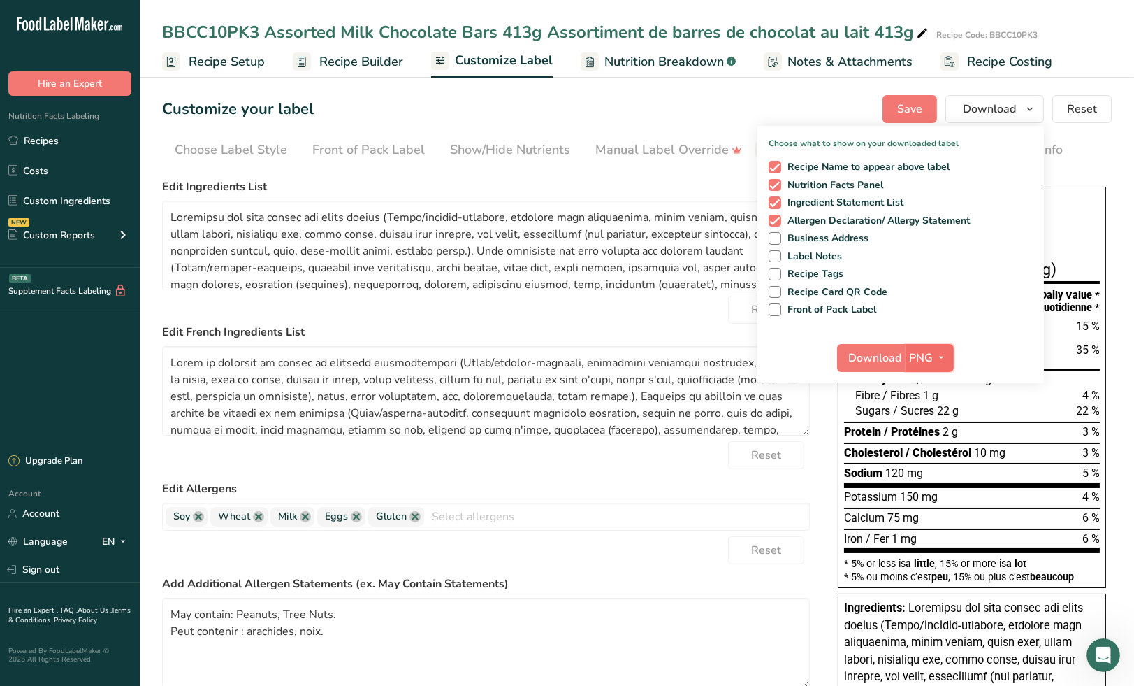
click at [936, 356] on span "button" at bounding box center [942, 358] width 17 height 17
click at [934, 453] on link "PDF" at bounding box center [931, 455] width 45 height 23
click at [870, 354] on span "Download" at bounding box center [876, 358] width 53 height 17
click at [490, 64] on span "Customize Label" at bounding box center [504, 60] width 98 height 19
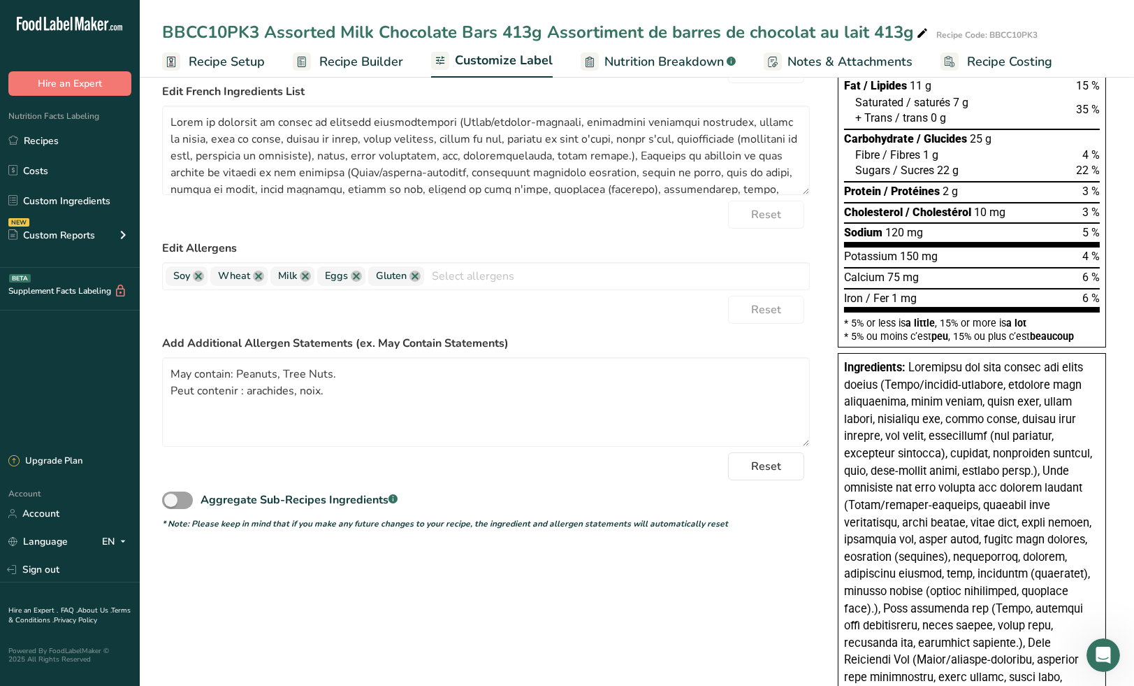
scroll to position [310, 0]
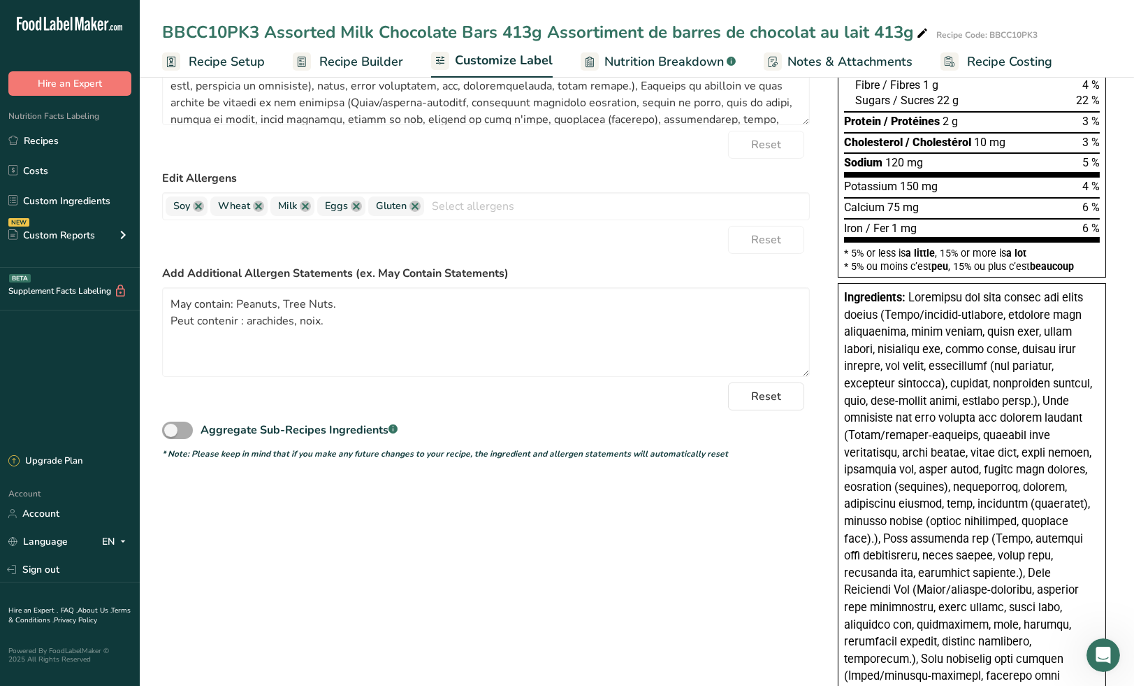
click at [179, 431] on span at bounding box center [177, 430] width 31 height 17
click at [171, 431] on input "Aggregate Sub-Recipes Ingredients .a-a{fill:#347362;}.b-a{fill:#fff;}" at bounding box center [166, 430] width 9 height 9
checkbox input "true"
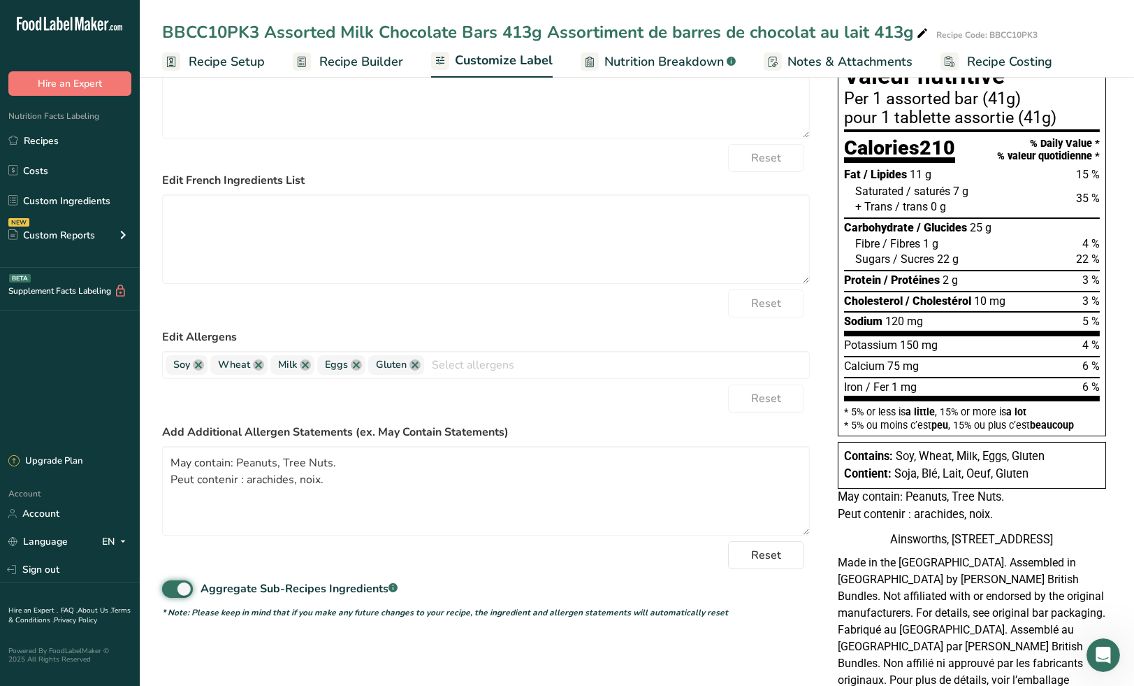
scroll to position [155, 0]
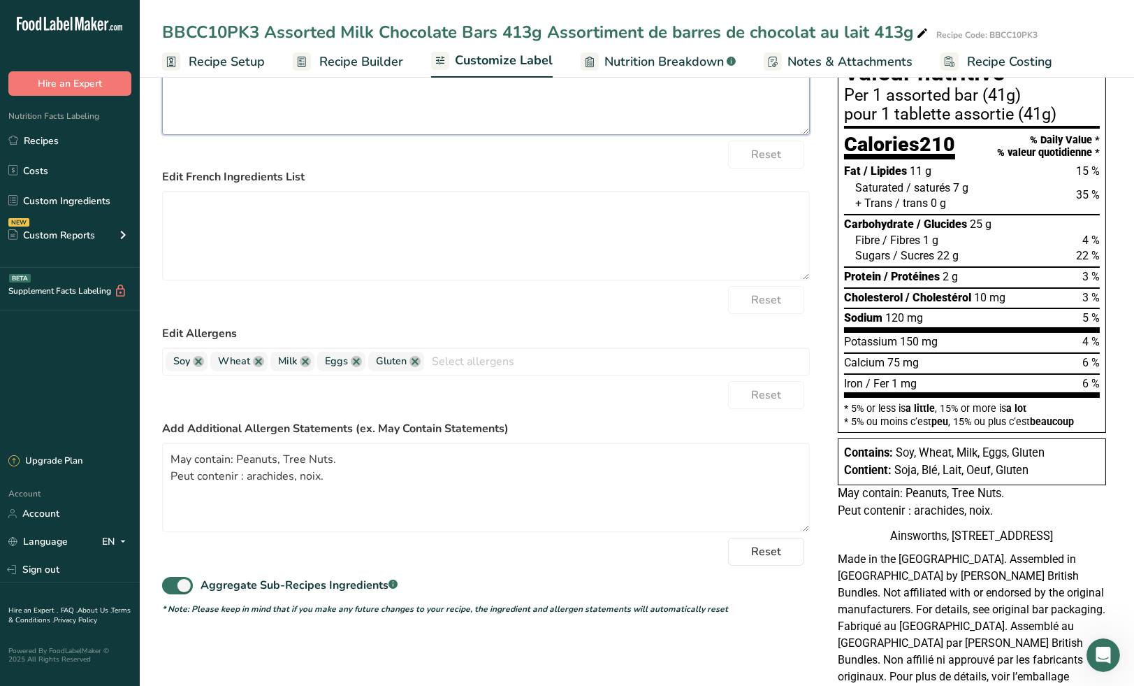
click at [332, 102] on textarea at bounding box center [486, 89] width 648 height 89
paste textarea "Sugar/glucose-fructose, modified milk ingredients, cocoa butter, cocoa mass, co…"
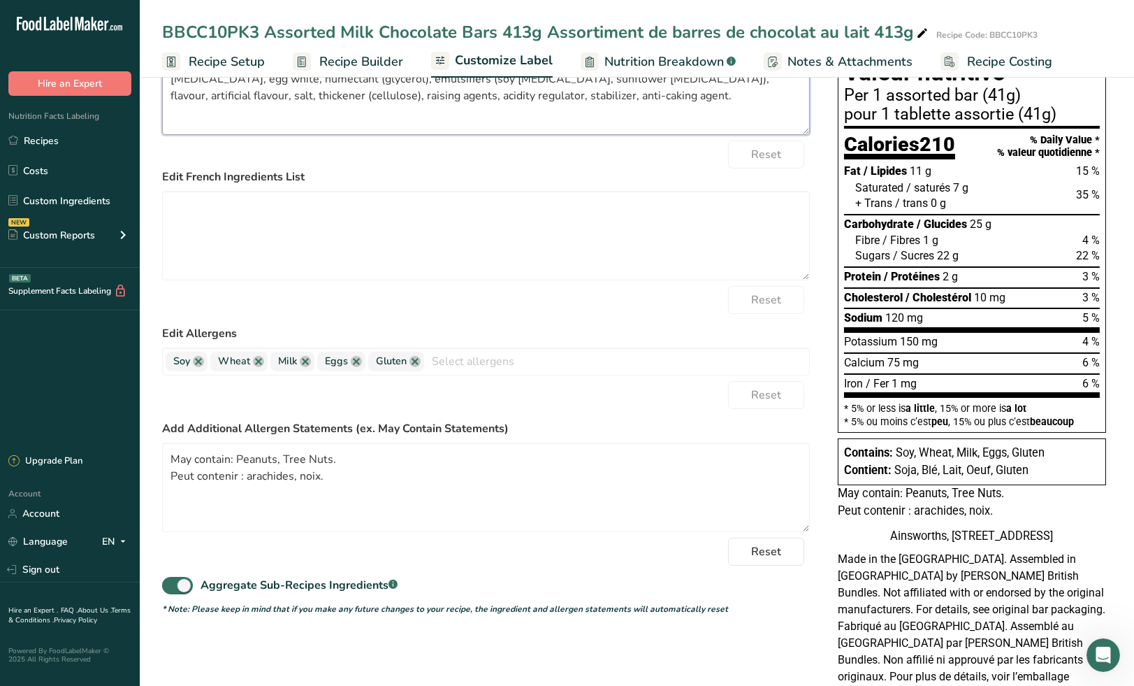
type textarea "Sugar/glucose-fructose, modified milk ingredients, cocoa butter, cocoa mass, co…"
click at [357, 215] on textarea at bounding box center [486, 235] width 648 height 89
paste textarea "Sucre/glucose-fructose, substances laitières modifiées, beurre de cacao, pâte d…"
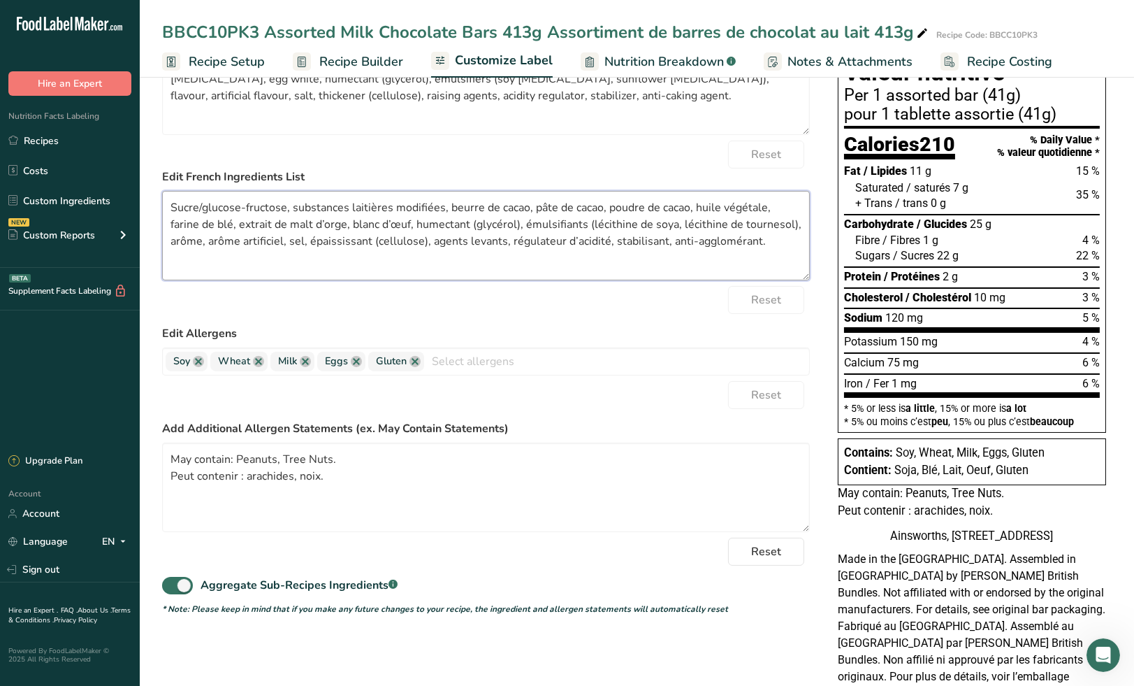
type textarea "Sucre/glucose-fructose, substances laitières modifiées, beurre de cacao, pâte d…"
click at [580, 306] on div "Reset" at bounding box center [486, 300] width 648 height 28
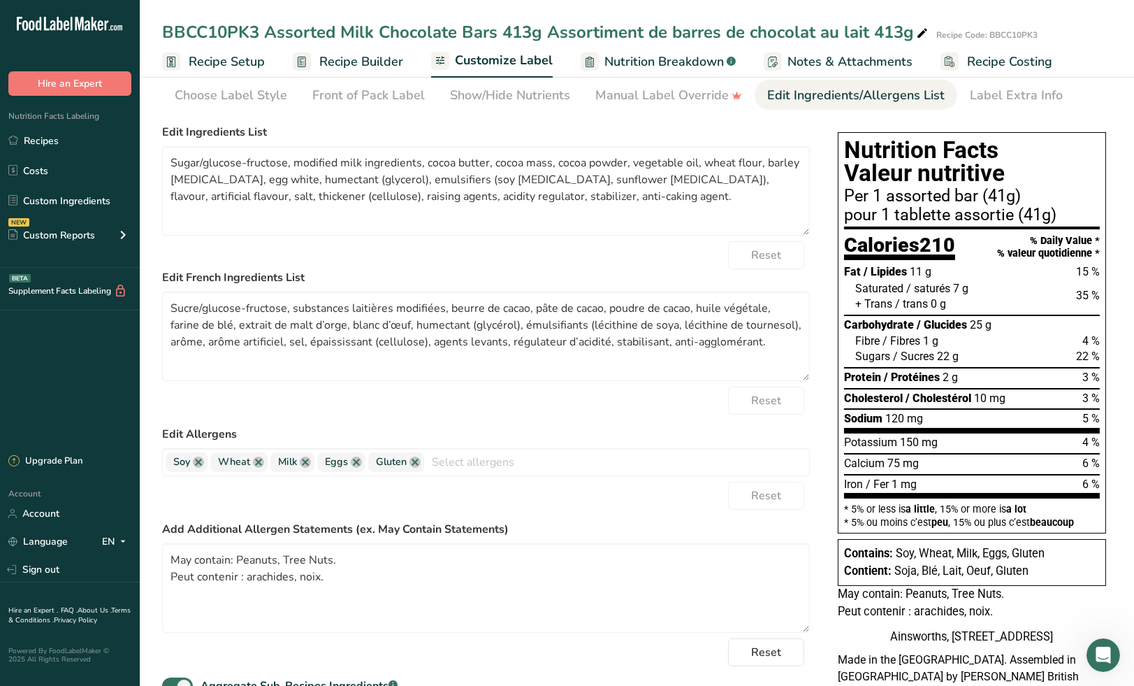
scroll to position [0, 0]
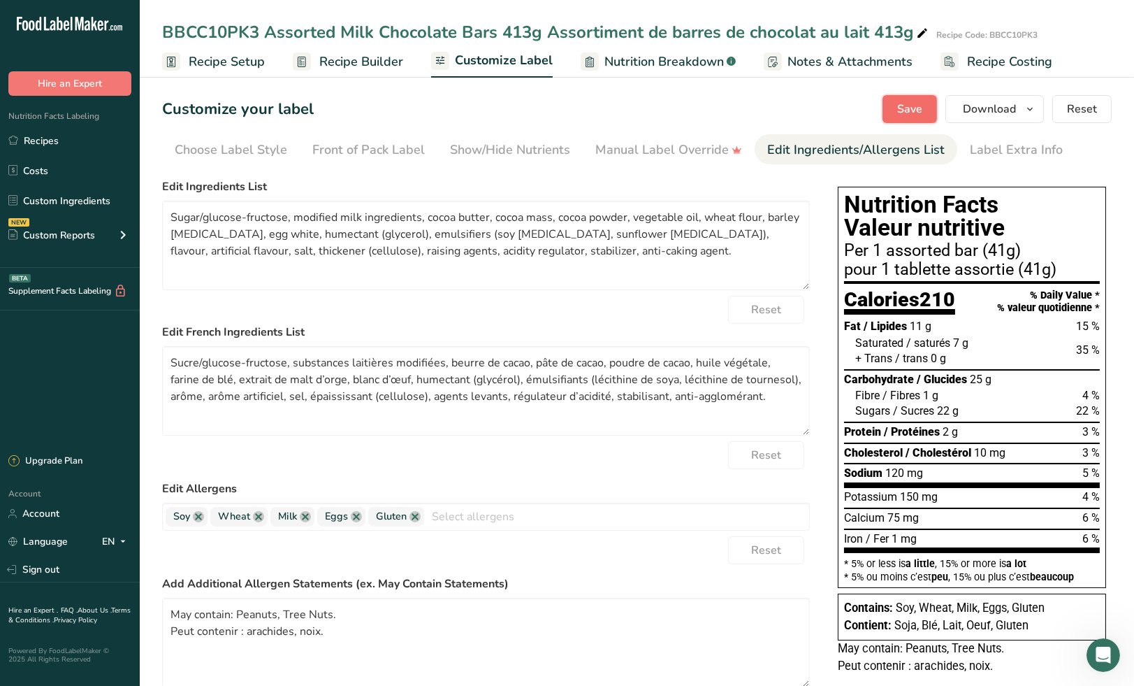
click at [900, 110] on span "Save" at bounding box center [910, 109] width 25 height 17
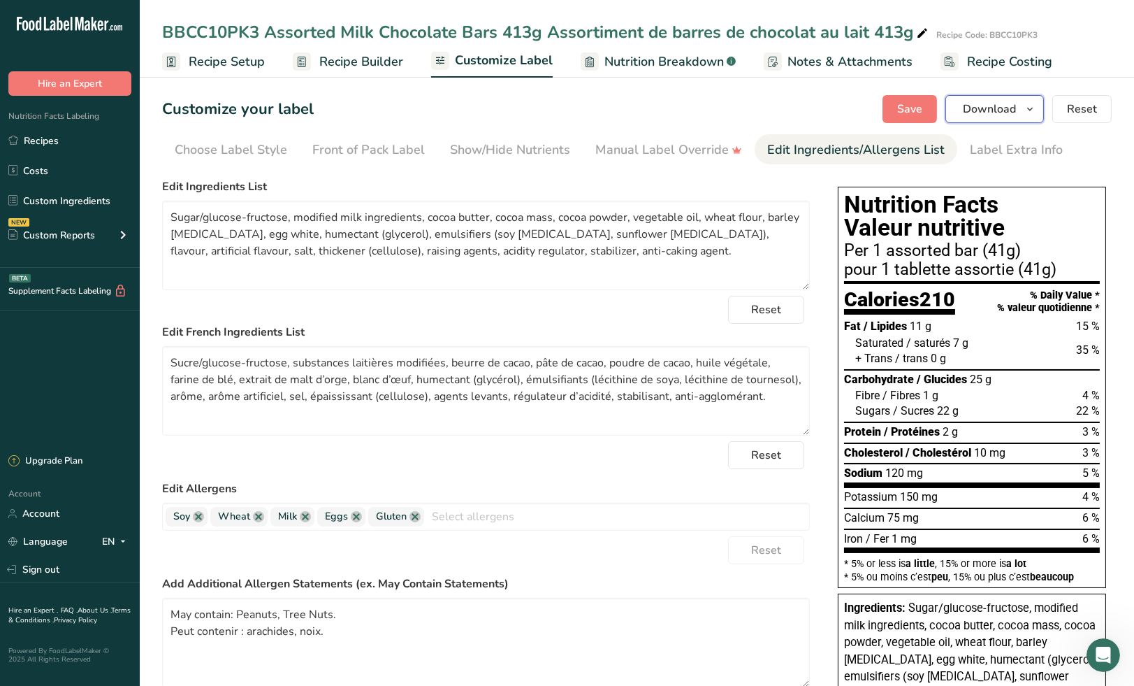
click at [1011, 106] on span "Download" at bounding box center [989, 109] width 53 height 17
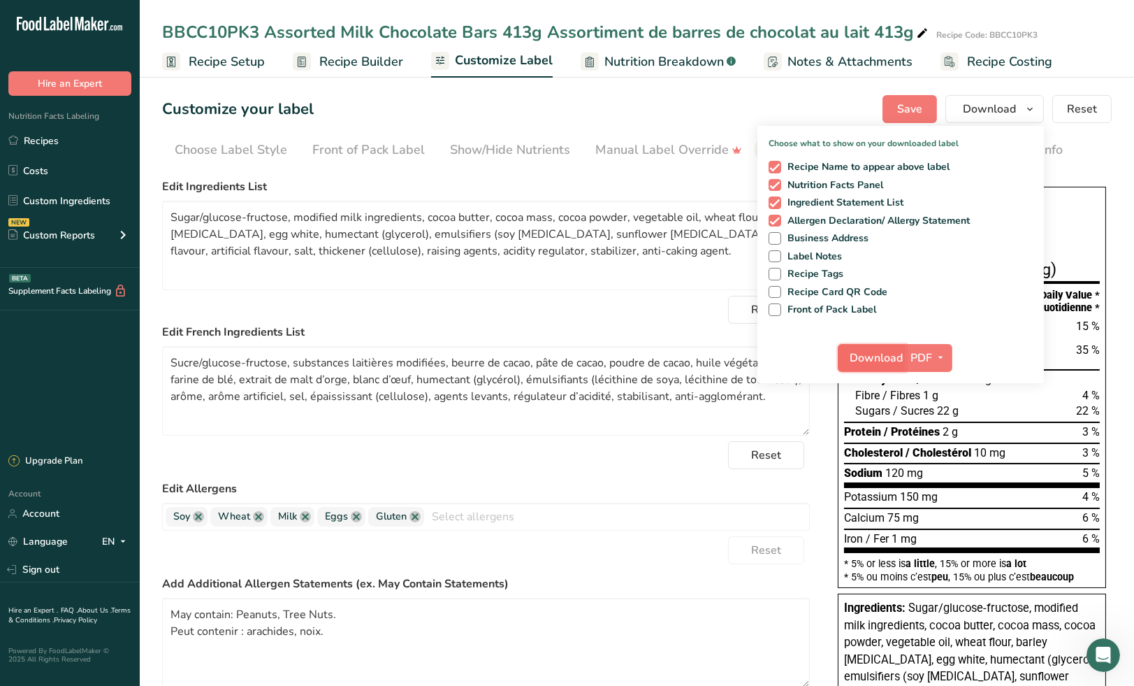
click at [868, 362] on span "Download" at bounding box center [876, 358] width 53 height 17
click at [665, 579] on label "Add Additional Allergen Statements (ex. May Contain Statements)" at bounding box center [486, 583] width 648 height 17
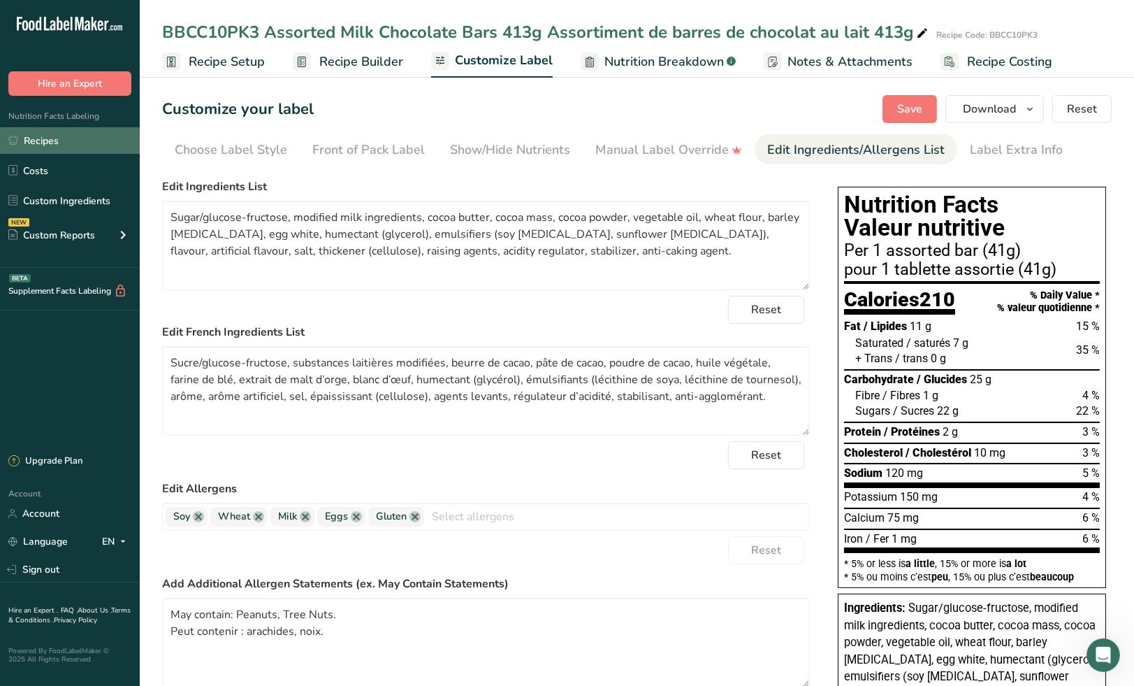
click at [44, 138] on link "Recipes" at bounding box center [70, 140] width 140 height 27
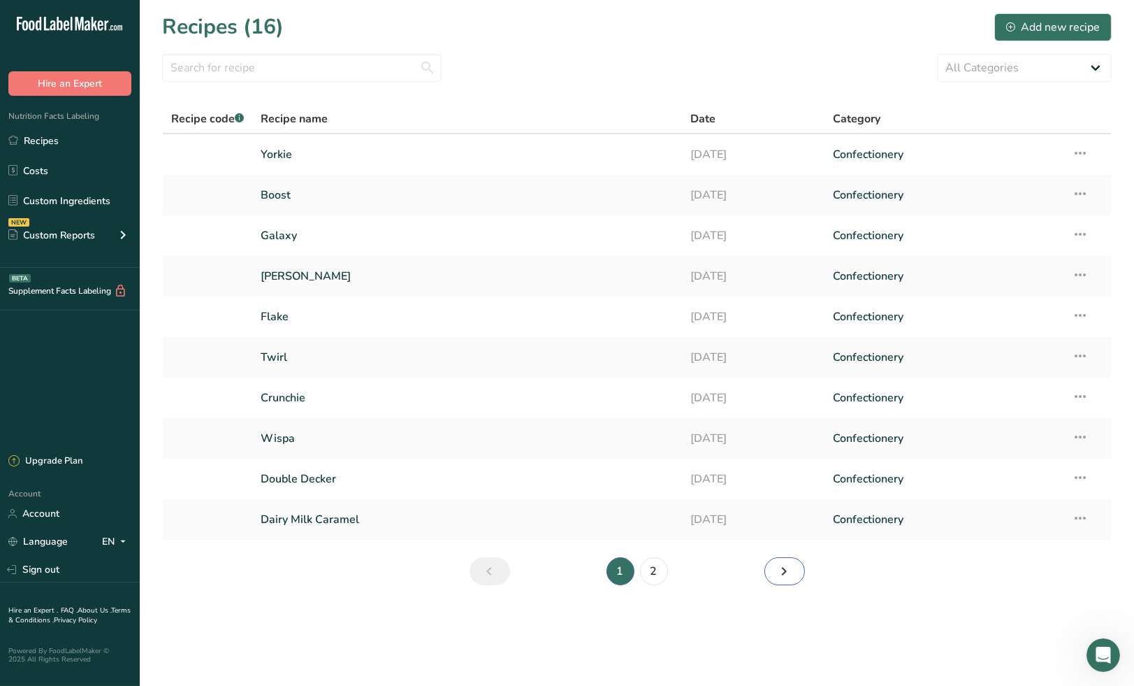
click at [788, 570] on icon "Next page" at bounding box center [785, 571] width 17 height 25
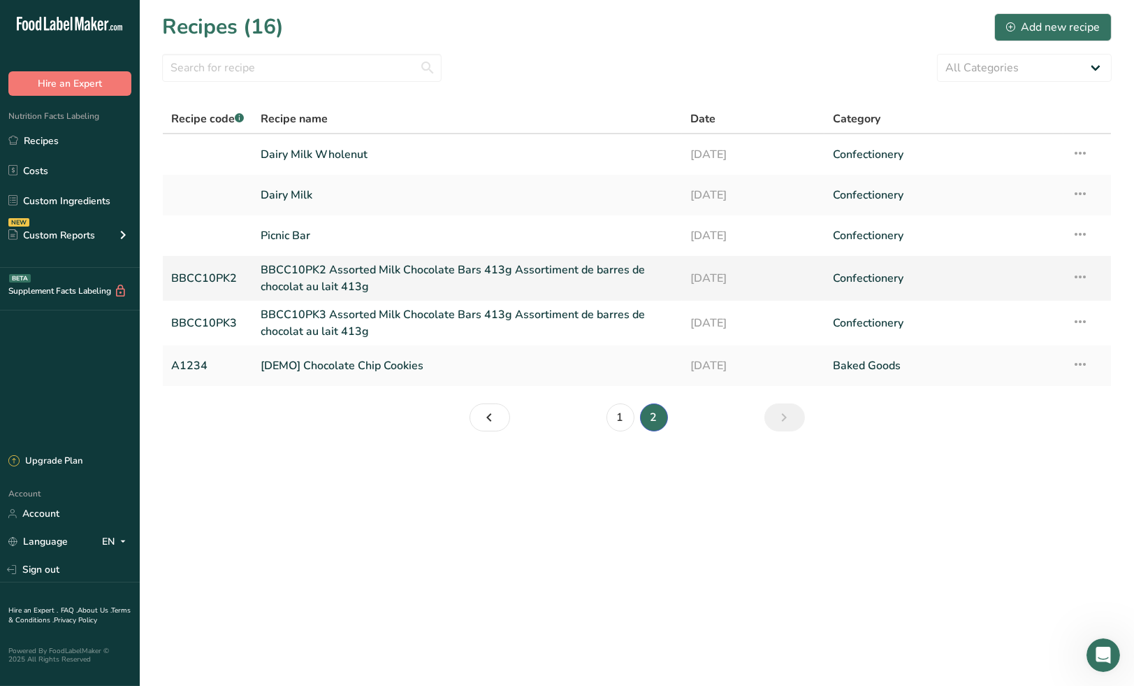
click at [381, 275] on link "BBCC10PK2 Assorted Milk Chocolate Bars 413g Assortiment de barres de chocolat a…" at bounding box center [467, 278] width 412 height 34
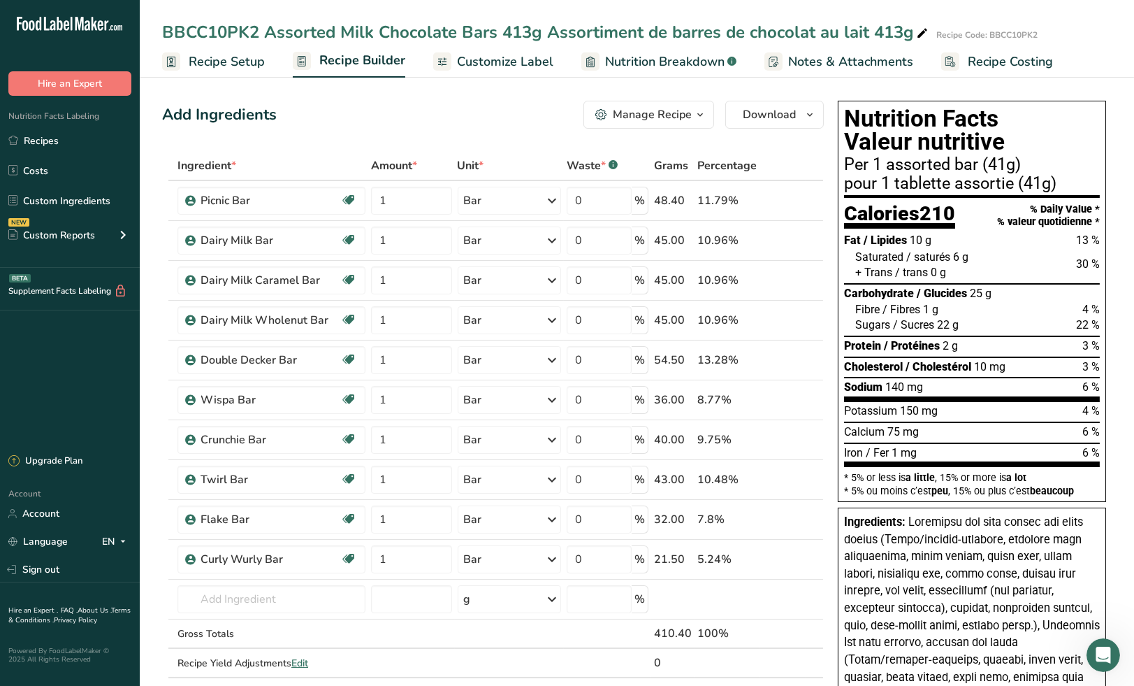
click at [482, 62] on span "Customize Label" at bounding box center [505, 61] width 96 height 19
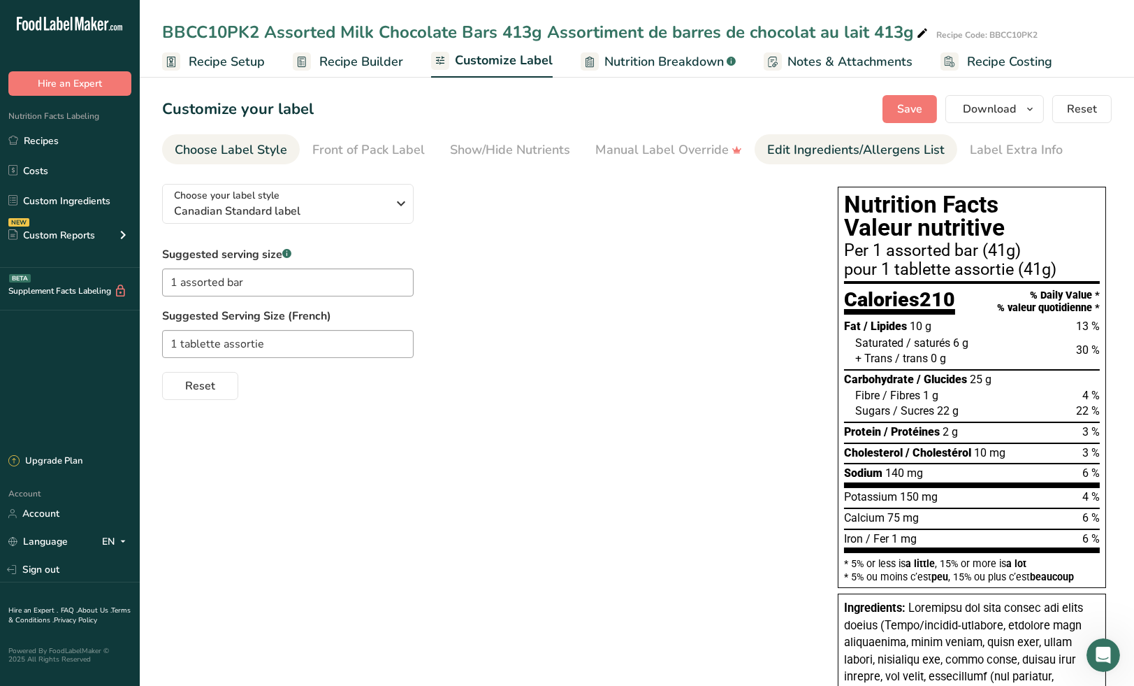
click at [788, 150] on div "Edit Ingredients/Allergens List" at bounding box center [857, 150] width 178 height 19
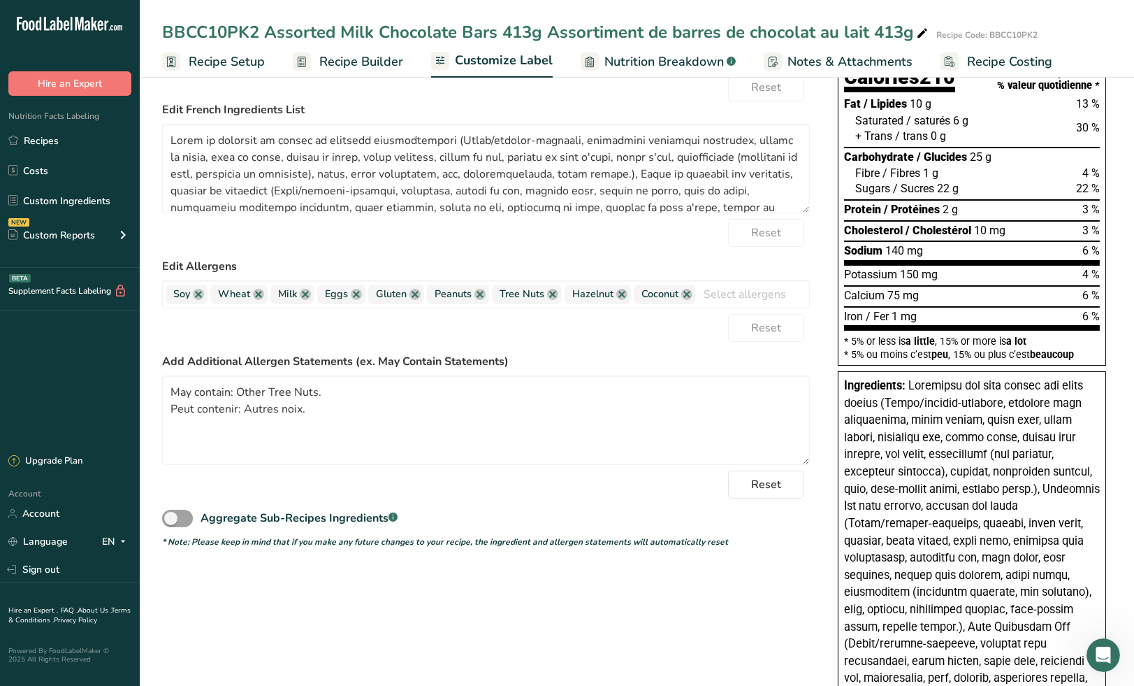
scroll to position [233, 0]
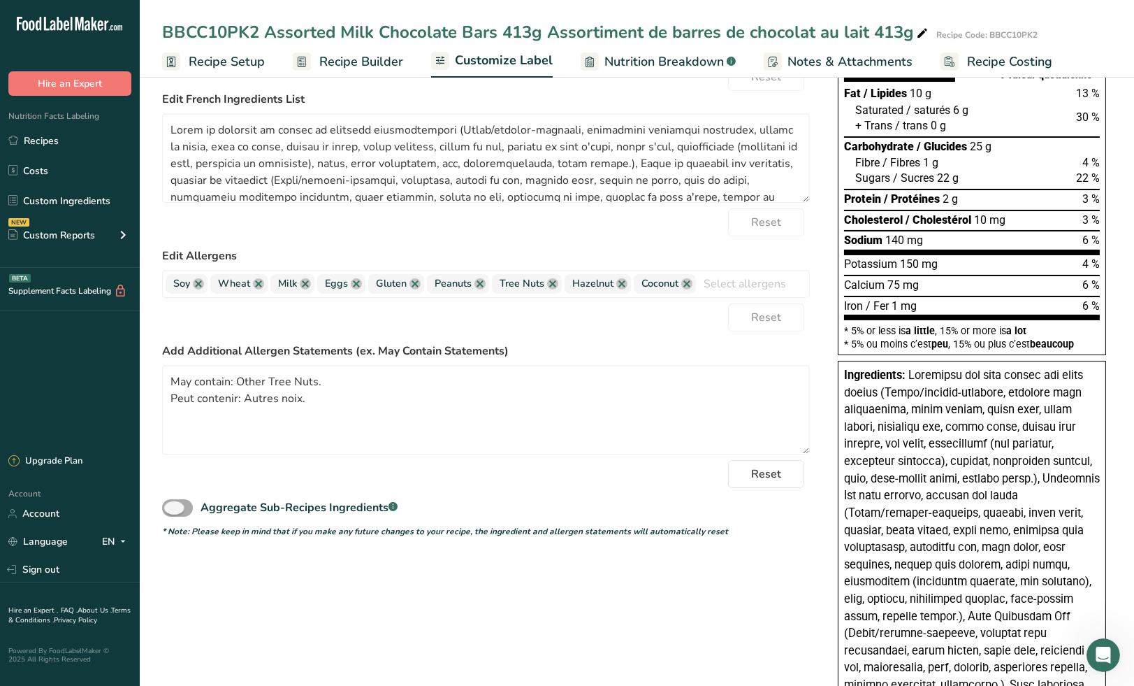
click at [176, 507] on span at bounding box center [177, 507] width 31 height 17
click at [171, 507] on input "Aggregate Sub-Recipes Ingredients .a-a{fill:#347362;}.b-a{fill:#fff;}" at bounding box center [166, 507] width 9 height 9
checkbox input "true"
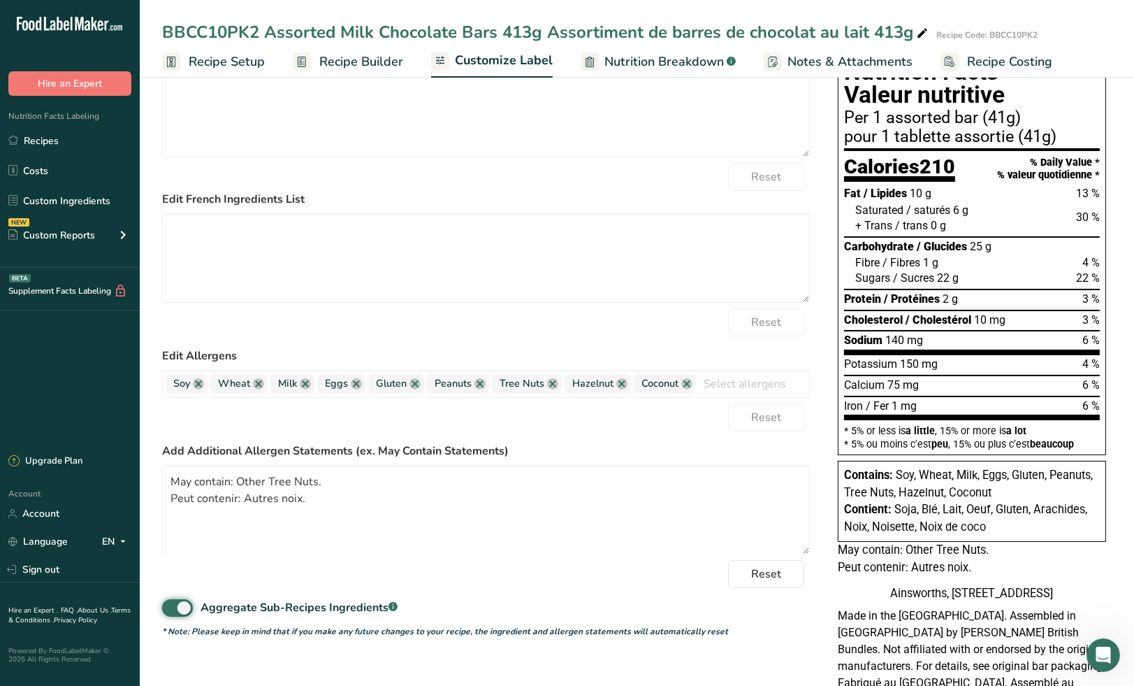
scroll to position [0, 0]
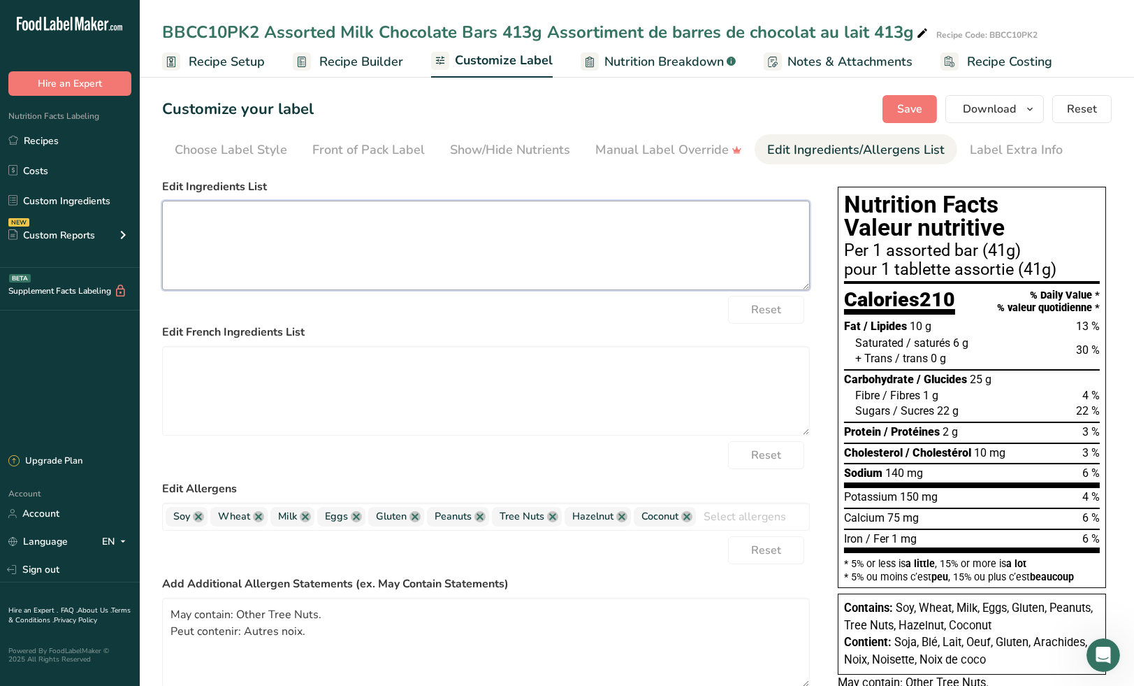
click at [352, 215] on textarea at bounding box center [486, 245] width 648 height 89
paste textarea "Sugar/glucose-fructose, modified milk ingredients, cocoa butter, cocoa mass, co…"
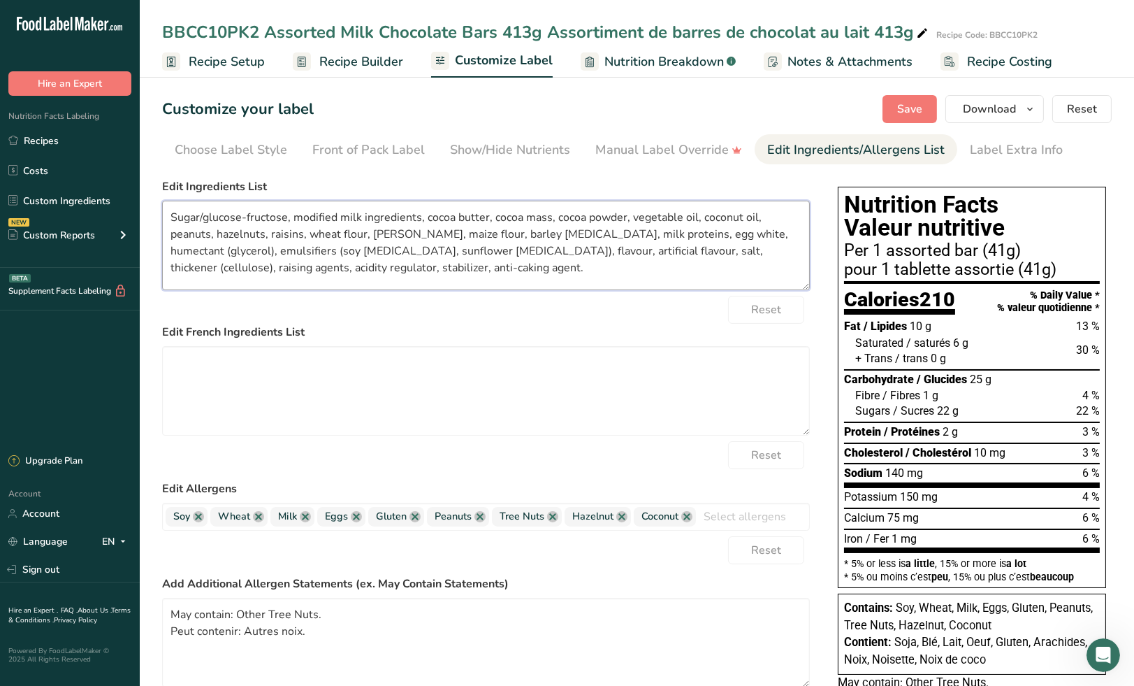
type textarea "Sugar/glucose-fructose, modified milk ingredients, cocoa butter, cocoa mass, co…"
click at [415, 379] on textarea at bounding box center [486, 390] width 648 height 89
paste textarea "Sucre/glucose-fructose, substances laitières modifiées, beurre de cacao, pâte d…"
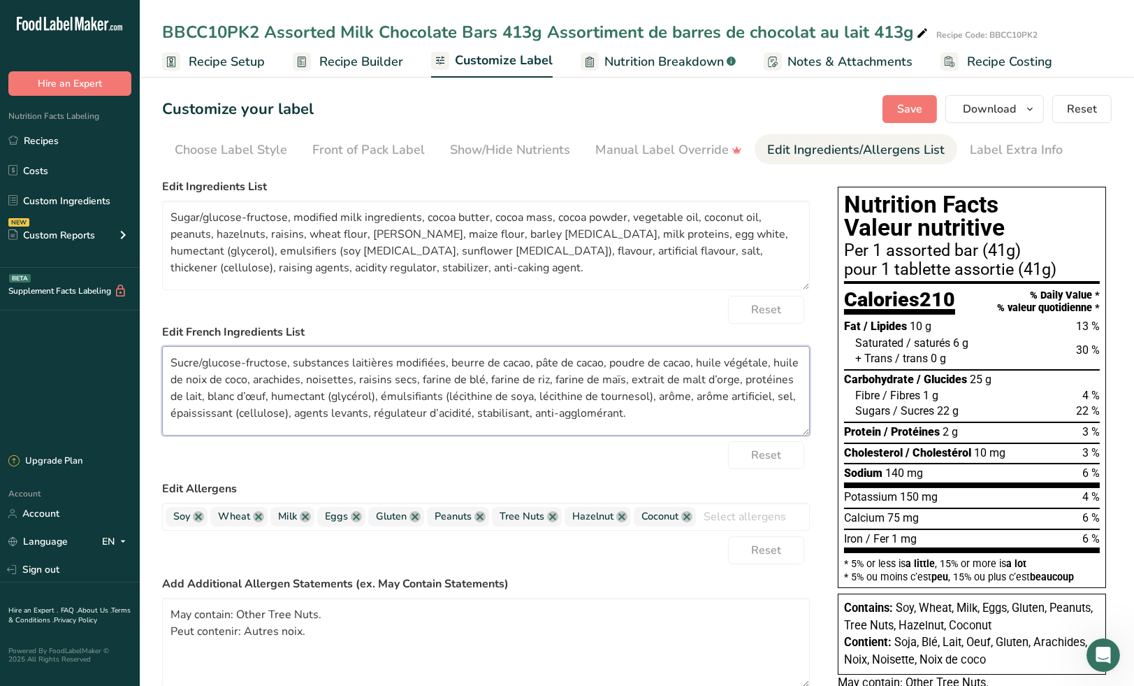
type textarea "Sucre/glucose-fructose, substances laitières modifiées, beurre de cacao, pâte d…"
click at [537, 315] on div "Reset" at bounding box center [486, 310] width 648 height 28
click at [909, 106] on span "Save" at bounding box center [910, 109] width 25 height 17
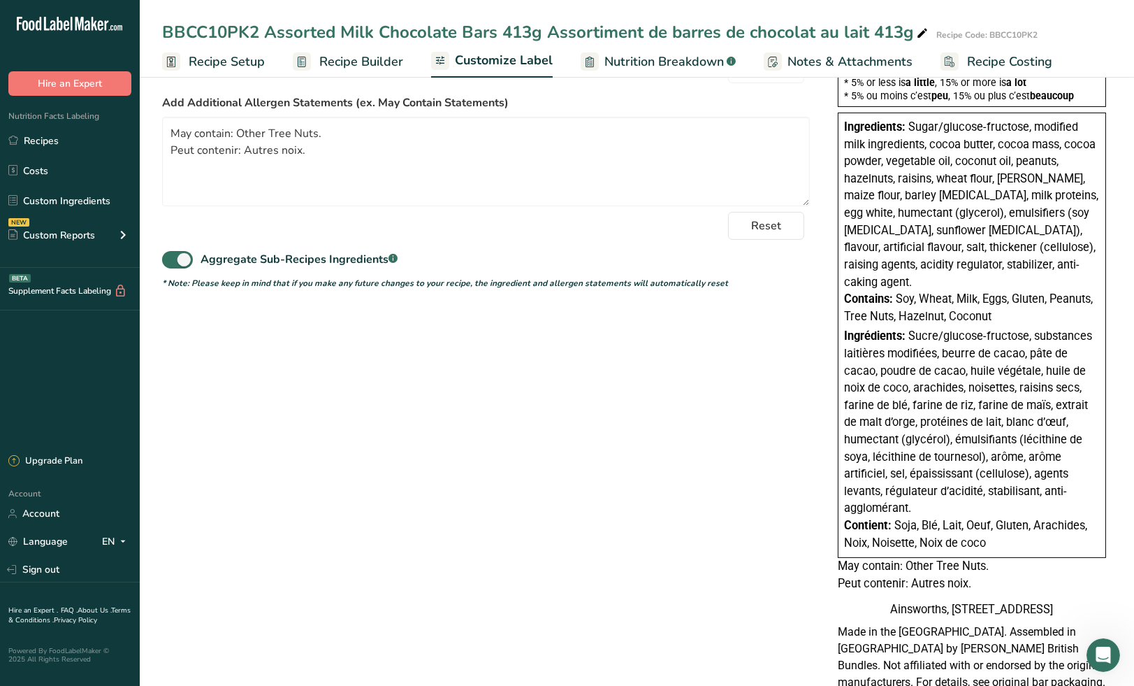
scroll to position [543, 0]
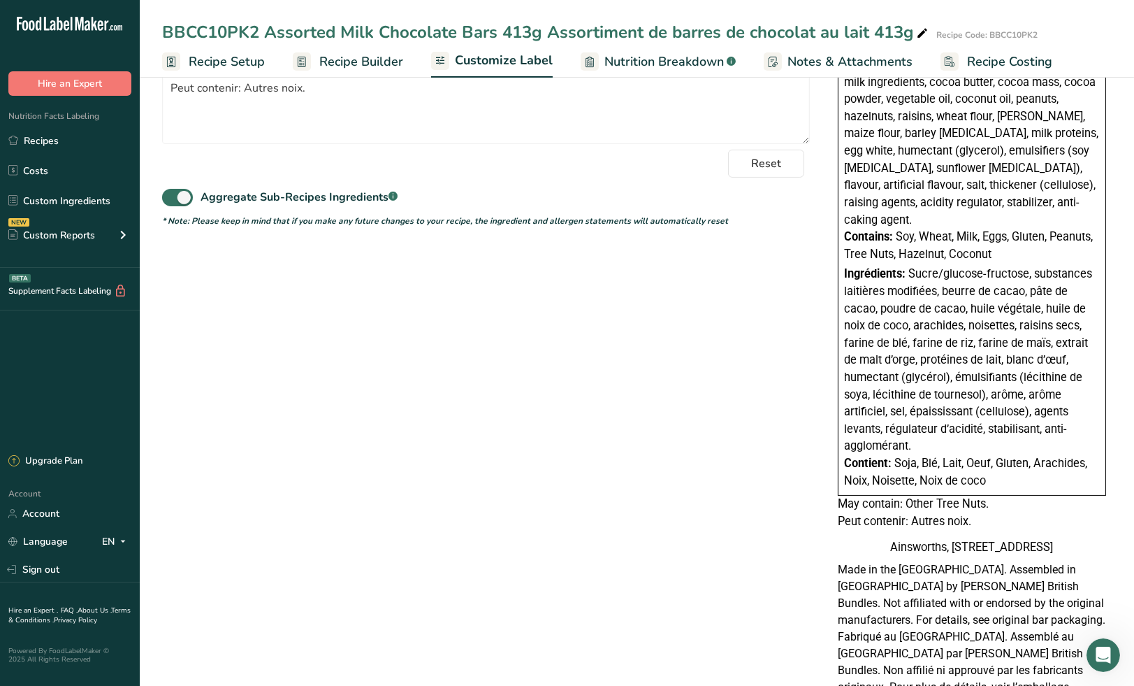
click at [709, 397] on div "Choose your label style Canadian Standard label USA (FDA) Standard FDA label Ta…" at bounding box center [637, 180] width 950 height 1100
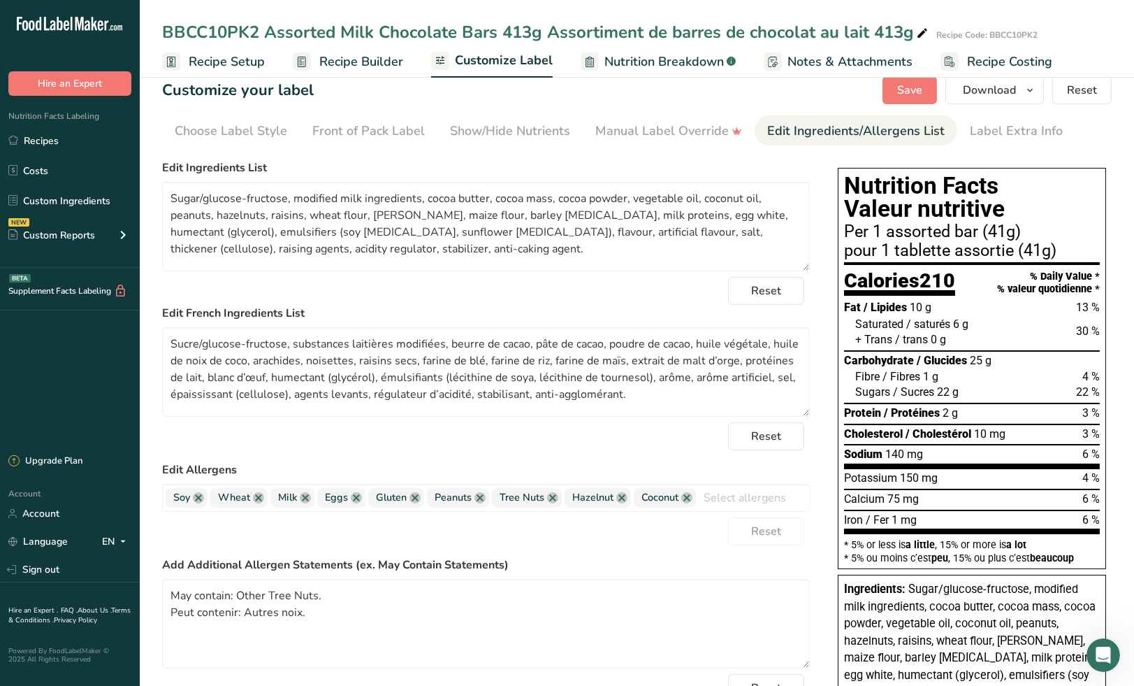
scroll to position [0, 0]
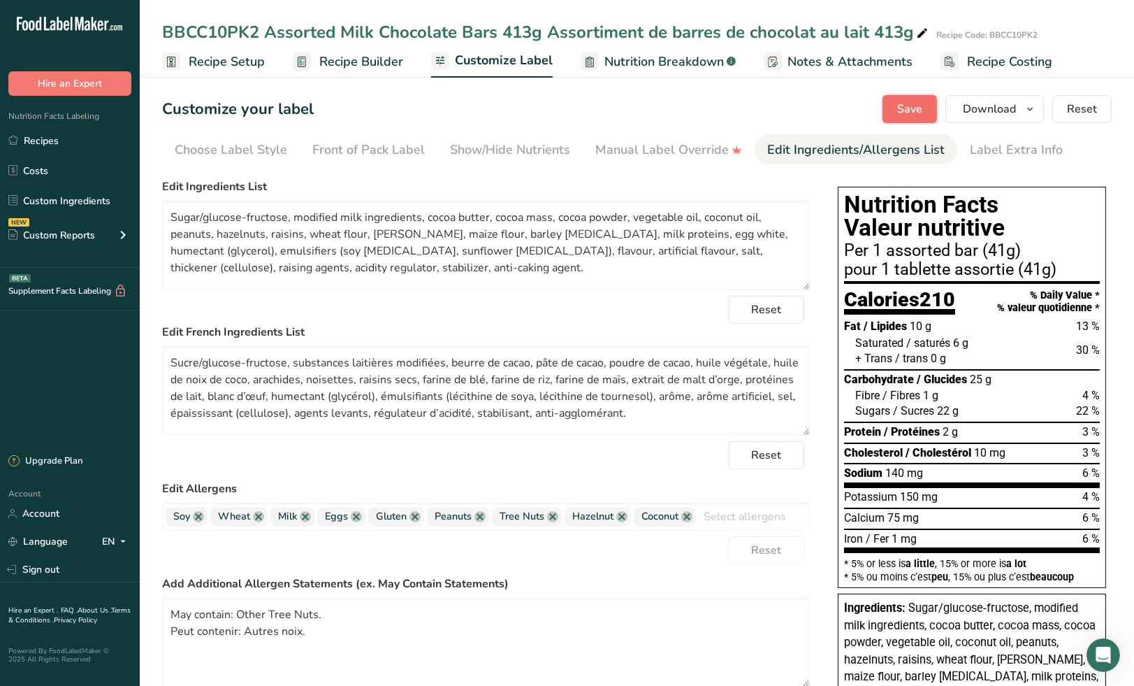
click at [906, 105] on span "Save" at bounding box center [910, 109] width 25 height 17
click at [1025, 108] on span "button" at bounding box center [1030, 109] width 17 height 17
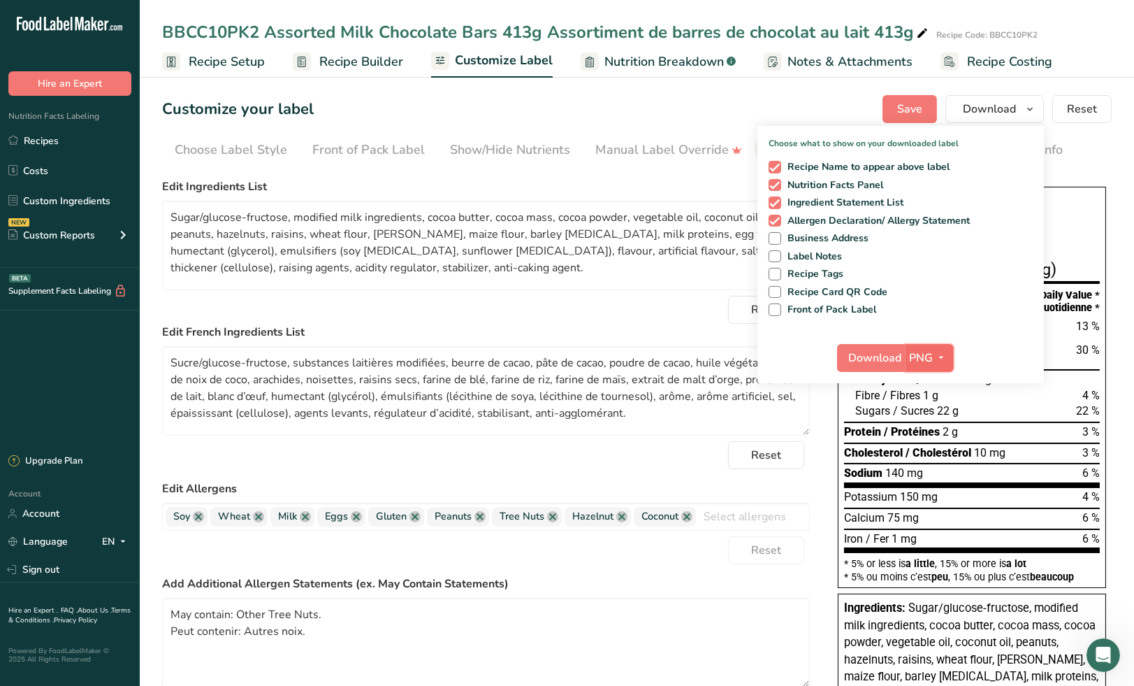
click at [944, 362] on icon "button" at bounding box center [942, 357] width 11 height 17
click at [928, 454] on link "PDF" at bounding box center [931, 455] width 45 height 23
click at [865, 359] on span "Download" at bounding box center [876, 358] width 53 height 17
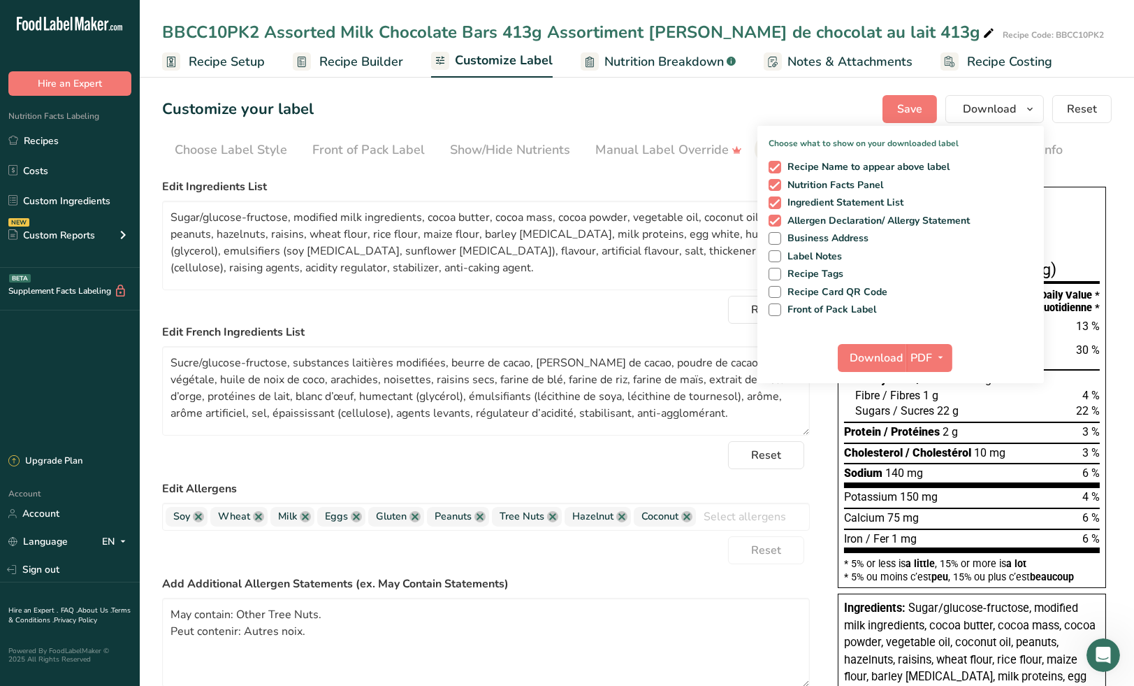
scroll to position [2752, 0]
